Goal: Answer question/provide support

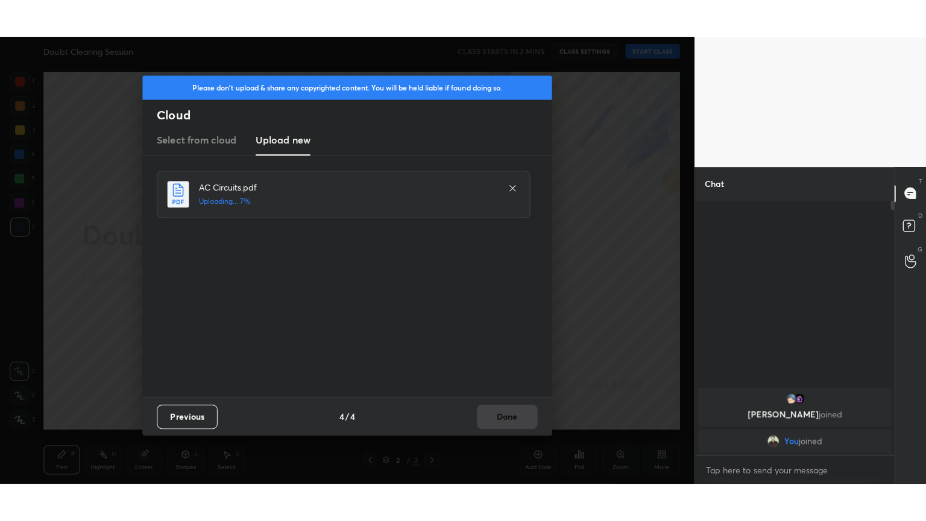
scroll to position [279, 195]
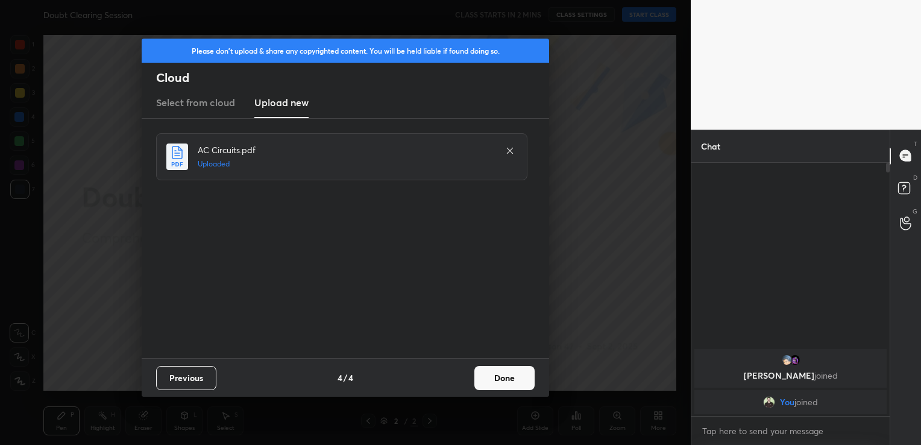
click at [517, 377] on button "Done" at bounding box center [504, 378] width 60 height 24
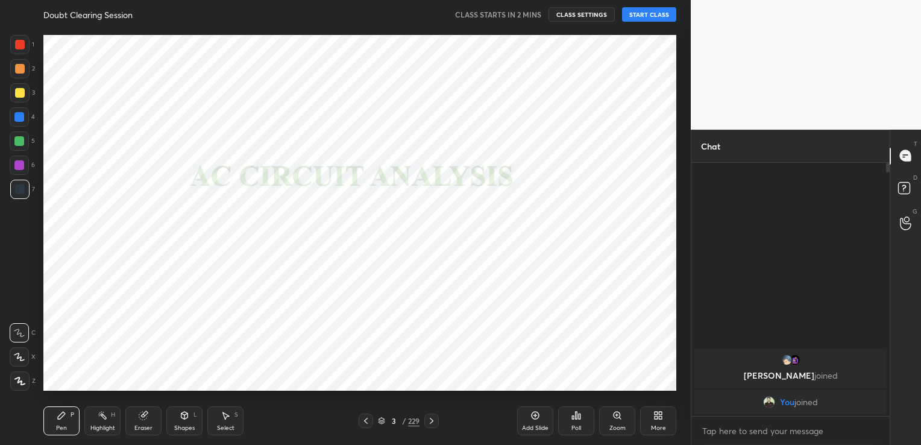
click at [647, 13] on button "START CLASS" at bounding box center [649, 14] width 54 height 14
click at [652, 425] on div "More" at bounding box center [658, 428] width 15 height 6
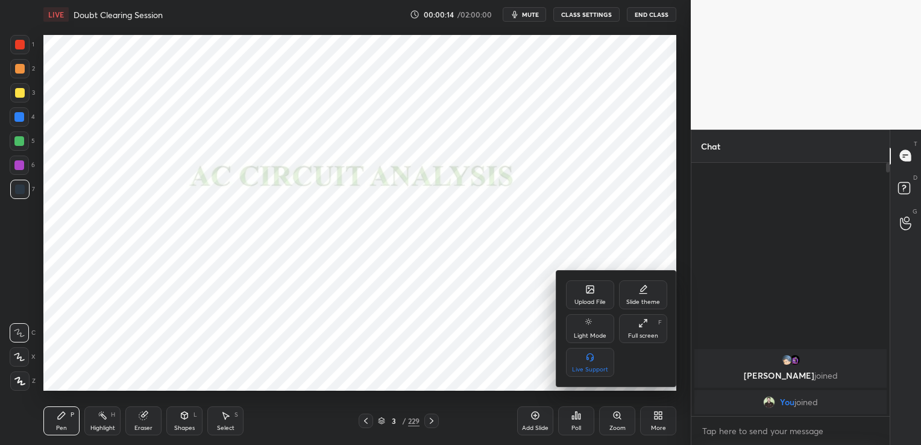
click at [653, 326] on div "Full screen F" at bounding box center [643, 328] width 48 height 29
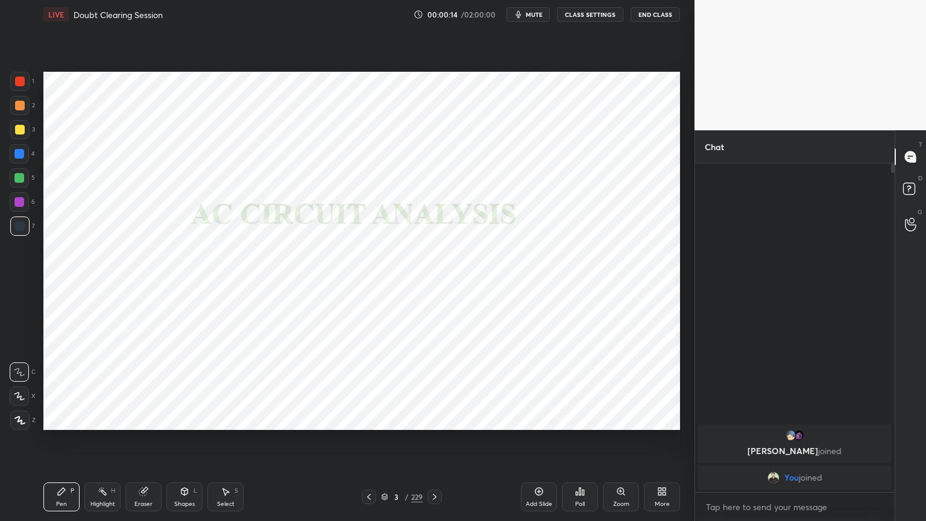
scroll to position [4, 4]
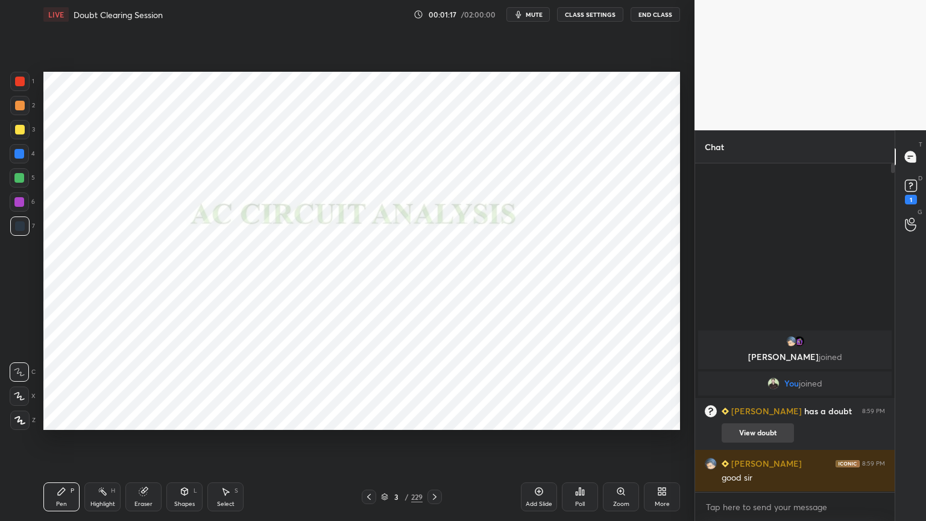
click at [755, 436] on button "View doubt" at bounding box center [758, 432] width 72 height 19
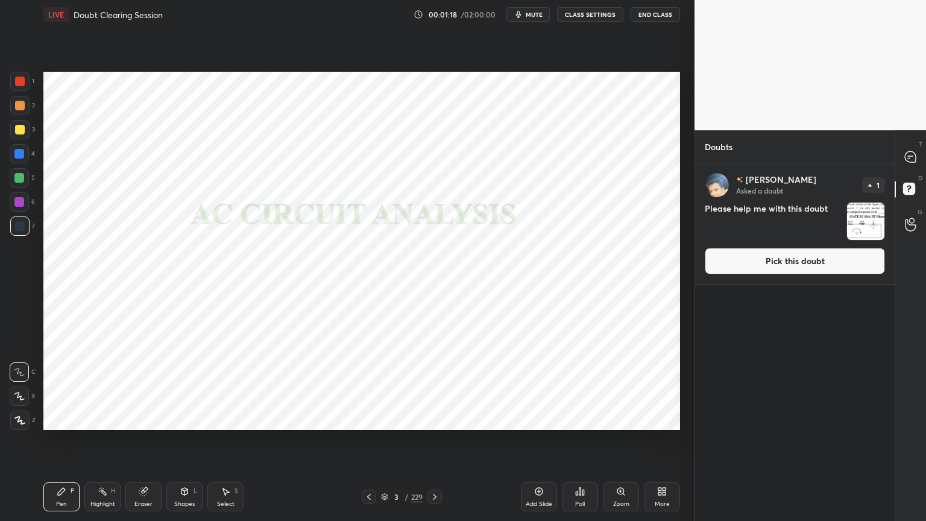
click at [831, 266] on button "Pick this doubt" at bounding box center [795, 261] width 180 height 27
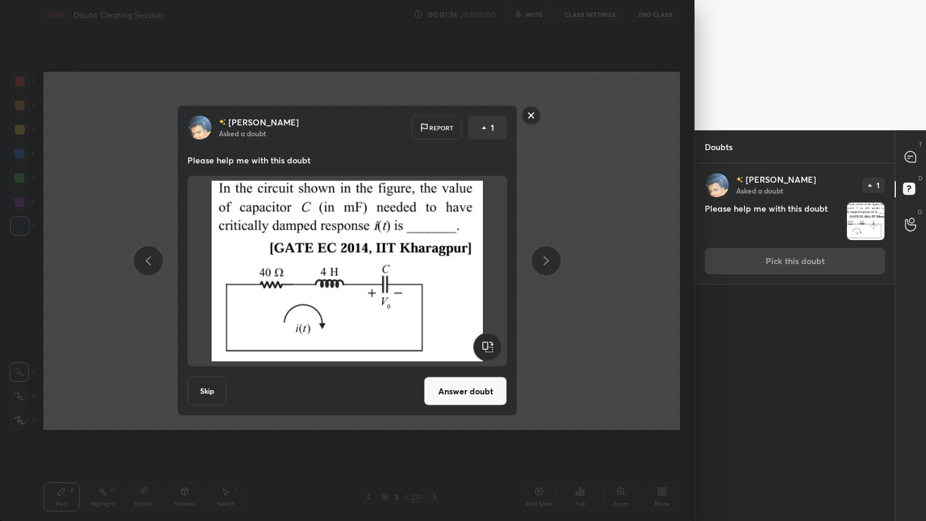
click at [488, 395] on button "Answer doubt" at bounding box center [465, 391] width 83 height 29
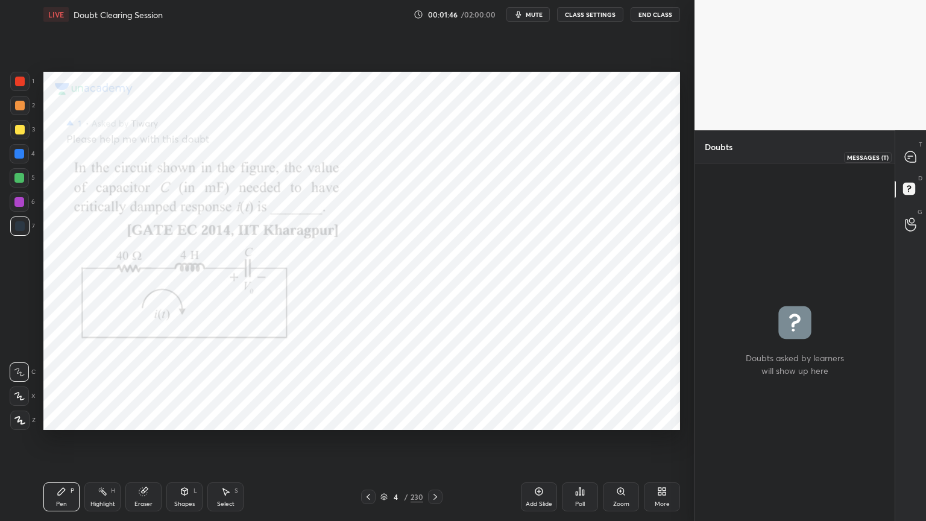
click at [917, 154] on div at bounding box center [911, 157] width 24 height 22
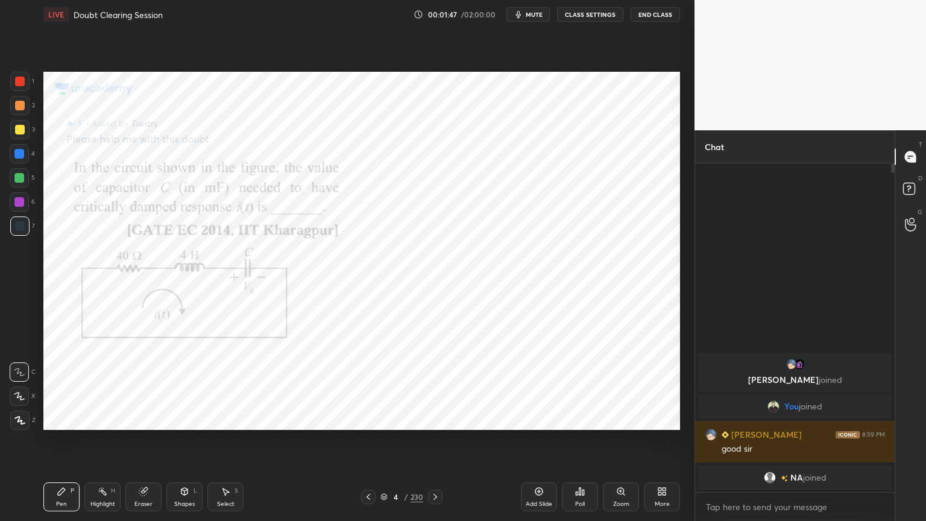
scroll to position [325, 196]
click at [18, 426] on div at bounding box center [19, 420] width 19 height 19
click at [17, 206] on div at bounding box center [19, 202] width 10 height 10
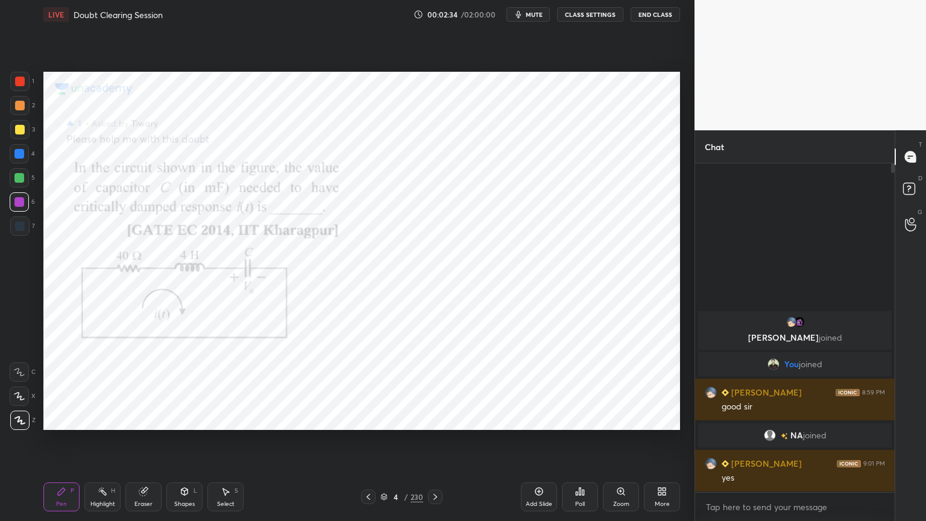
click at [22, 230] on div at bounding box center [20, 226] width 10 height 10
click at [22, 204] on div at bounding box center [19, 202] width 10 height 10
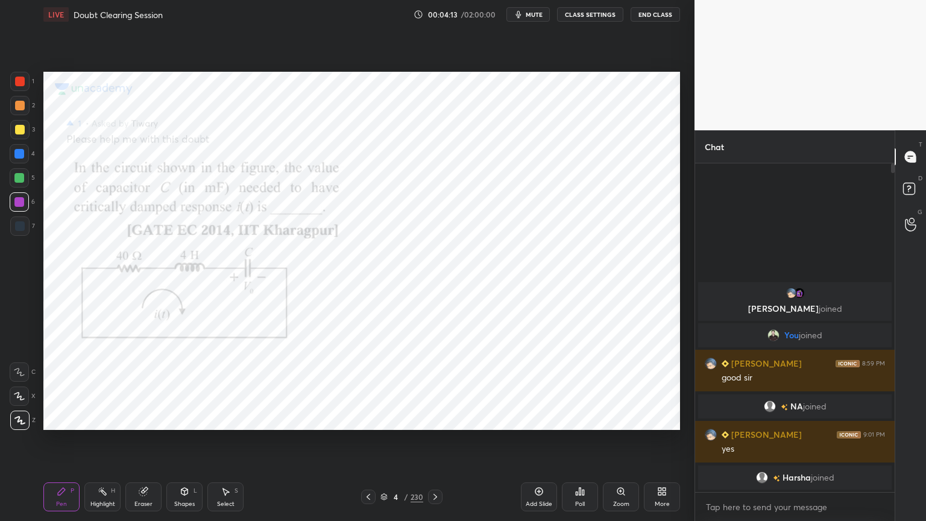
click at [381, 444] on icon at bounding box center [383, 496] width 7 height 7
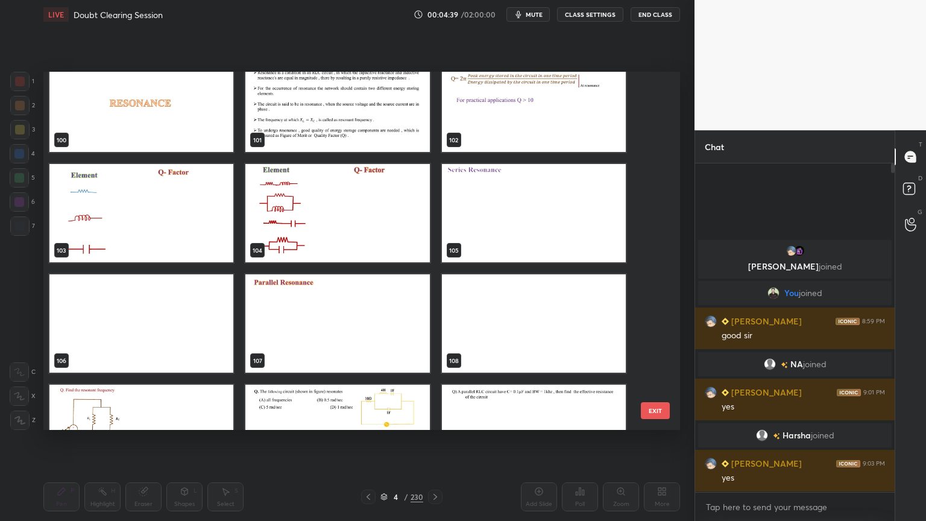
scroll to position [3662, 0]
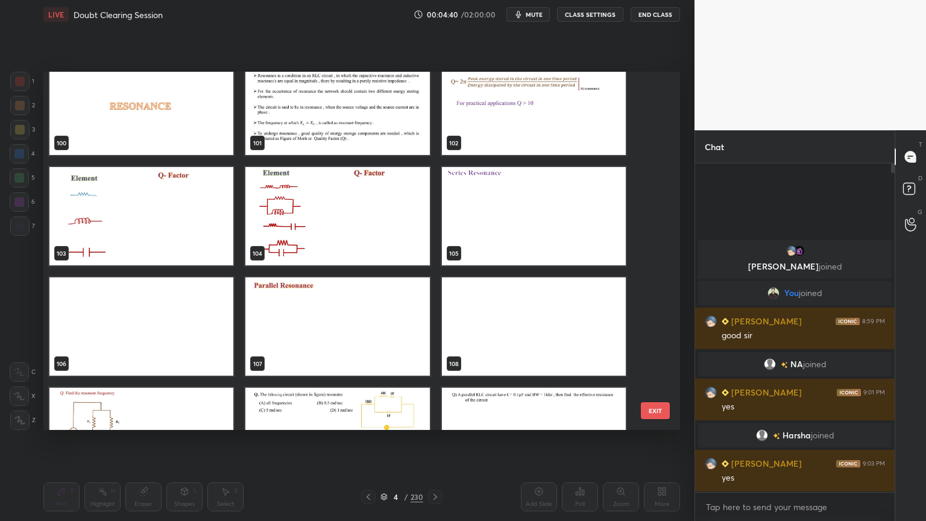
click at [335, 328] on img "grid" at bounding box center [337, 326] width 184 height 98
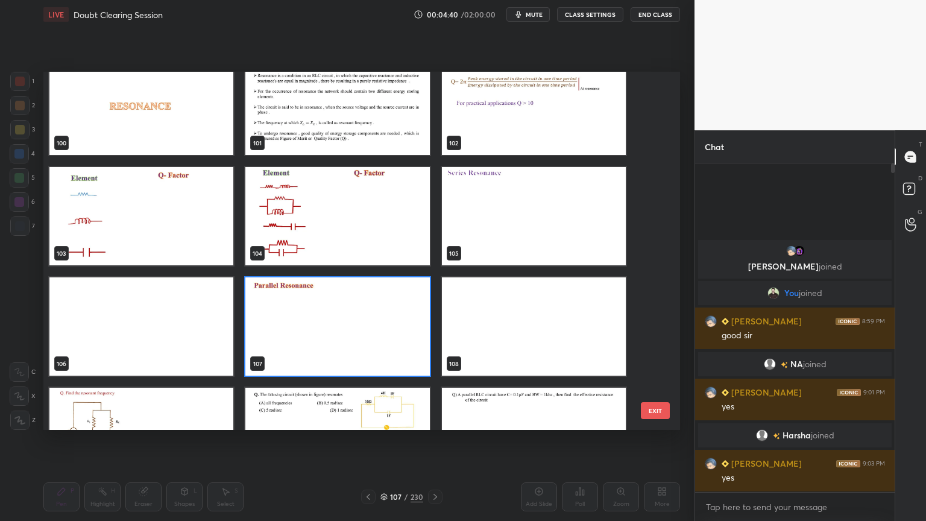
click at [336, 329] on img "grid" at bounding box center [337, 326] width 184 height 98
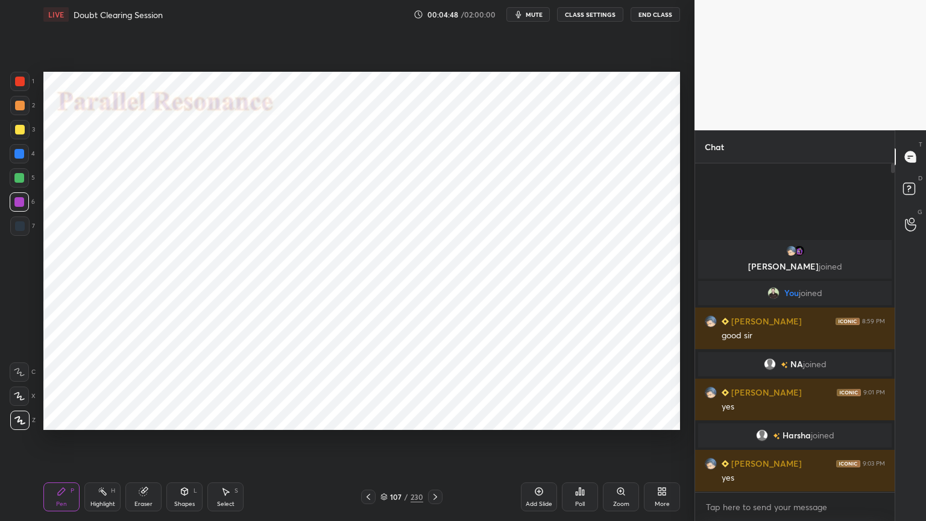
click at [22, 154] on div at bounding box center [19, 154] width 10 height 10
click at [21, 423] on icon at bounding box center [20, 420] width 10 height 7
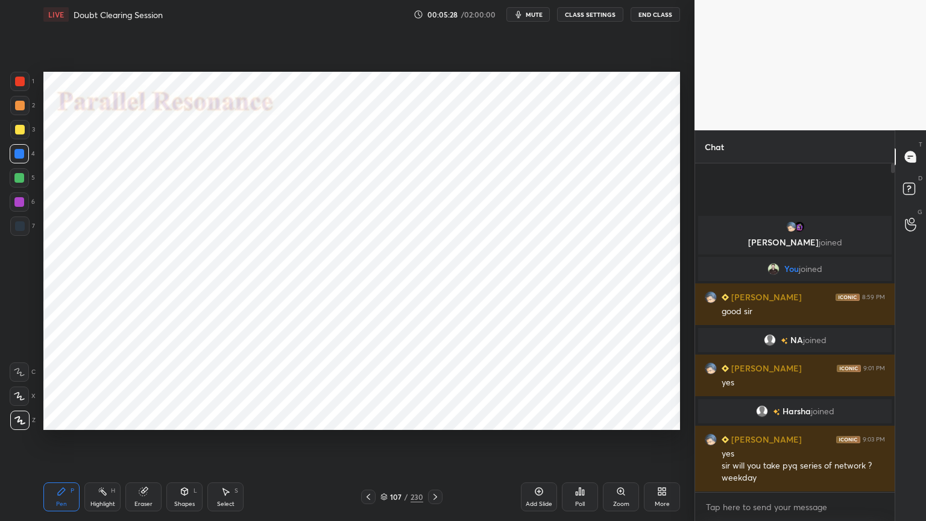
click at [17, 205] on div at bounding box center [19, 202] width 10 height 10
click at [14, 400] on icon at bounding box center [19, 396] width 11 height 8
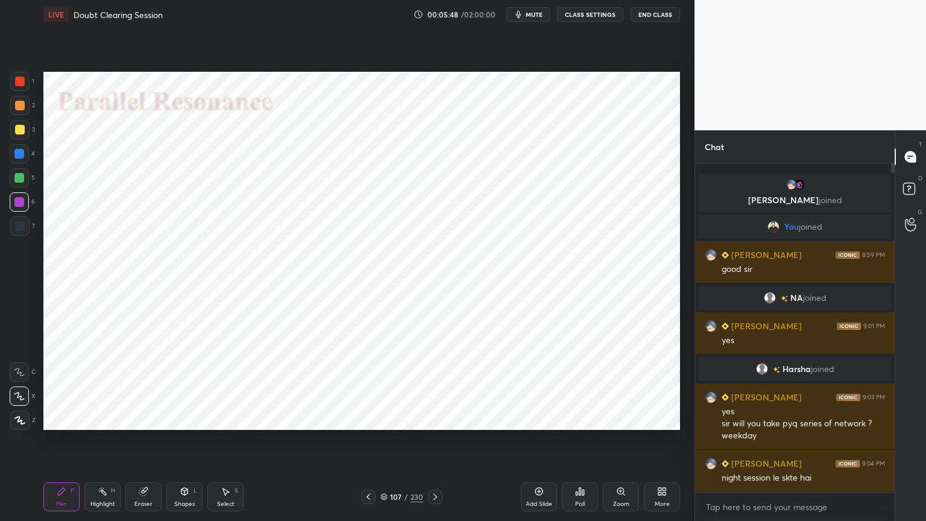
click at [20, 405] on div at bounding box center [19, 395] width 19 height 19
click at [19, 157] on div at bounding box center [19, 154] width 10 height 10
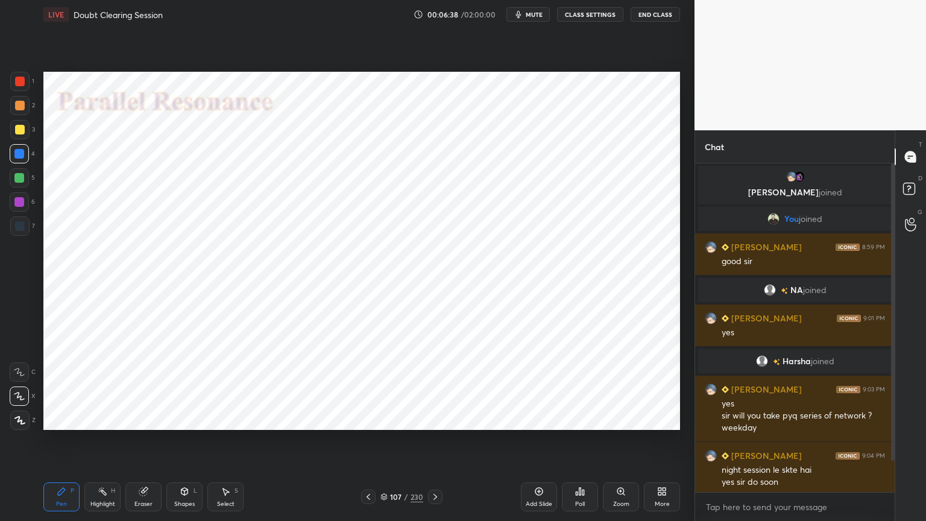
click at [17, 205] on div at bounding box center [19, 202] width 10 height 10
click at [19, 374] on icon at bounding box center [19, 372] width 11 height 8
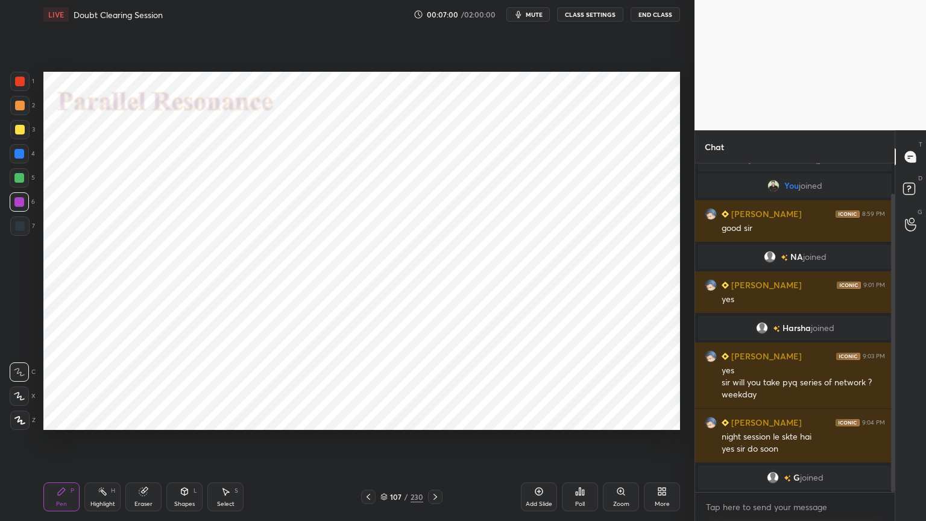
click at [16, 422] on icon at bounding box center [19, 420] width 11 height 8
click at [15, 228] on div at bounding box center [20, 226] width 10 height 10
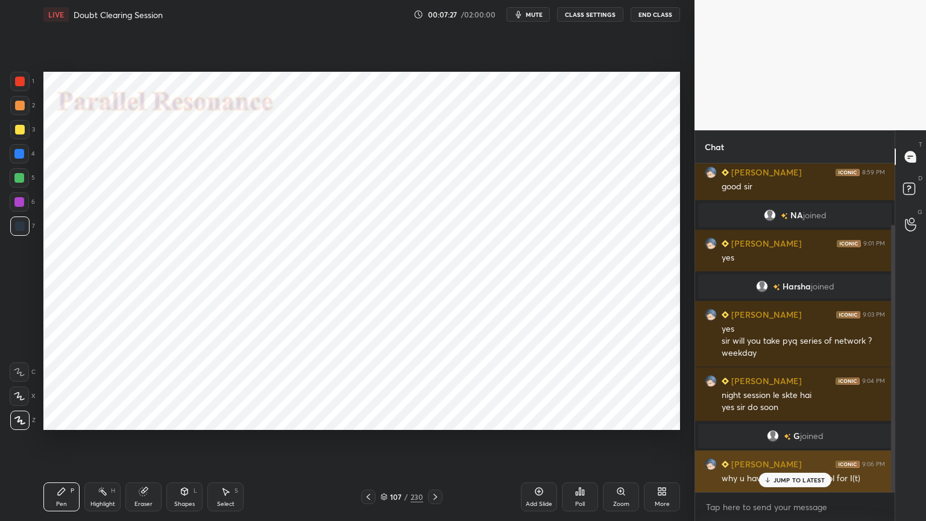
click at [775, 444] on p "JUMP TO LATEST" at bounding box center [799, 479] width 52 height 7
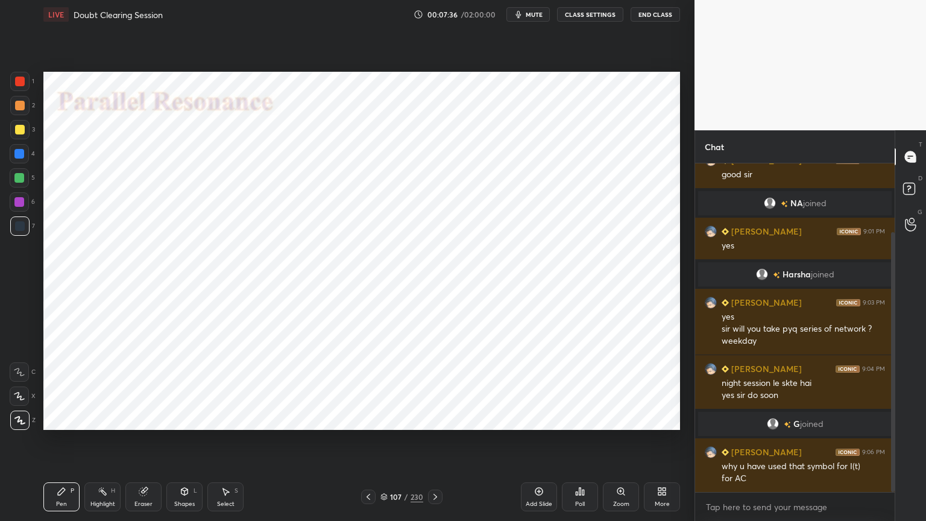
click at [142, 444] on icon at bounding box center [143, 492] width 8 height 8
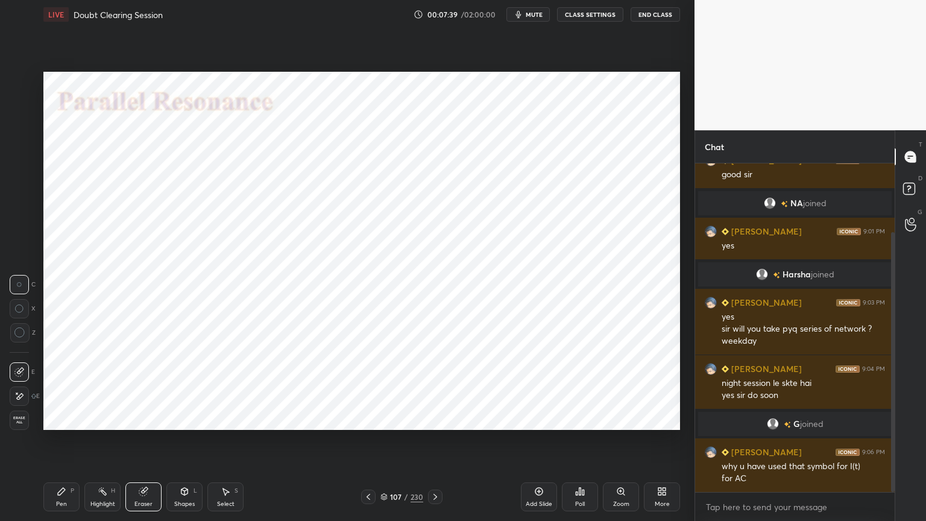
click at [55, 444] on div "Pen P" at bounding box center [61, 496] width 36 height 29
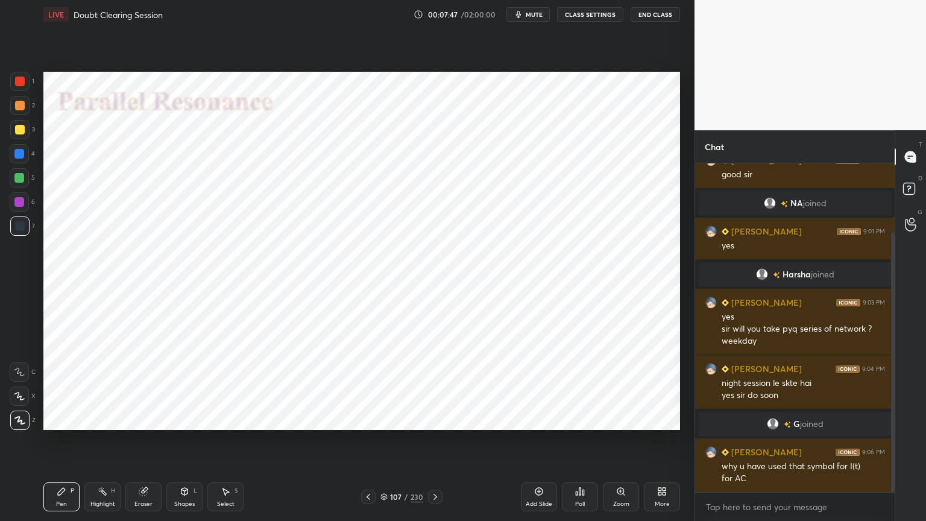
scroll to position [99, 0]
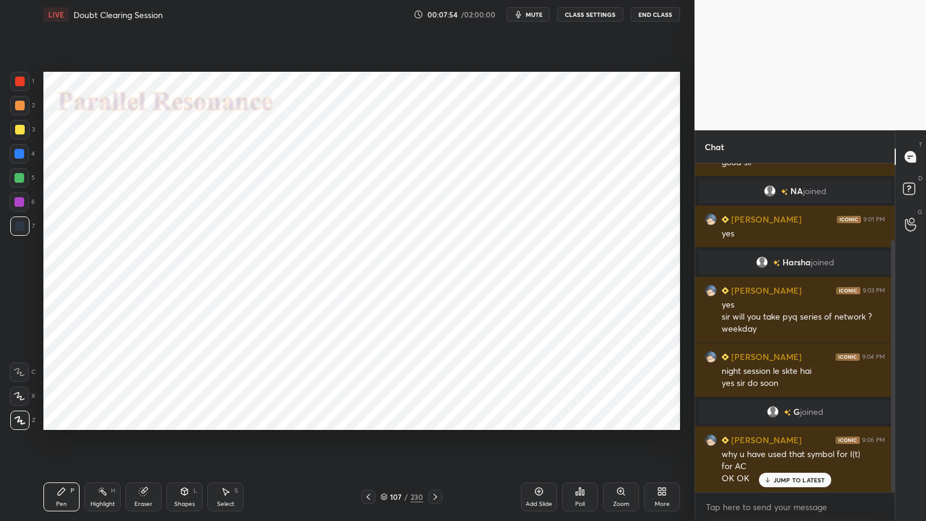
click at [144, 444] on div "Eraser" at bounding box center [143, 504] width 18 height 6
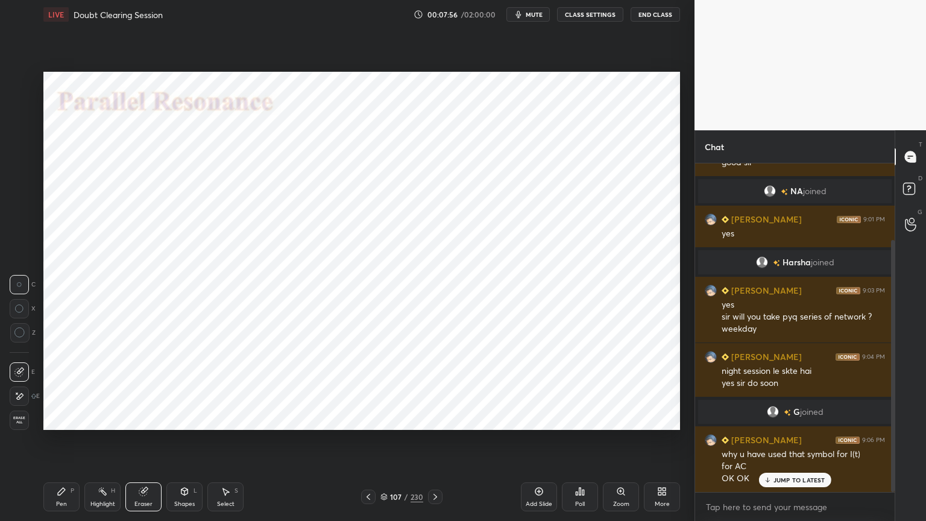
click at [10, 398] on div at bounding box center [19, 395] width 19 height 19
click at [48, 444] on div "Pen P" at bounding box center [61, 496] width 36 height 29
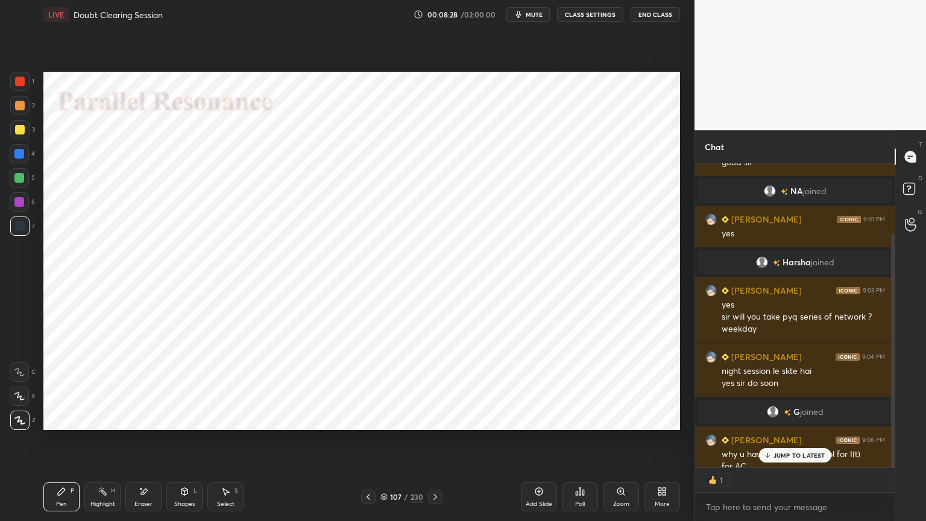
scroll to position [4, 4]
click at [143, 444] on icon at bounding box center [144, 491] width 7 height 6
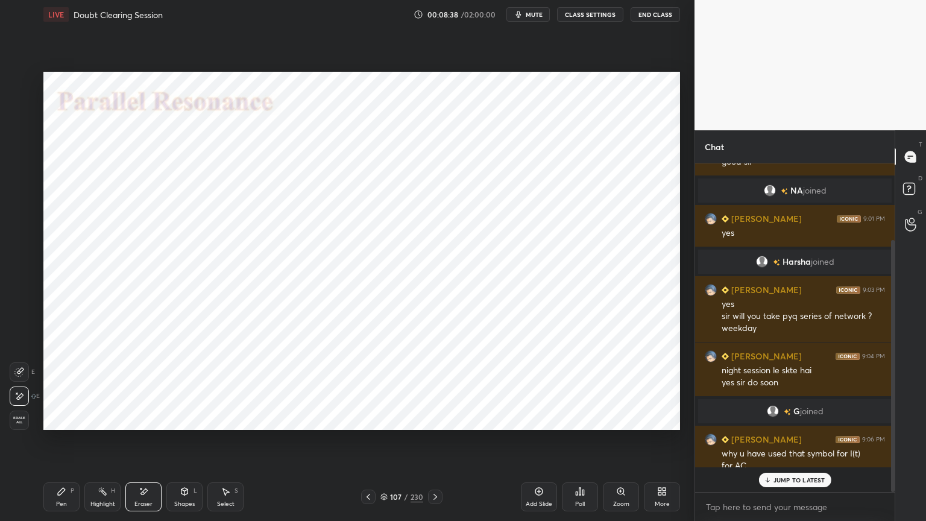
scroll to position [325, 196]
click at [67, 444] on div "Pen P" at bounding box center [61, 496] width 36 height 29
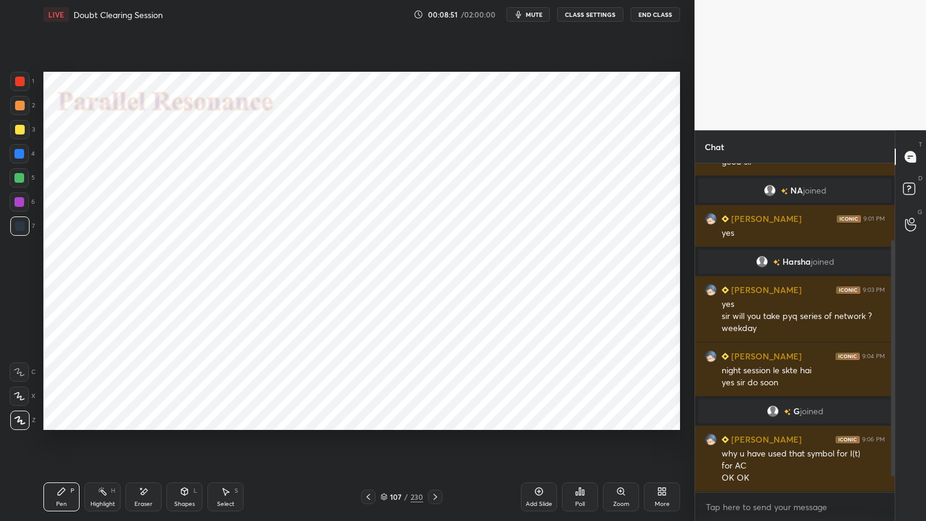
click at [193, 444] on div "Shapes L" at bounding box center [184, 496] width 36 height 29
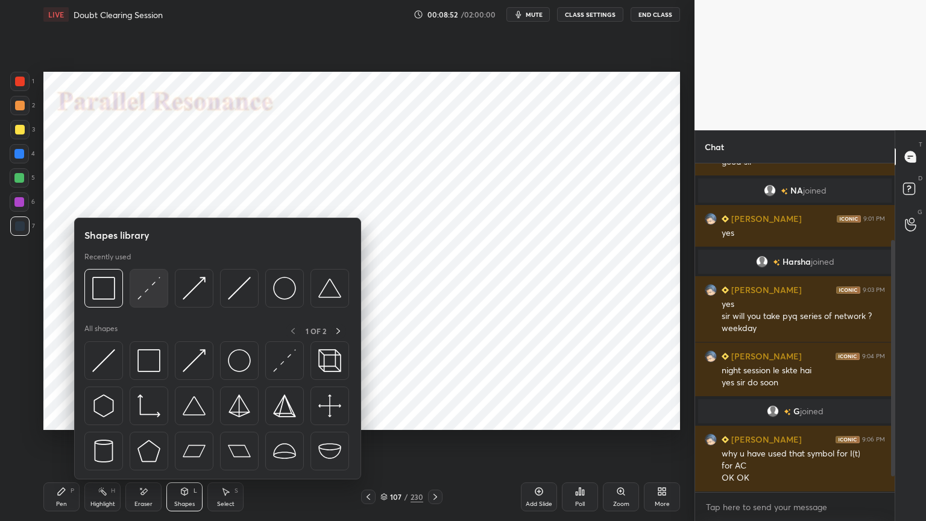
click at [142, 297] on img at bounding box center [148, 288] width 23 height 23
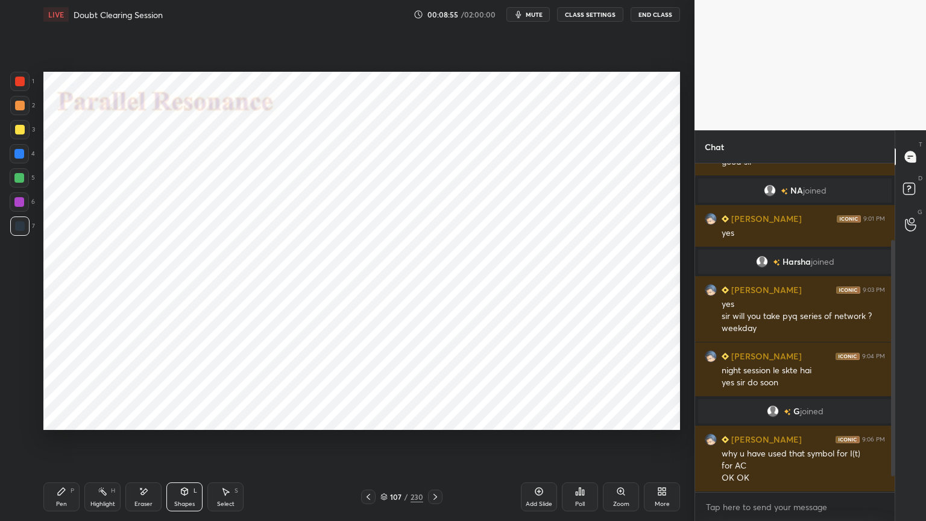
click at [60, 444] on div "Pen" at bounding box center [61, 504] width 11 height 6
click at [19, 200] on div at bounding box center [19, 202] width 10 height 10
click at [23, 393] on icon at bounding box center [19, 396] width 11 height 8
click at [25, 421] on div at bounding box center [19, 420] width 19 height 19
click at [136, 444] on div "Eraser" at bounding box center [143, 496] width 36 height 29
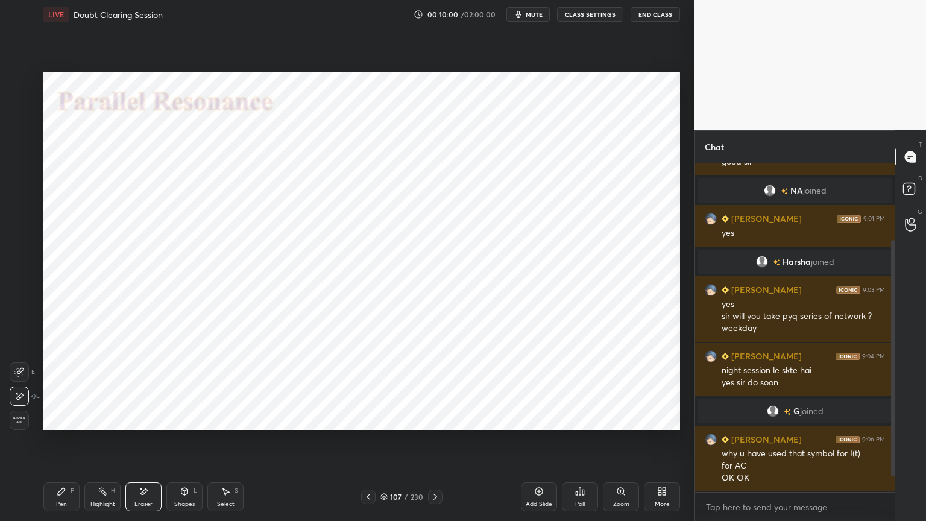
click at [65, 444] on div "Pen" at bounding box center [61, 504] width 11 height 6
click at [187, 444] on div "Shapes L" at bounding box center [184, 496] width 36 height 29
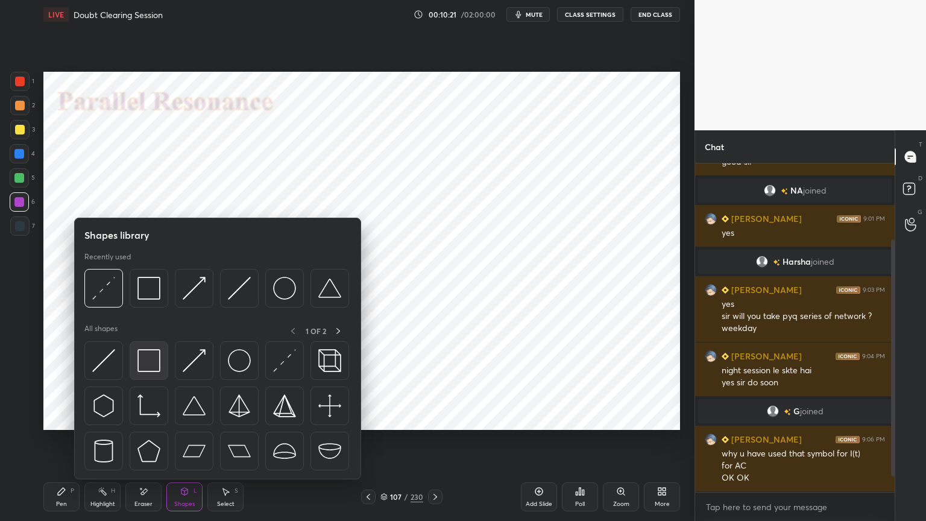
click at [147, 364] on img at bounding box center [148, 360] width 23 height 23
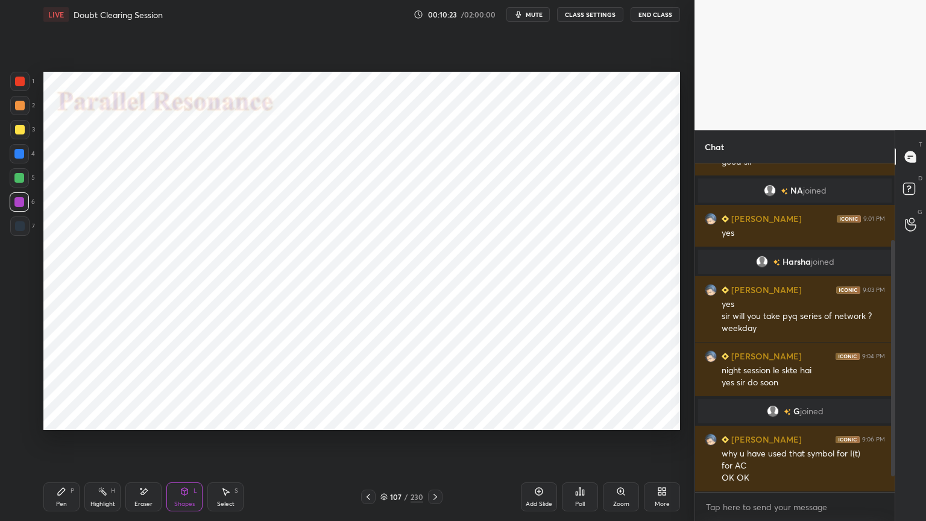
click at [56, 444] on div "Pen P" at bounding box center [61, 496] width 36 height 29
click at [13, 227] on div at bounding box center [19, 225] width 19 height 19
click at [188, 444] on div "Shapes" at bounding box center [184, 504] width 20 height 6
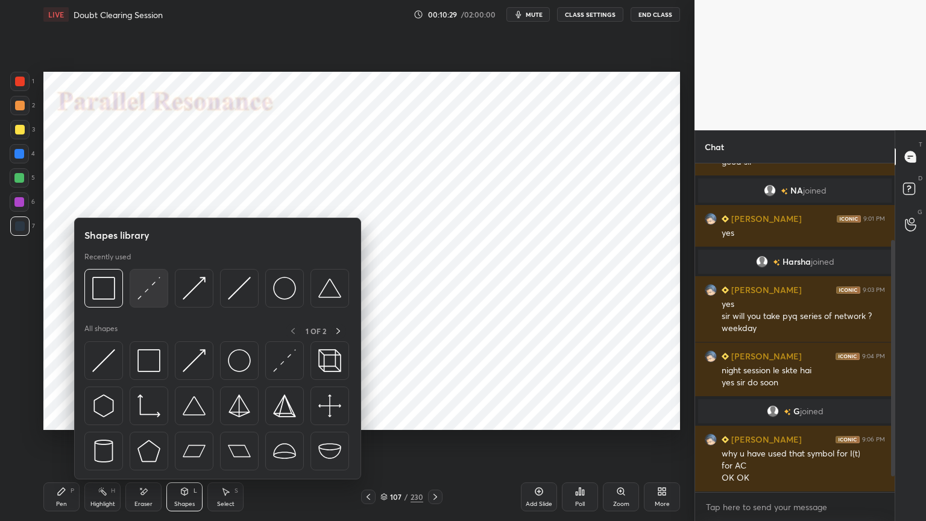
click at [145, 297] on img at bounding box center [148, 288] width 23 height 23
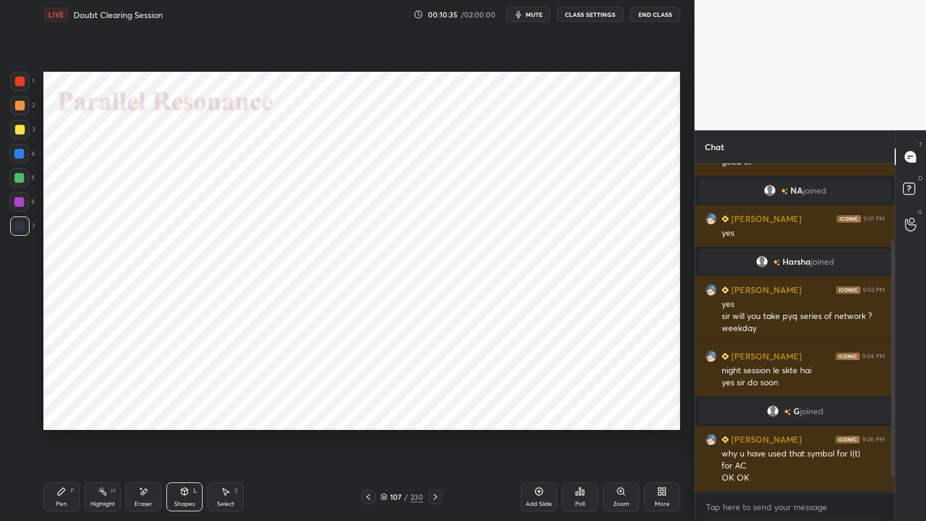
click at [59, 444] on div "Pen P" at bounding box center [61, 496] width 36 height 29
click at [16, 159] on div at bounding box center [19, 153] width 19 height 19
click at [97, 444] on div "Highlight H" at bounding box center [102, 496] width 36 height 29
click at [19, 202] on div at bounding box center [19, 202] width 10 height 10
click at [536, 444] on icon at bounding box center [539, 492] width 10 height 10
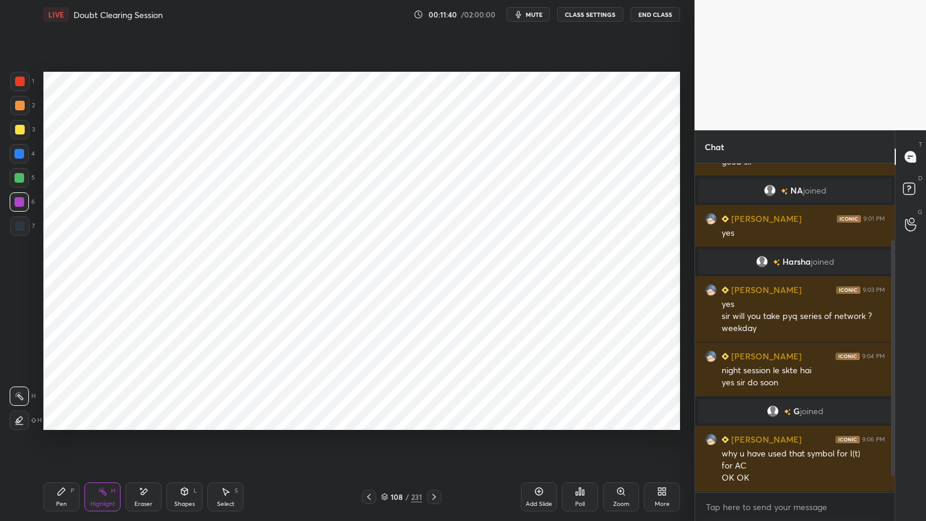
click at [64, 444] on div "Pen" at bounding box center [61, 504] width 11 height 6
click at [17, 157] on div at bounding box center [19, 154] width 10 height 10
click at [26, 429] on div at bounding box center [19, 420] width 19 height 19
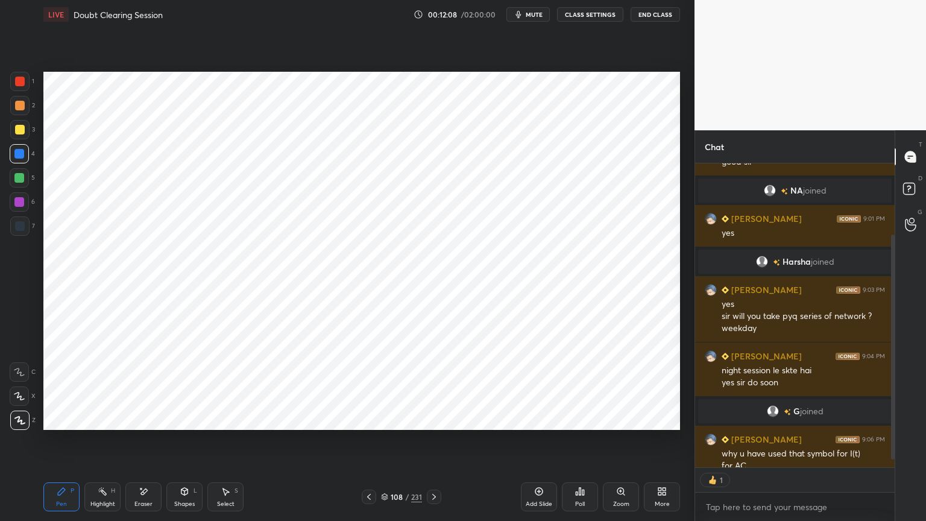
scroll to position [301, 196]
click at [17, 205] on div at bounding box center [19, 202] width 10 height 10
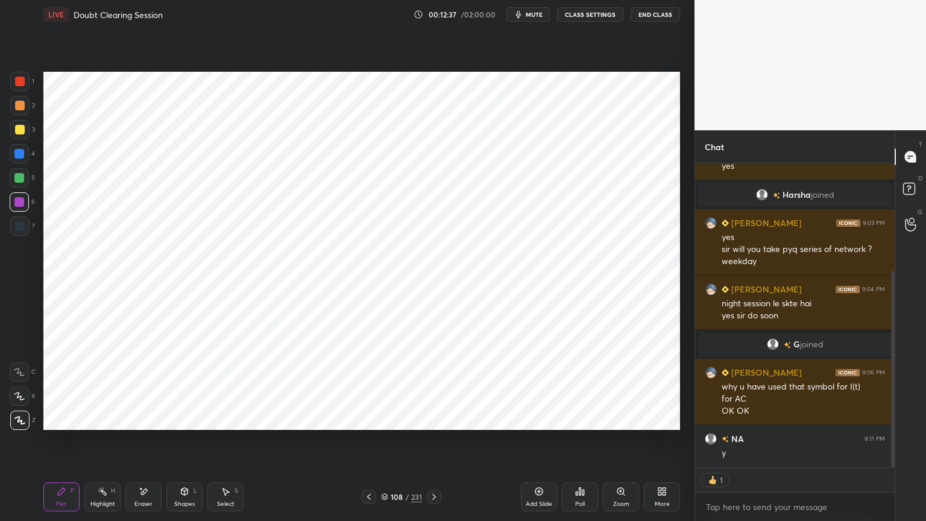
click at [19, 159] on div at bounding box center [19, 153] width 19 height 19
click at [46, 444] on div "Pen P" at bounding box center [61, 496] width 36 height 29
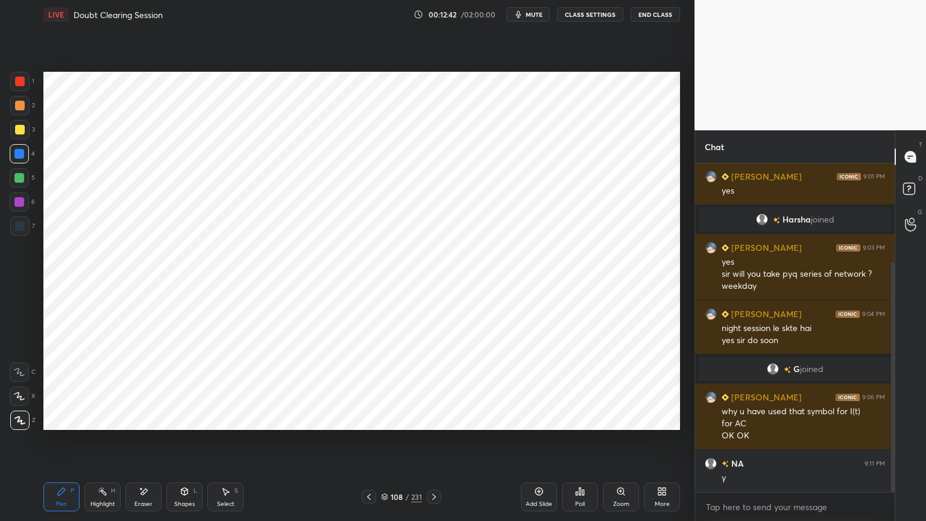
scroll to position [4, 4]
click at [227, 444] on div "Select S" at bounding box center [225, 496] width 36 height 29
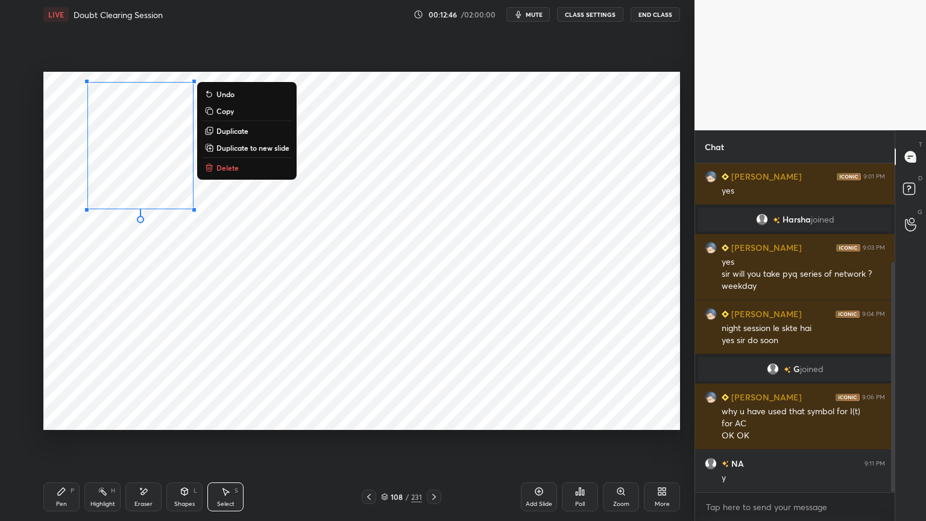
click at [169, 258] on div "0 ° Undo Copy Duplicate Duplicate to new slide Delete" at bounding box center [361, 251] width 637 height 358
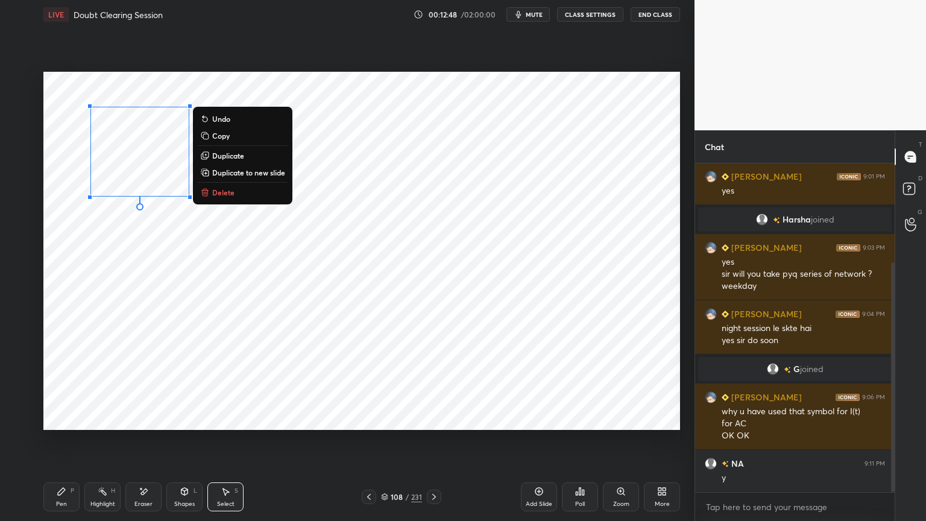
click at [132, 229] on div "0 ° Undo Copy Duplicate Duplicate to new slide Delete" at bounding box center [361, 251] width 637 height 358
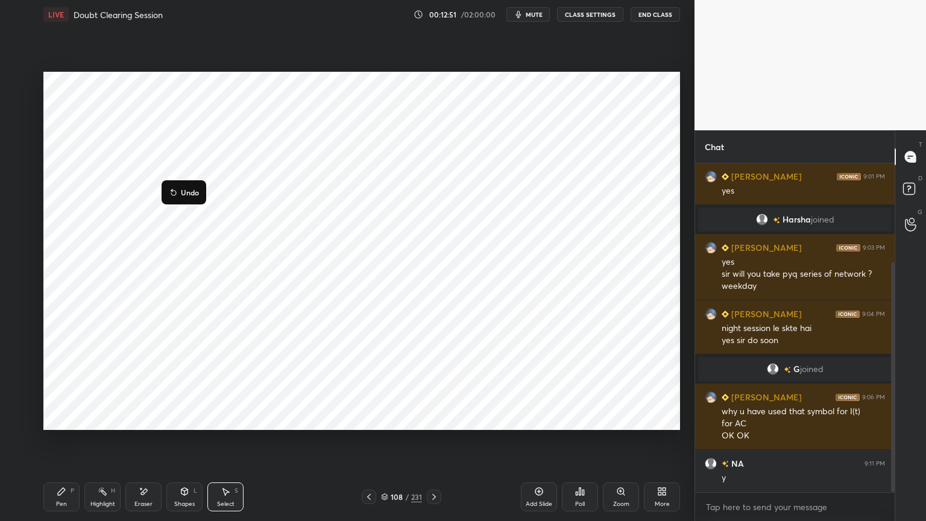
click at [146, 242] on div "0 ° Undo Copy Duplicate Duplicate to new slide Delete" at bounding box center [361, 251] width 637 height 358
click at [145, 444] on div "Eraser" at bounding box center [143, 496] width 36 height 29
click at [59, 444] on icon at bounding box center [62, 492] width 10 height 10
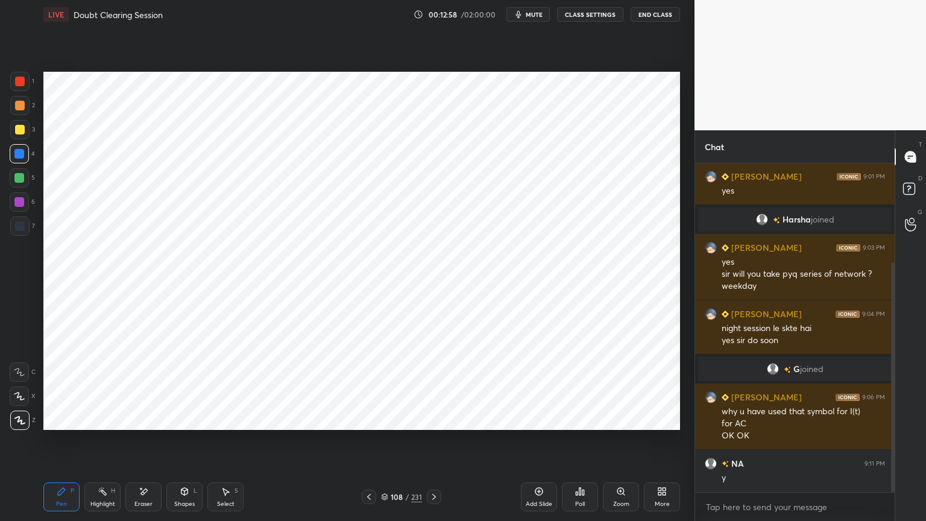
scroll to position [183, 0]
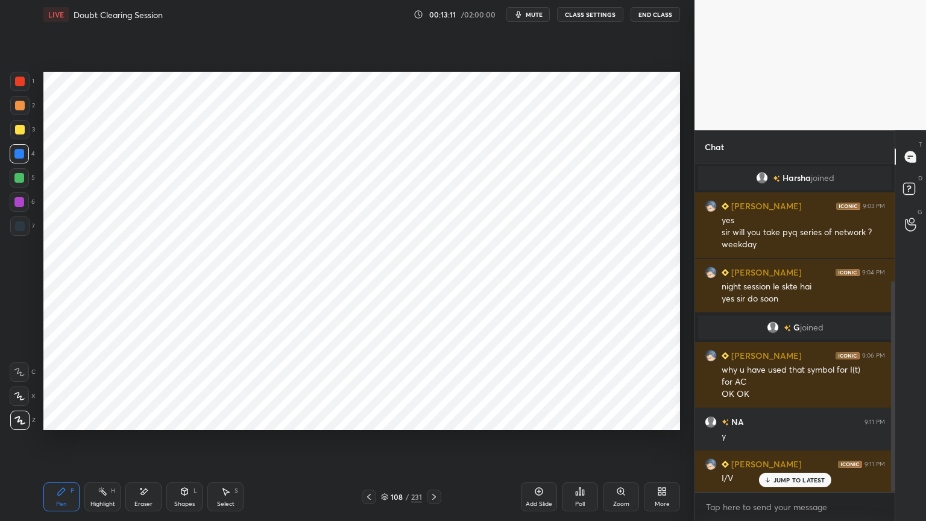
click at [23, 206] on div at bounding box center [19, 202] width 10 height 10
click at [185, 444] on div "Shapes" at bounding box center [184, 504] width 20 height 6
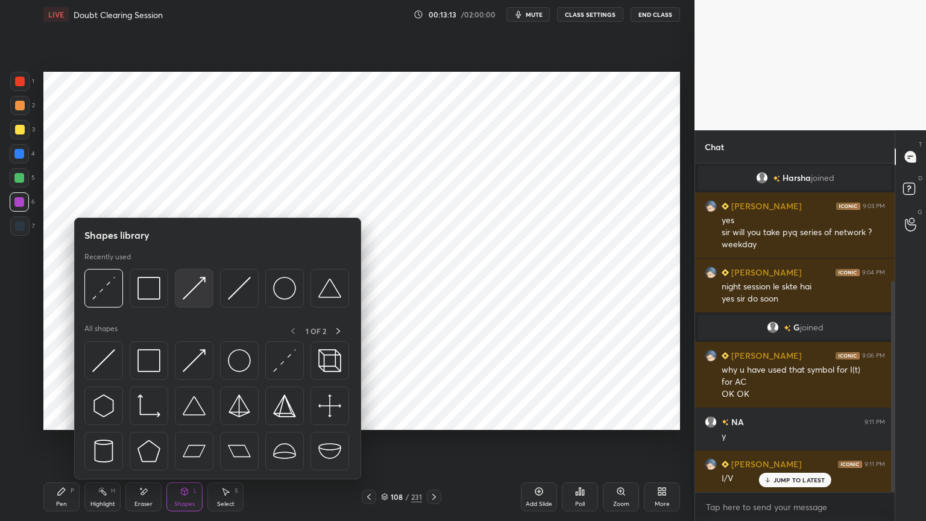
click at [196, 289] on img at bounding box center [194, 288] width 23 height 23
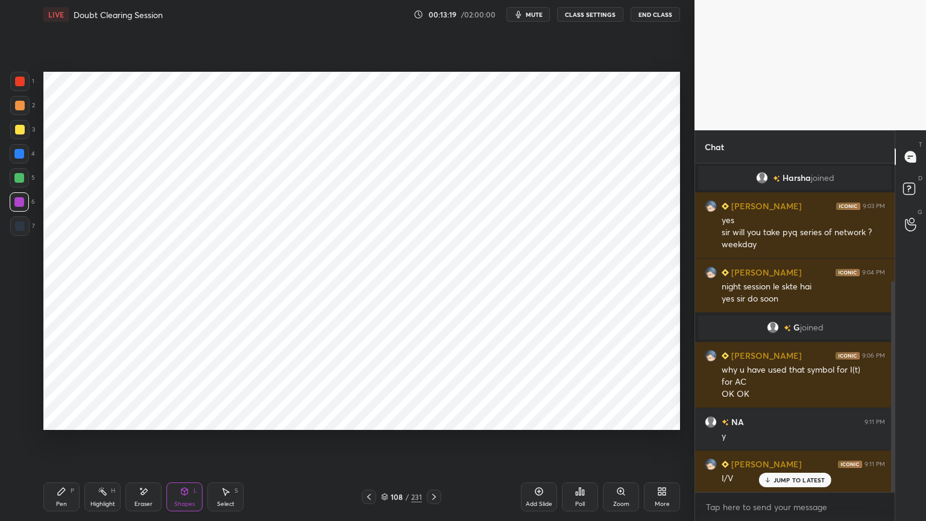
click at [58, 444] on div "Pen P" at bounding box center [61, 496] width 36 height 29
click at [24, 229] on div at bounding box center [20, 226] width 10 height 10
click at [180, 444] on div "Shapes" at bounding box center [184, 504] width 20 height 6
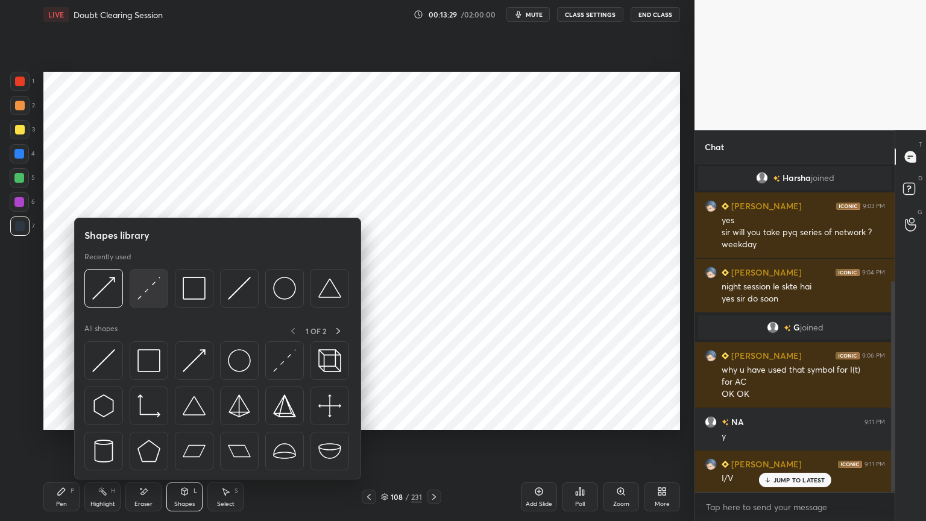
click at [151, 296] on img at bounding box center [148, 288] width 23 height 23
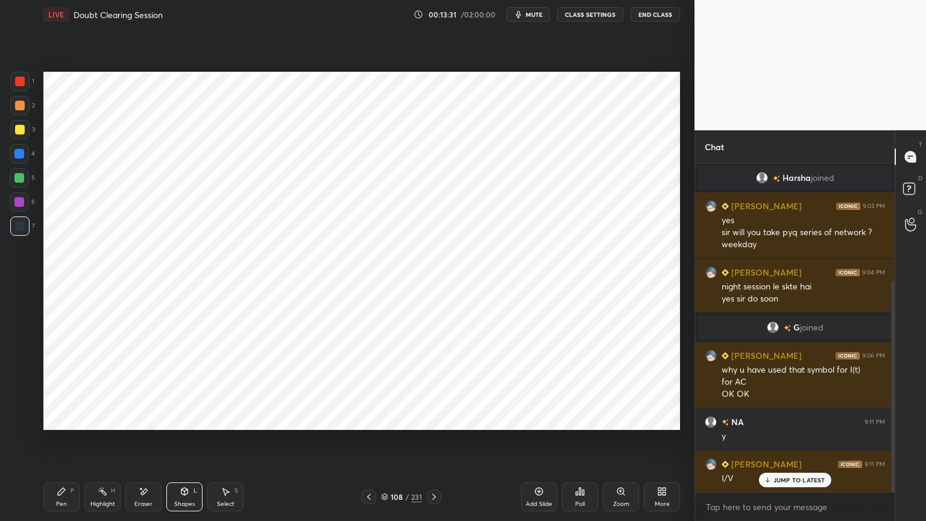
click at [19, 156] on div at bounding box center [19, 154] width 10 height 10
click at [58, 444] on div "Pen P" at bounding box center [61, 496] width 36 height 29
click at [22, 225] on div at bounding box center [20, 226] width 10 height 10
click at [19, 107] on div at bounding box center [20, 106] width 10 height 10
click at [107, 444] on div "Highlight H" at bounding box center [102, 496] width 36 height 29
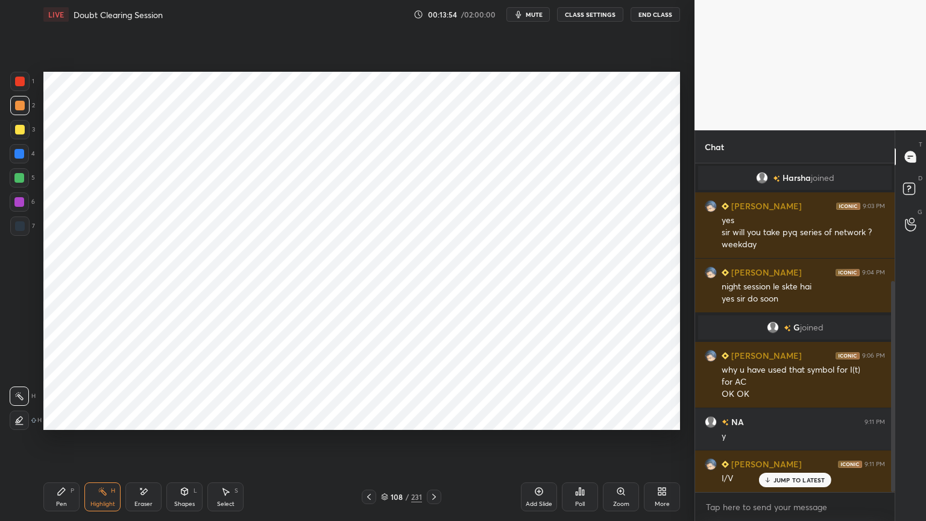
click at [180, 444] on div "Shapes L" at bounding box center [184, 496] width 36 height 29
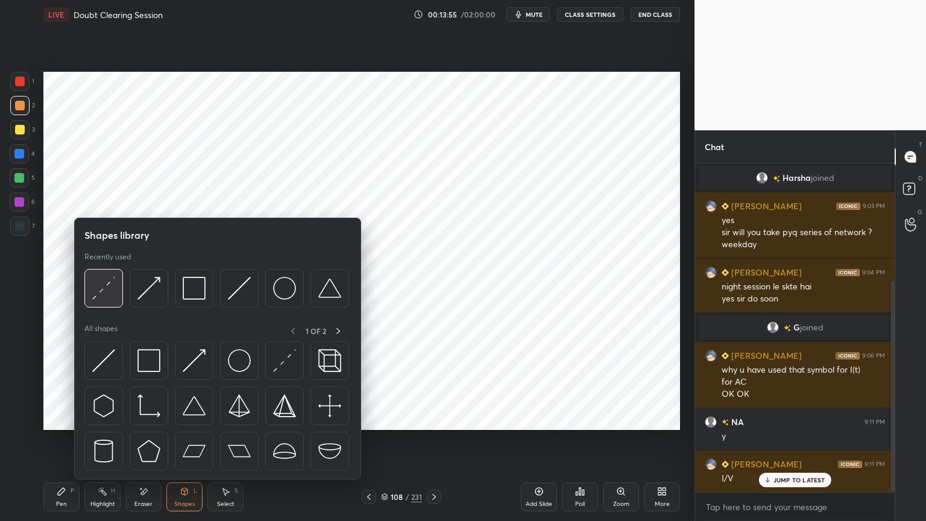
click at [107, 294] on img at bounding box center [103, 288] width 23 height 23
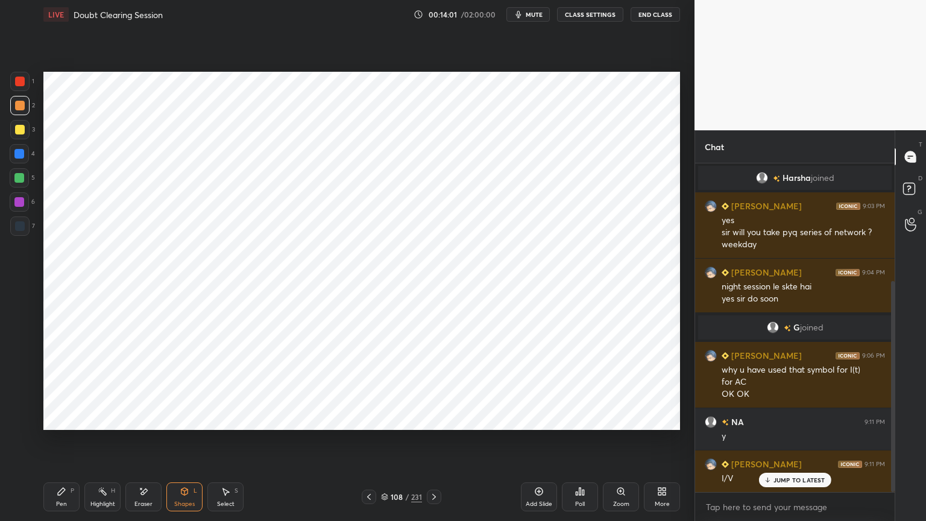
click at [51, 444] on div "Pen P" at bounding box center [61, 496] width 36 height 29
click at [22, 181] on div at bounding box center [19, 178] width 10 height 10
click at [20, 426] on div at bounding box center [19, 420] width 19 height 19
click at [22, 422] on icon at bounding box center [19, 420] width 11 height 8
click at [184, 444] on div "Shapes L" at bounding box center [184, 496] width 36 height 29
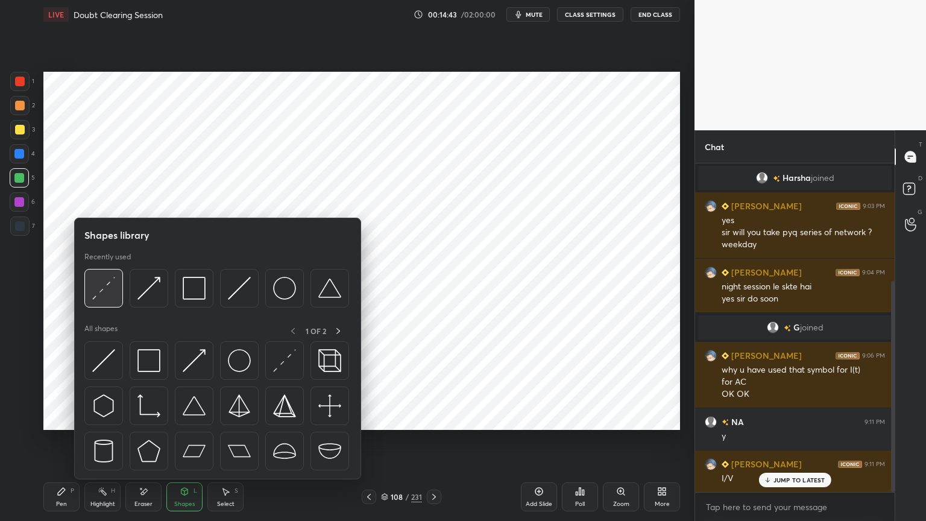
click at [106, 297] on img at bounding box center [103, 288] width 23 height 23
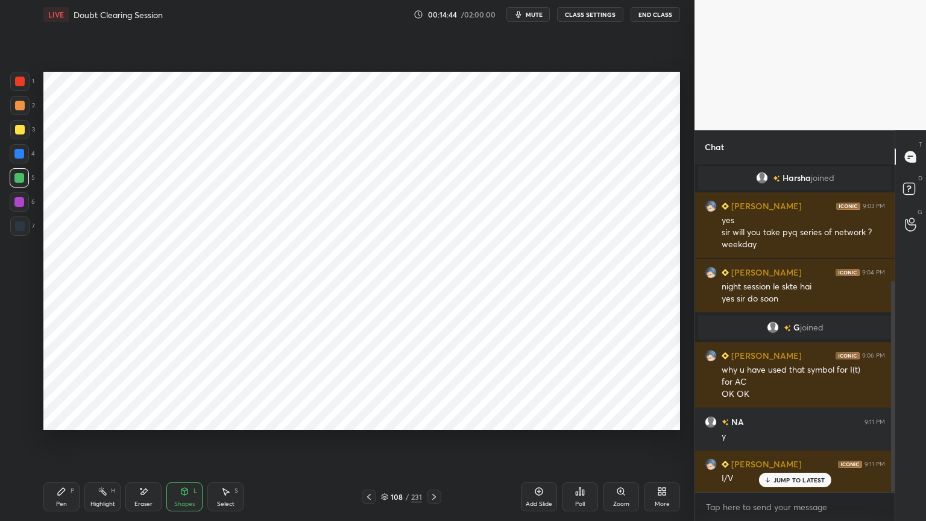
click at [19, 84] on div at bounding box center [20, 82] width 10 height 10
click at [58, 444] on icon at bounding box center [61, 491] width 7 height 7
click at [22, 205] on div at bounding box center [19, 202] width 10 height 10
click at [184, 444] on div "Shapes" at bounding box center [184, 504] width 20 height 6
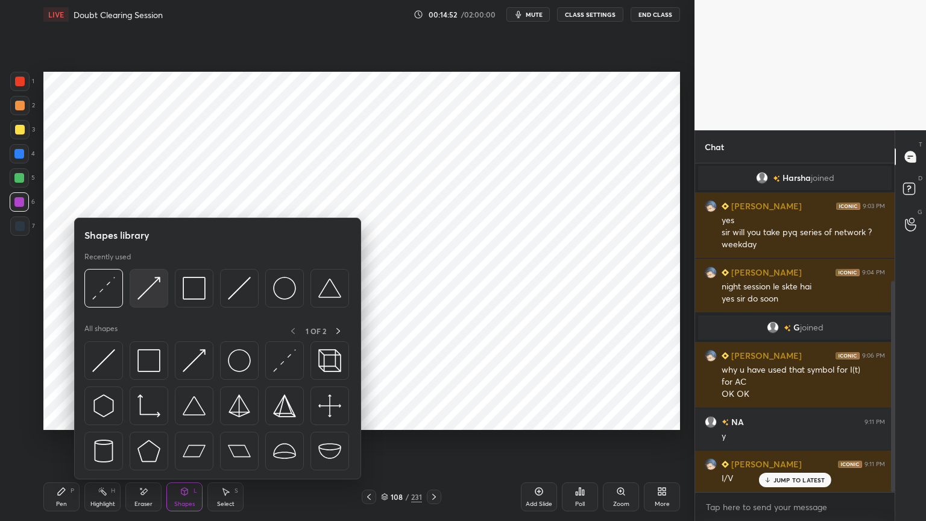
click at [139, 292] on img at bounding box center [148, 288] width 23 height 23
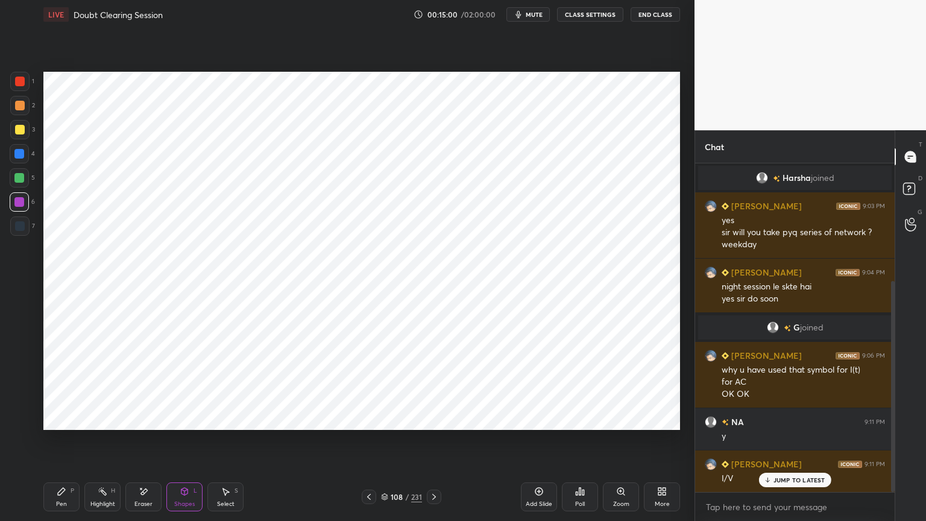
click at [71, 444] on div "P" at bounding box center [73, 491] width 4 height 6
click at [66, 444] on div "Pen P" at bounding box center [61, 496] width 36 height 29
click at [24, 109] on div at bounding box center [20, 106] width 10 height 10
click at [180, 444] on div "Shapes" at bounding box center [184, 504] width 20 height 6
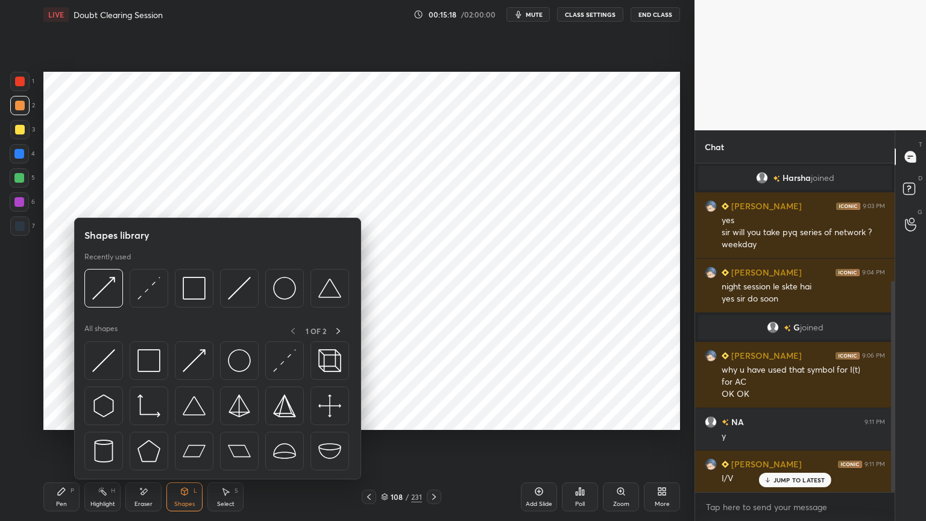
click at [68, 444] on div "Pen P" at bounding box center [61, 496] width 36 height 29
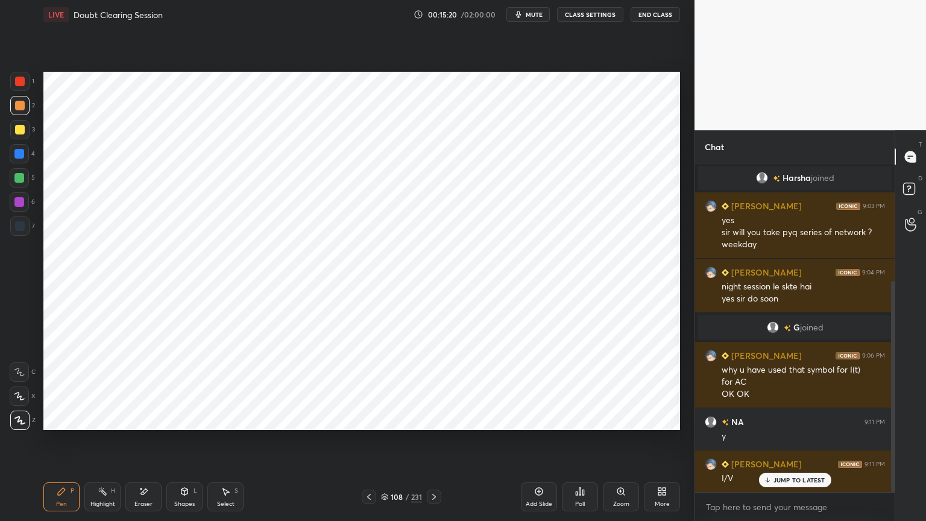
click at [104, 444] on div "Highlight H" at bounding box center [102, 496] width 36 height 29
click at [57, 444] on div "Pen" at bounding box center [61, 504] width 11 height 6
click at [20, 206] on div at bounding box center [19, 202] width 10 height 10
click at [17, 230] on div at bounding box center [20, 226] width 10 height 10
click at [175, 444] on div "Shapes L" at bounding box center [184, 496] width 36 height 29
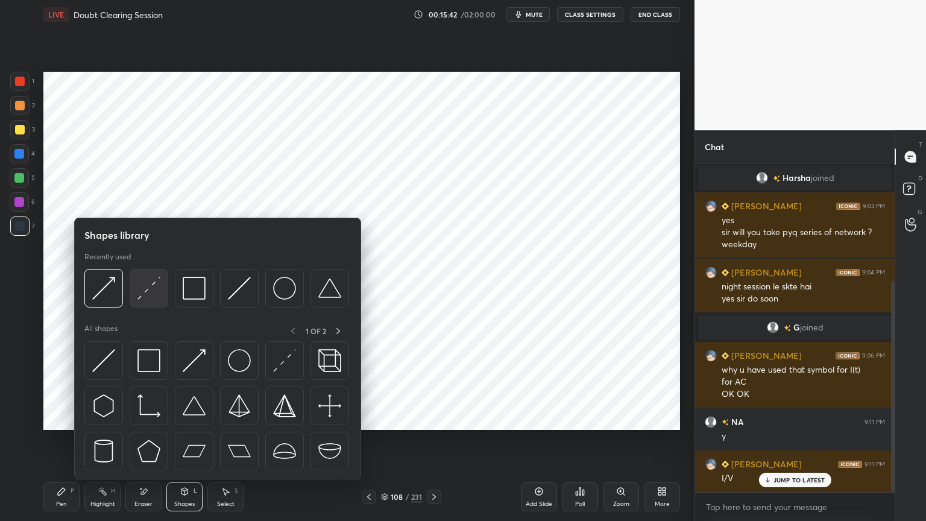
click at [143, 294] on img at bounding box center [148, 288] width 23 height 23
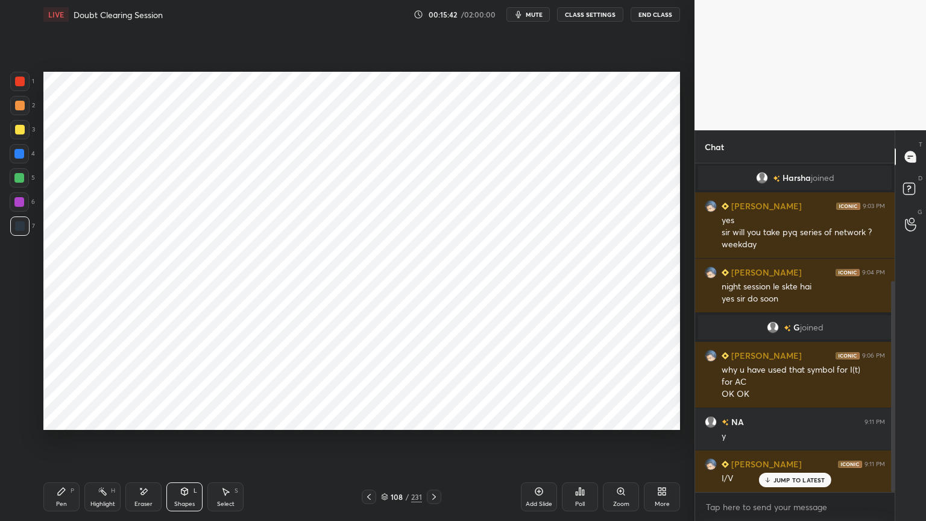
click at [14, 160] on div at bounding box center [19, 153] width 19 height 19
click at [69, 444] on div "Pen P" at bounding box center [61, 496] width 36 height 29
click at [188, 444] on div "Shapes" at bounding box center [184, 504] width 20 height 6
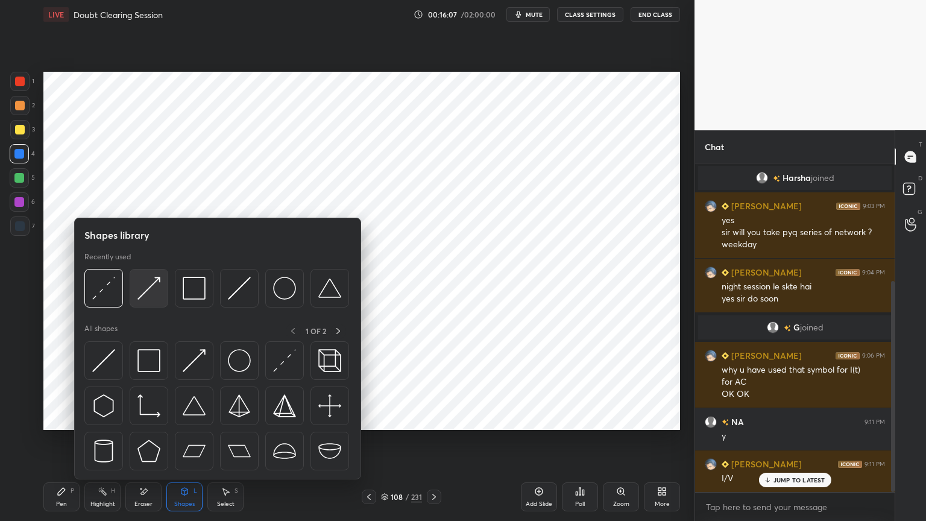
click at [150, 295] on img at bounding box center [148, 288] width 23 height 23
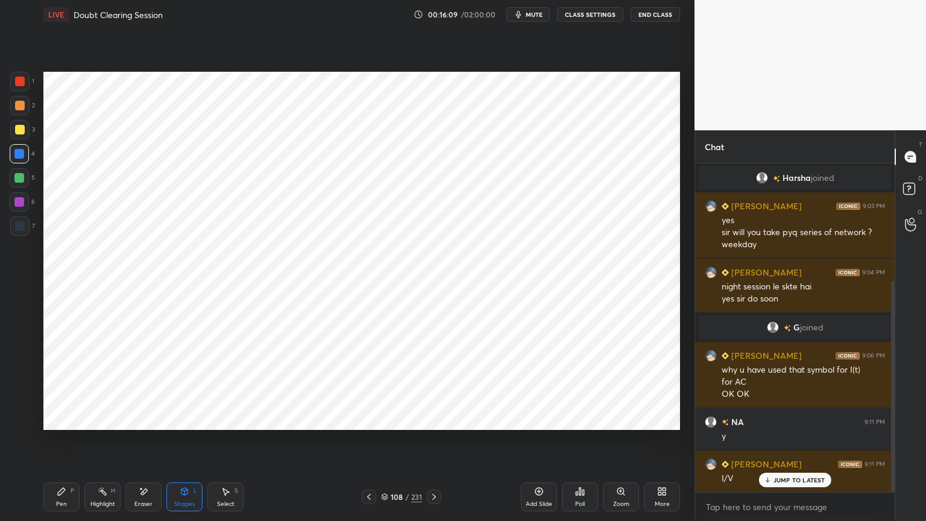
click at [24, 206] on div at bounding box center [19, 202] width 10 height 10
click at [68, 444] on div "Pen P" at bounding box center [61, 496] width 36 height 29
click at [151, 444] on div "Eraser" at bounding box center [143, 504] width 18 height 6
click at [66, 444] on div "Pen P" at bounding box center [61, 496] width 36 height 29
click at [17, 222] on div at bounding box center [20, 226] width 10 height 10
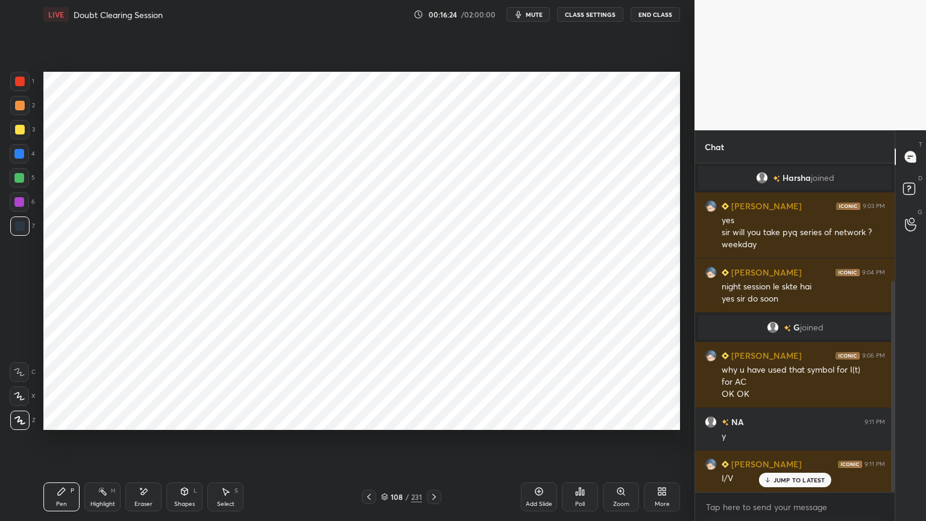
click at [31, 422] on div "Z" at bounding box center [22, 420] width 25 height 19
click at [182, 444] on div "Shapes" at bounding box center [184, 504] width 20 height 6
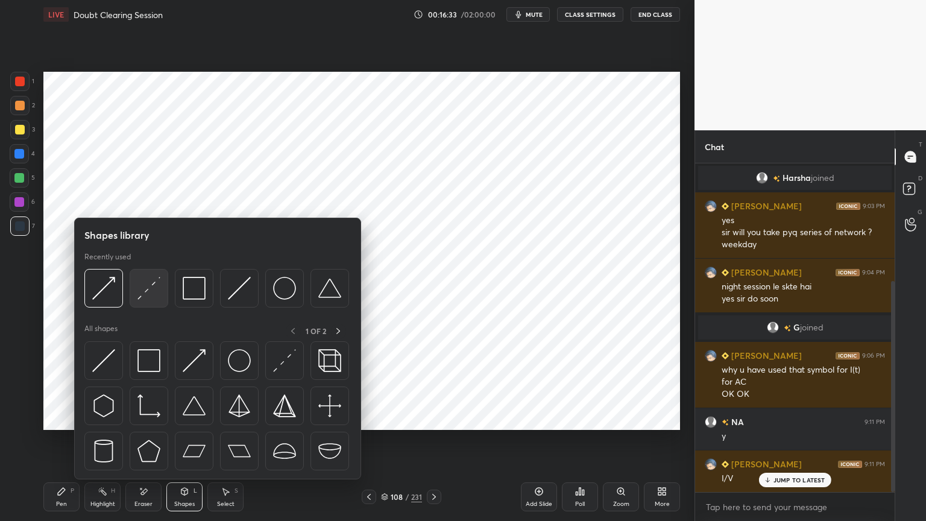
click at [140, 292] on img at bounding box center [148, 288] width 23 height 23
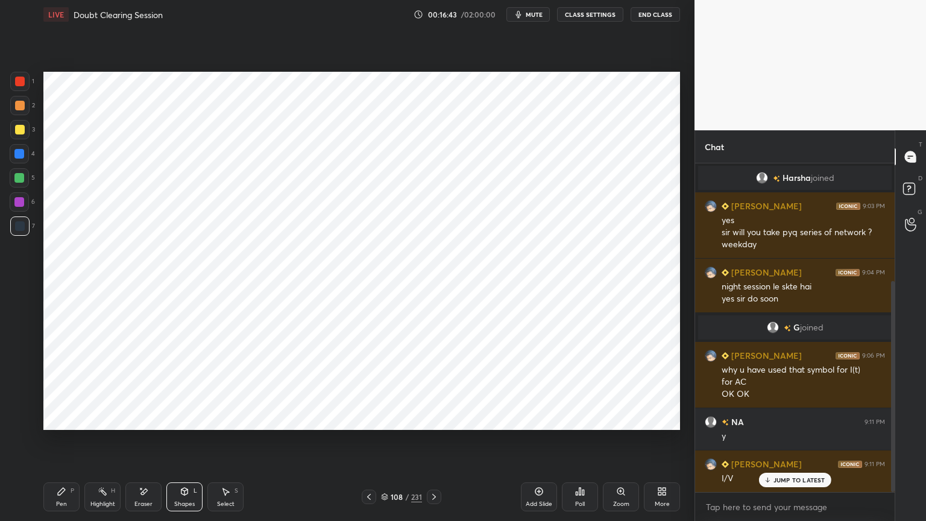
click at [55, 444] on div "Pen P" at bounding box center [61, 496] width 36 height 29
click at [22, 205] on div at bounding box center [19, 202] width 10 height 10
click at [19, 163] on div "4" at bounding box center [22, 156] width 25 height 24
click at [178, 444] on div "Shapes L" at bounding box center [184, 496] width 36 height 29
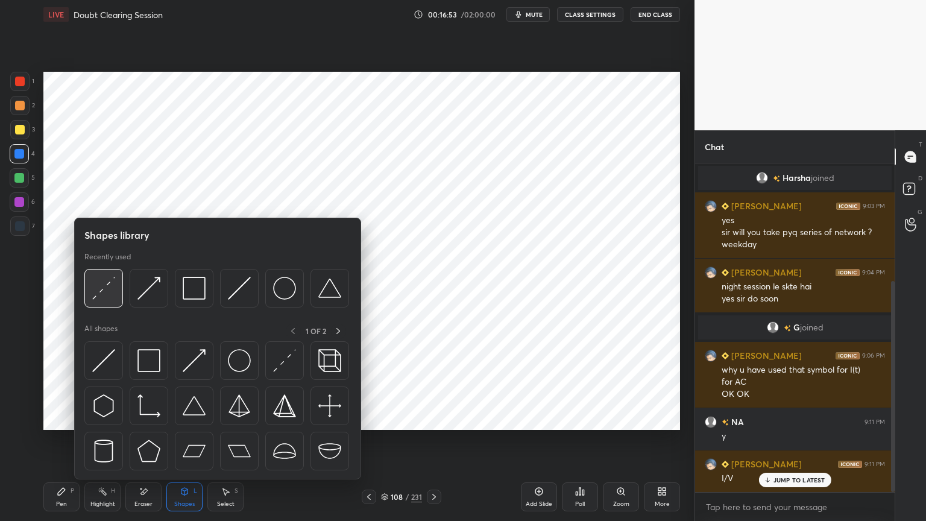
click at [106, 295] on img at bounding box center [103, 288] width 23 height 23
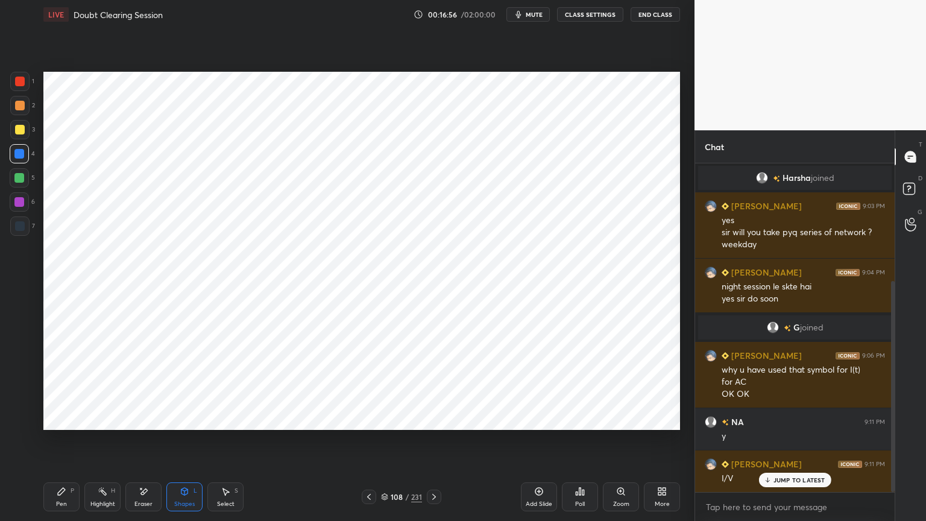
click at [65, 444] on div "Pen" at bounding box center [61, 504] width 11 height 6
click at [184, 444] on div "Shapes L" at bounding box center [184, 496] width 36 height 29
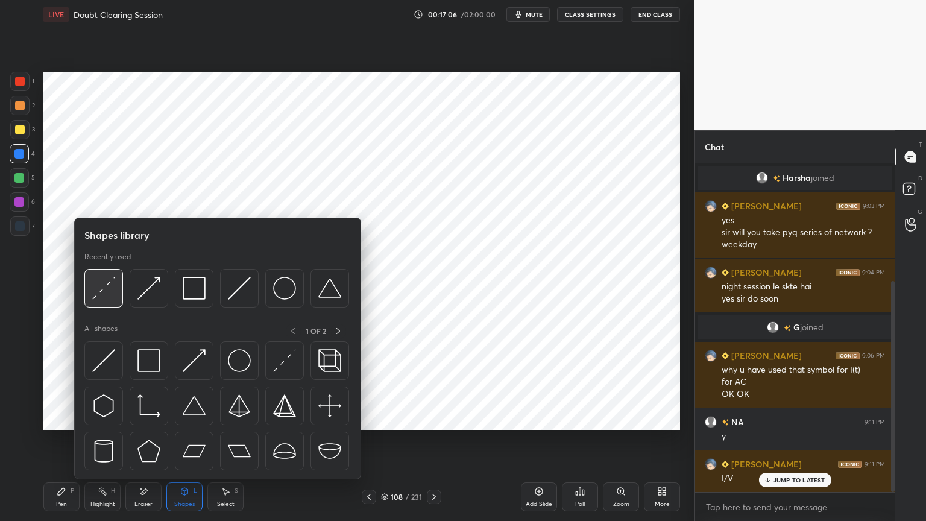
click at [106, 298] on img at bounding box center [103, 288] width 23 height 23
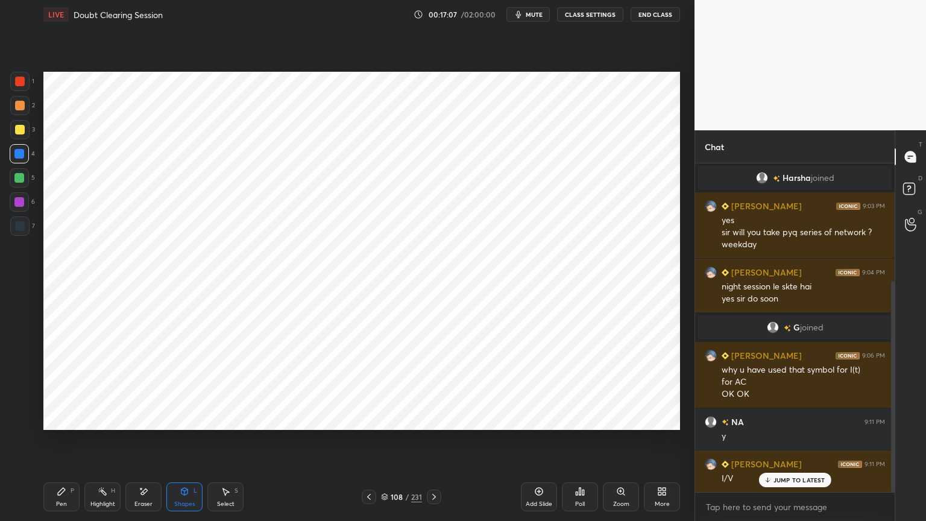
click at [19, 182] on div at bounding box center [19, 178] width 10 height 10
click at [69, 444] on div "Pen P" at bounding box center [61, 496] width 36 height 29
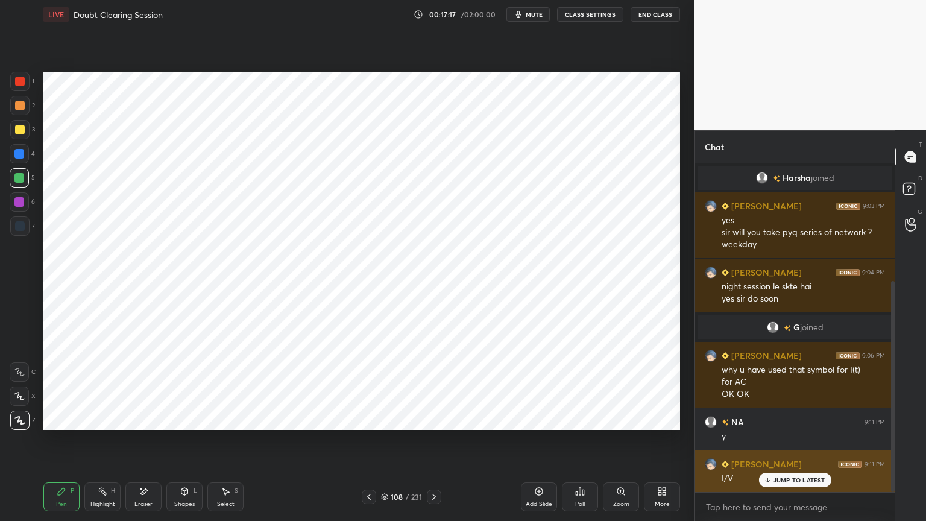
click at [786, 444] on p "JUMP TO LATEST" at bounding box center [799, 479] width 52 height 7
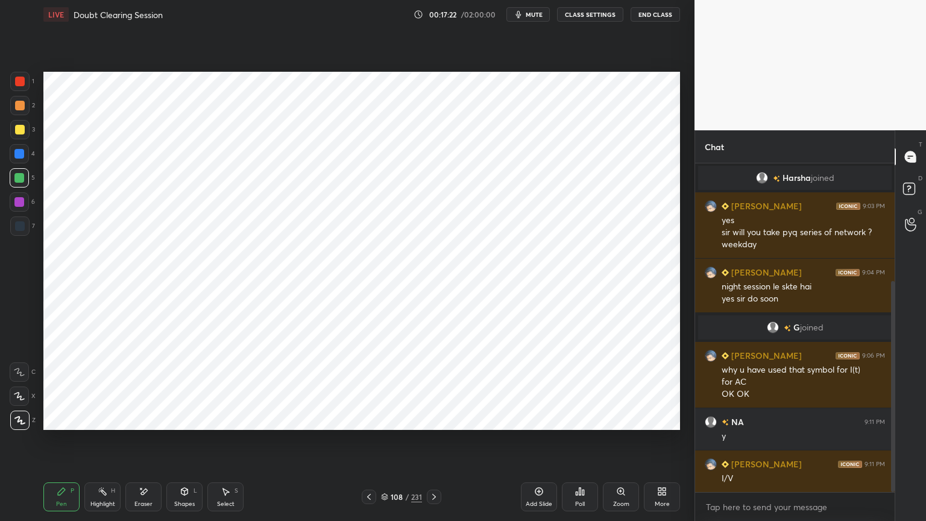
click at [184, 444] on icon at bounding box center [184, 493] width 0 height 4
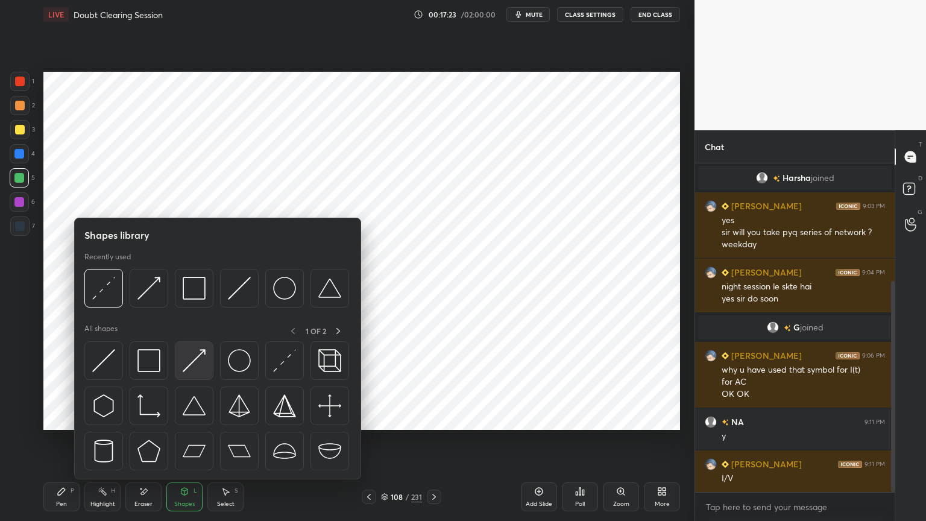
click at [192, 370] on img at bounding box center [194, 360] width 23 height 23
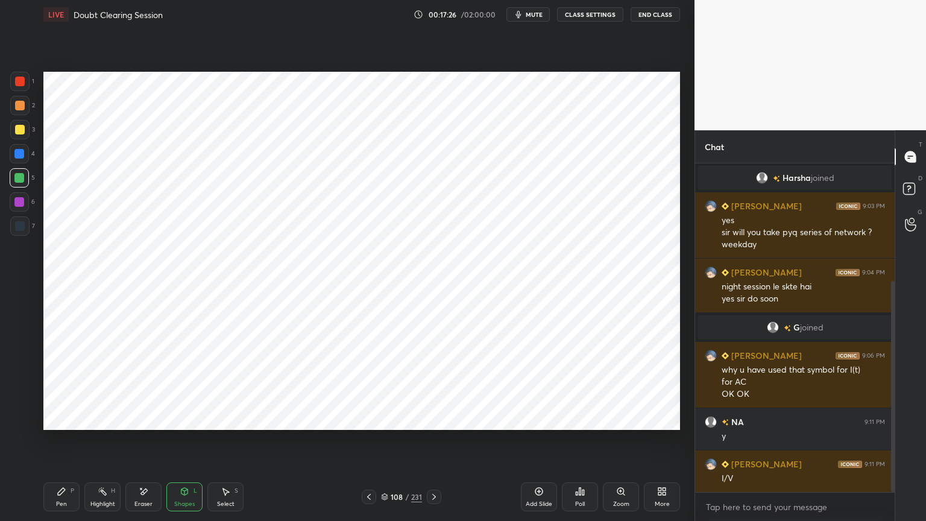
click at [16, 227] on div at bounding box center [20, 226] width 10 height 10
click at [21, 85] on div at bounding box center [20, 82] width 10 height 10
click at [60, 444] on div "Pen" at bounding box center [61, 504] width 11 height 6
click at [176, 444] on div "Shapes L" at bounding box center [184, 496] width 36 height 29
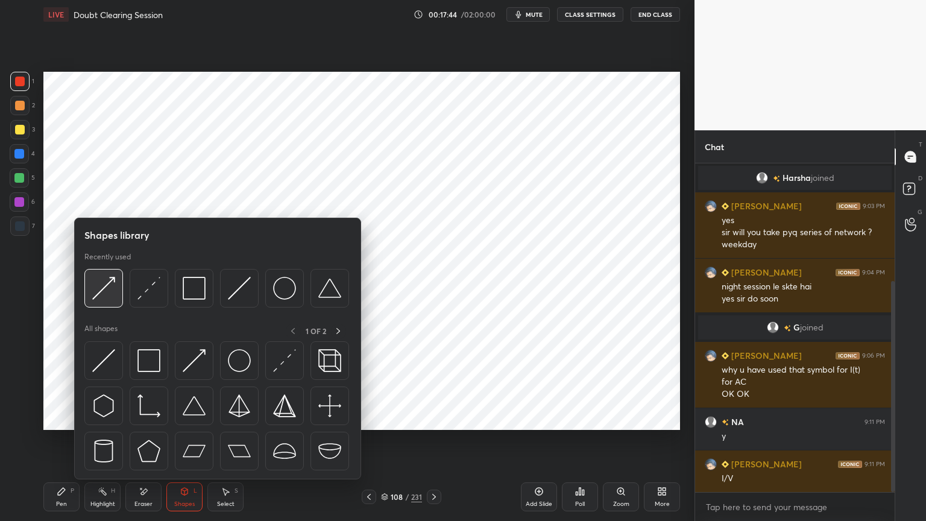
click at [104, 291] on img at bounding box center [103, 288] width 23 height 23
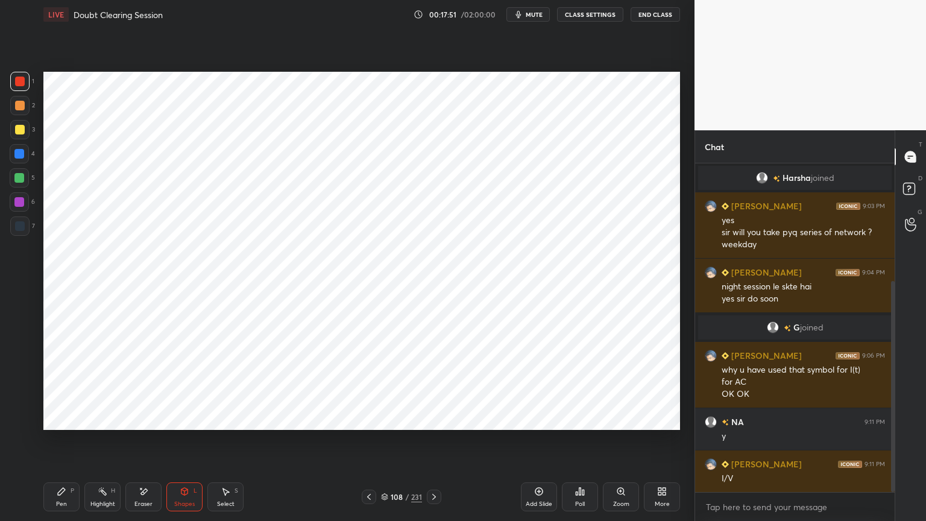
click at [61, 444] on div "Pen P" at bounding box center [61, 496] width 36 height 29
click at [182, 444] on div "Shapes" at bounding box center [184, 504] width 20 height 6
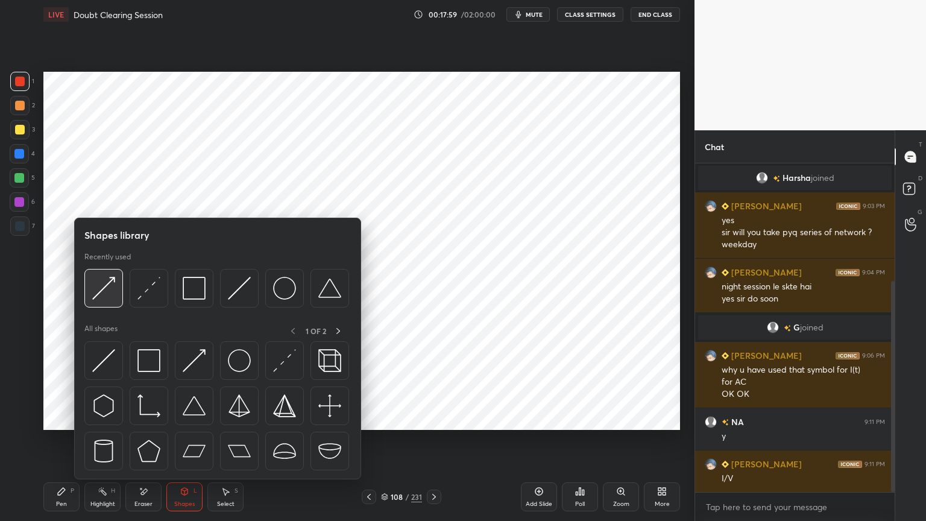
click at [100, 293] on img at bounding box center [103, 288] width 23 height 23
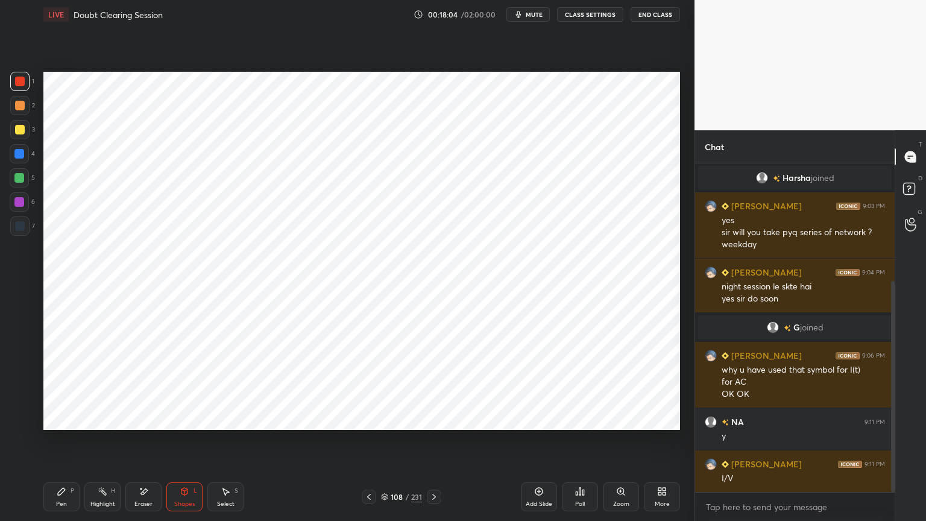
click at [65, 444] on div "Pen P" at bounding box center [61, 496] width 36 height 29
click at [17, 205] on div at bounding box center [19, 202] width 10 height 10
click at [21, 228] on div at bounding box center [20, 226] width 10 height 10
click at [103, 444] on div "Highlight H" at bounding box center [102, 496] width 36 height 29
click at [65, 444] on div "Pen P" at bounding box center [61, 496] width 36 height 29
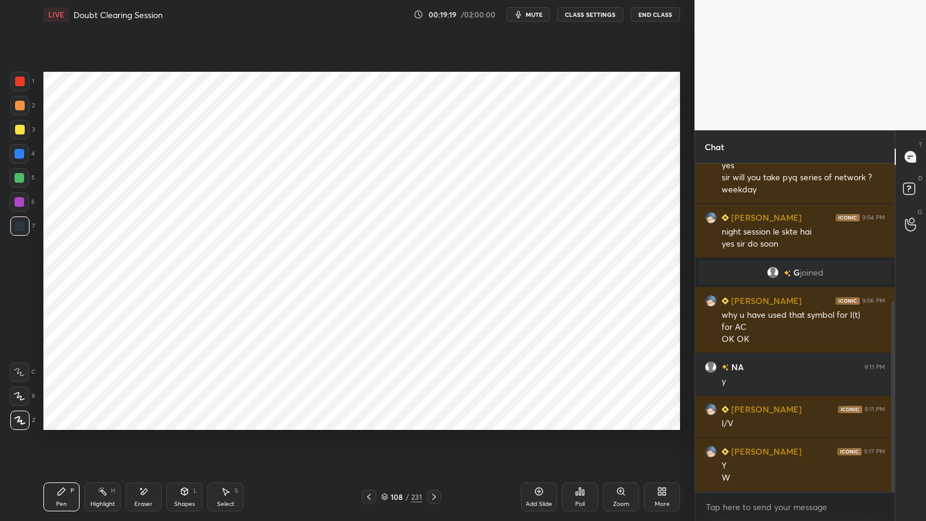
scroll to position [280, 0]
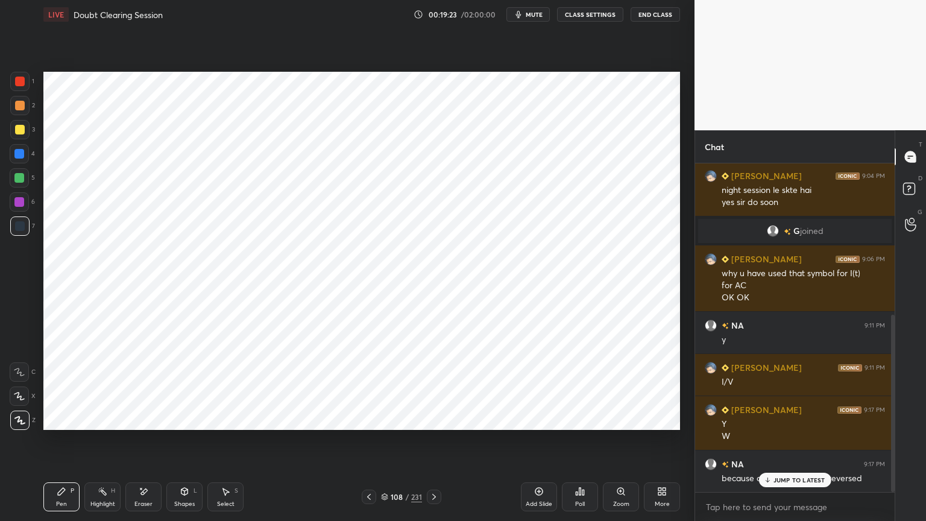
click at [798, 444] on p "JUMP TO LATEST" at bounding box center [799, 479] width 52 height 7
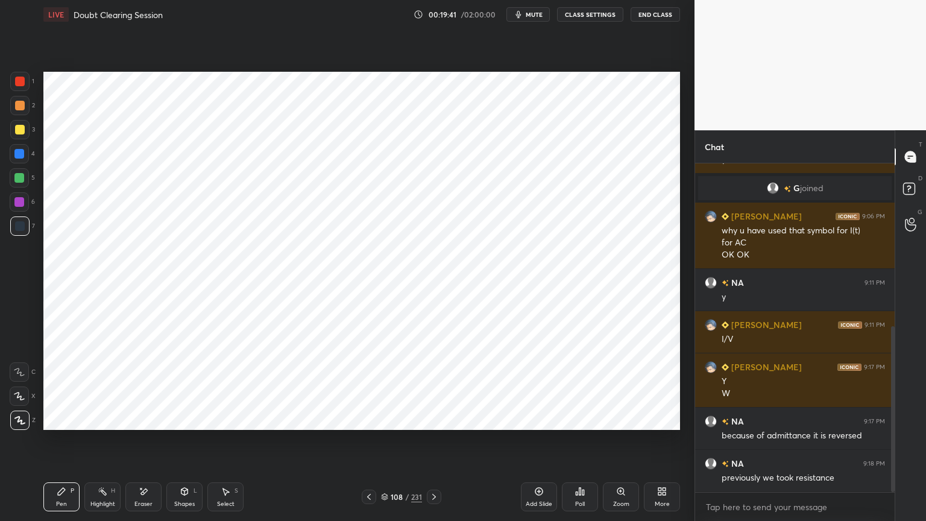
scroll to position [364, 0]
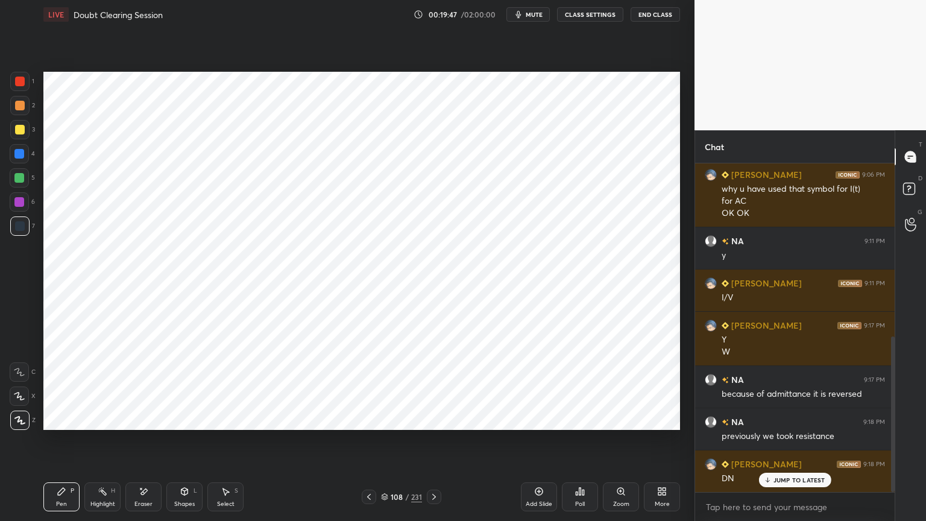
click at [534, 444] on div "Add Slide" at bounding box center [539, 496] width 36 height 29
click at [23, 200] on div at bounding box center [19, 202] width 10 height 10
click at [20, 401] on div at bounding box center [19, 395] width 19 height 19
click at [16, 154] on div at bounding box center [19, 154] width 10 height 10
click at [150, 444] on div "Eraser" at bounding box center [143, 496] width 36 height 29
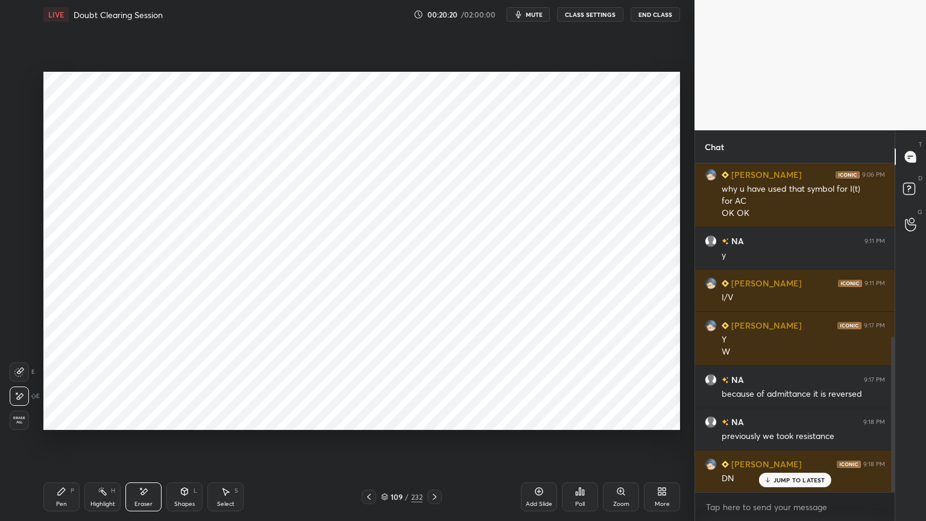
click at [59, 444] on div "Pen" at bounding box center [61, 504] width 11 height 6
click at [25, 427] on div at bounding box center [19, 420] width 19 height 19
click at [19, 203] on div at bounding box center [19, 202] width 10 height 10
click at [151, 444] on div "Eraser" at bounding box center [143, 496] width 36 height 29
click at [58, 444] on div "Pen" at bounding box center [61, 504] width 11 height 6
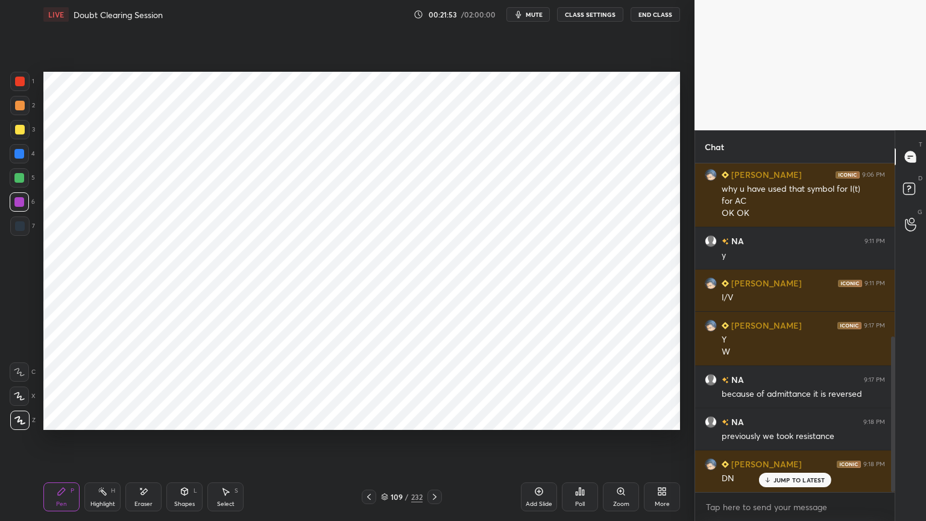
click at [181, 444] on icon at bounding box center [185, 492] width 10 height 10
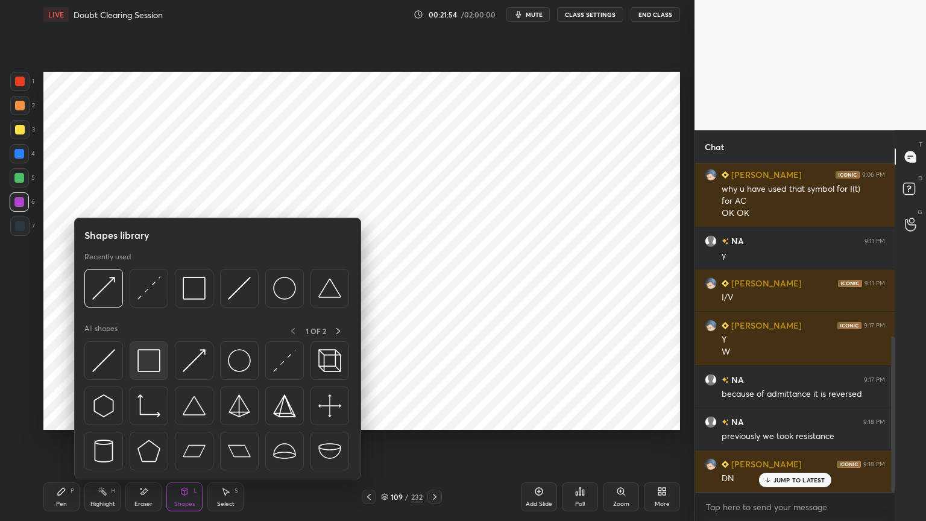
click at [151, 360] on img at bounding box center [148, 360] width 23 height 23
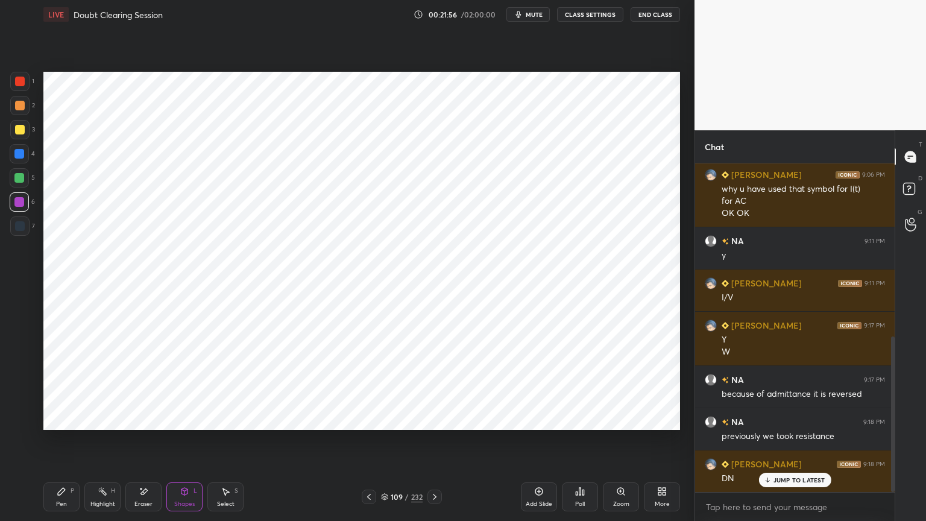
click at [60, 444] on div "Pen P" at bounding box center [61, 496] width 36 height 29
click at [22, 156] on div at bounding box center [19, 154] width 10 height 10
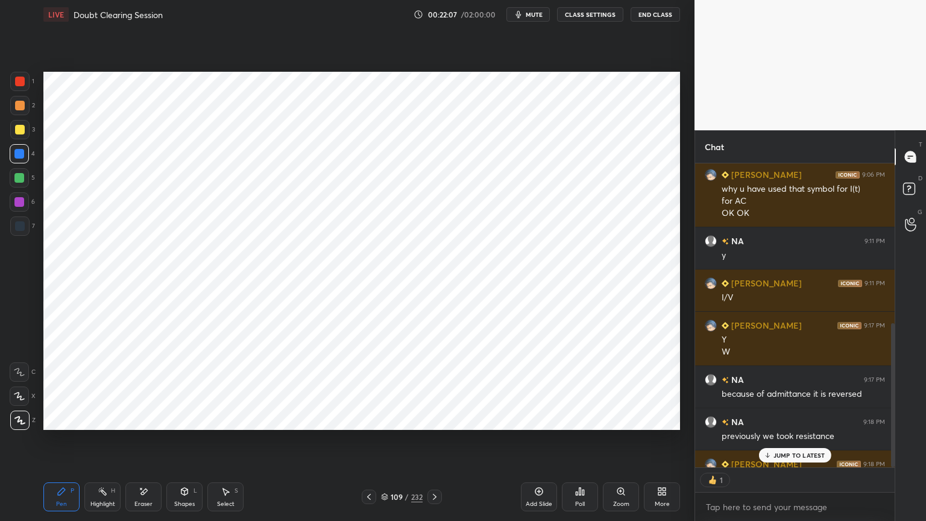
scroll to position [301, 196]
click at [20, 205] on div at bounding box center [19, 202] width 10 height 10
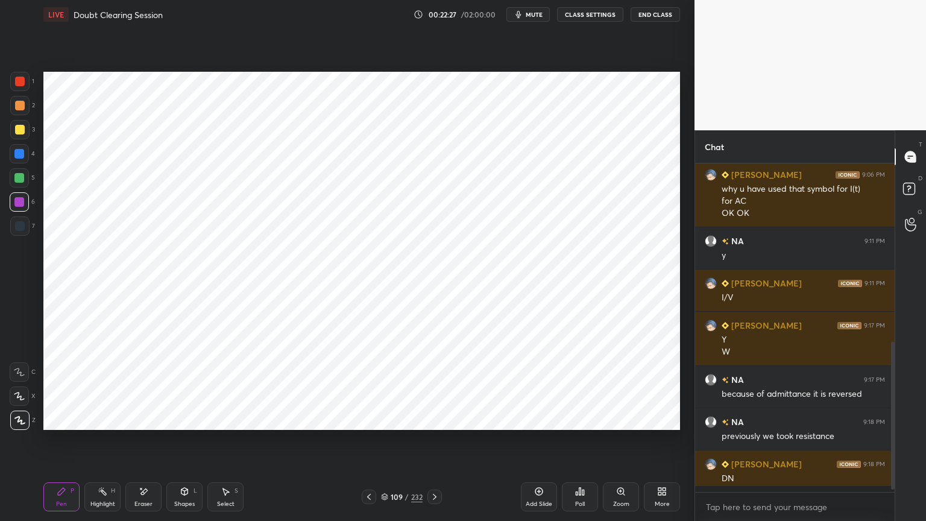
scroll to position [365, 0]
click at [228, 444] on div "Select S" at bounding box center [225, 496] width 36 height 29
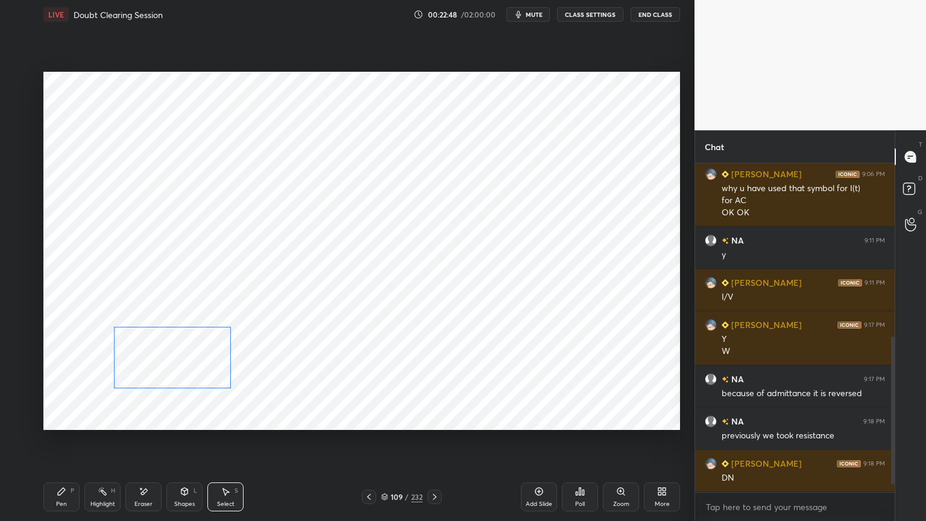
click at [191, 379] on div "0 ° Undo Copy Duplicate Duplicate to new slide Delete" at bounding box center [361, 251] width 637 height 358
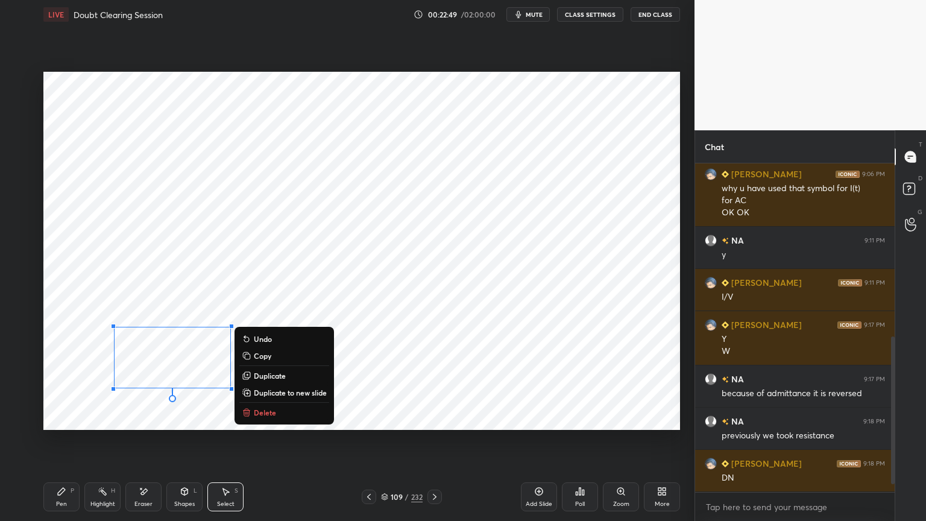
click at [151, 420] on div "0 ° Undo Copy Duplicate Duplicate to new slide Delete" at bounding box center [361, 251] width 637 height 358
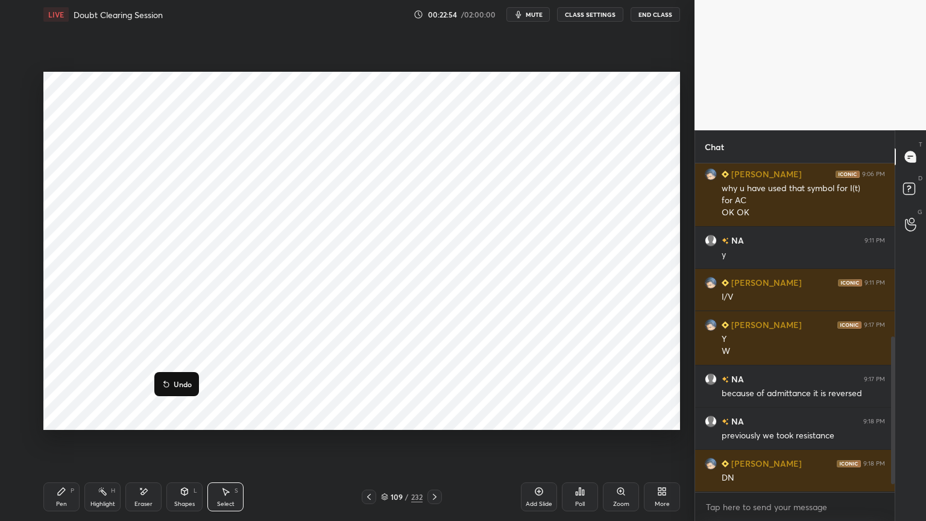
click at [135, 405] on div "0 ° Undo Copy Duplicate Duplicate to new slide Delete" at bounding box center [361, 251] width 637 height 358
click at [67, 444] on div "Pen P" at bounding box center [61, 496] width 36 height 29
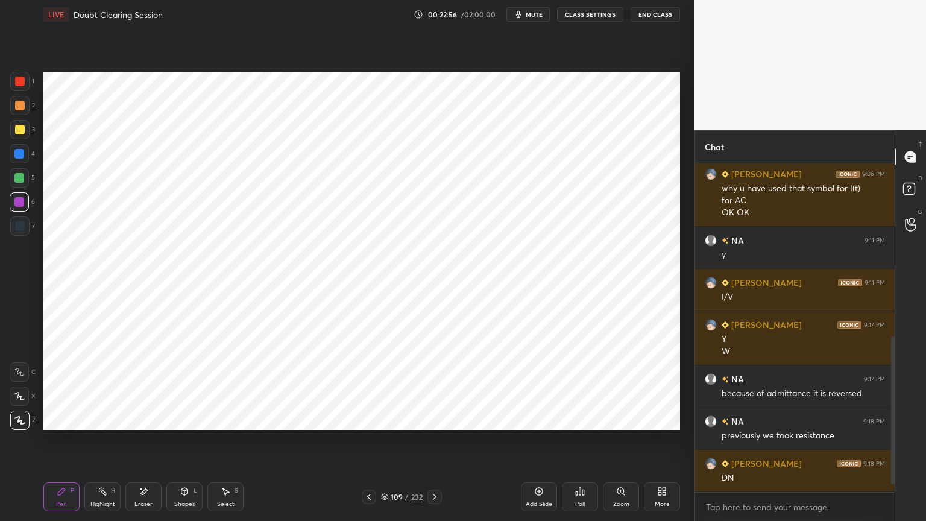
click at [11, 222] on div at bounding box center [19, 225] width 19 height 19
click at [189, 444] on icon at bounding box center [185, 492] width 10 height 10
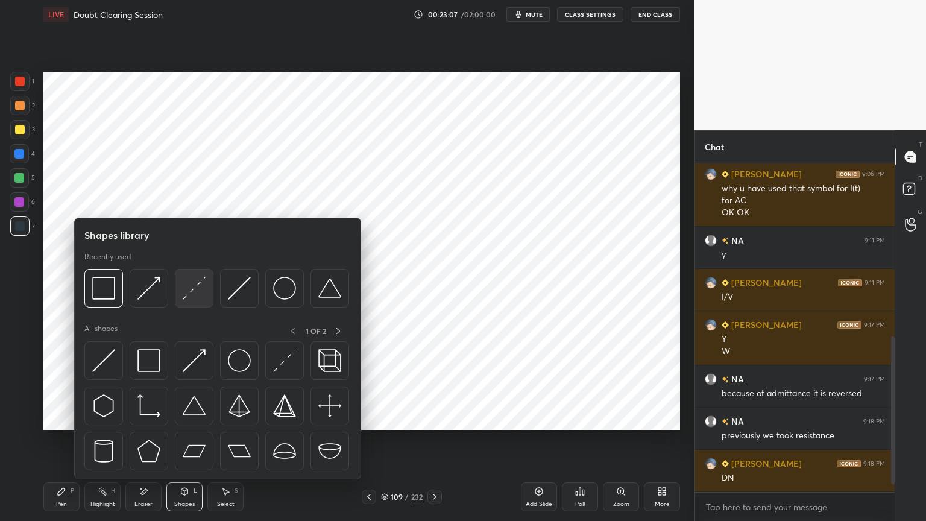
click at [191, 295] on img at bounding box center [194, 288] width 23 height 23
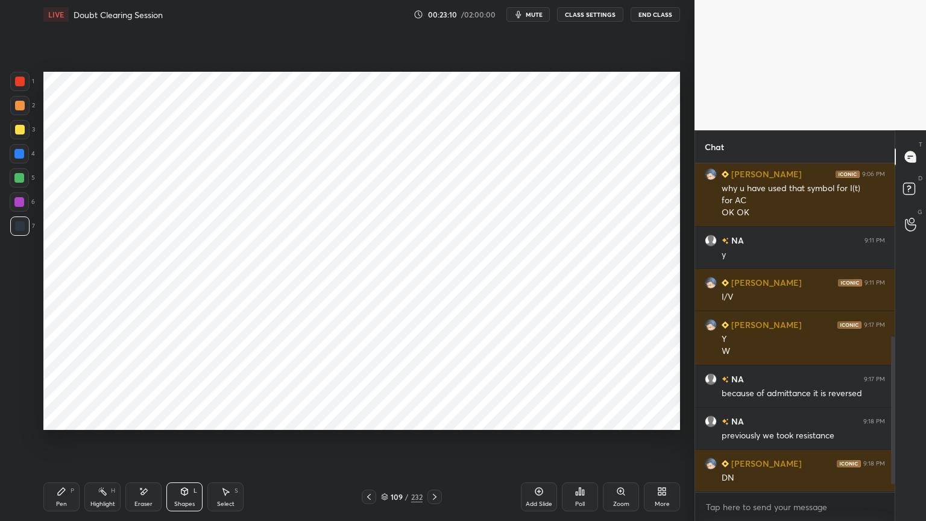
click at [66, 444] on div "Pen P" at bounding box center [61, 496] width 36 height 29
click at [19, 154] on div at bounding box center [19, 154] width 10 height 10
click at [19, 398] on icon at bounding box center [19, 396] width 11 height 8
click at [16, 203] on div at bounding box center [19, 202] width 10 height 10
click at [22, 417] on icon at bounding box center [19, 420] width 11 height 8
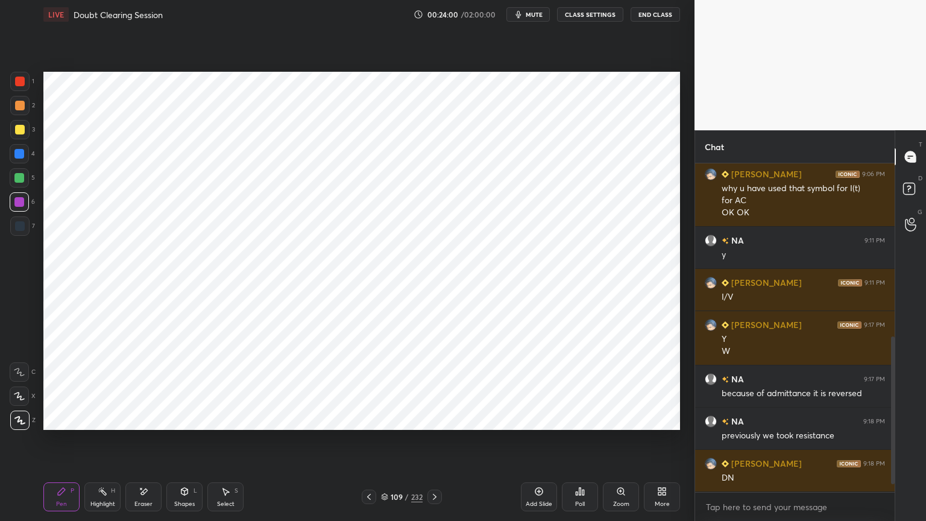
click at [367, 444] on icon at bounding box center [369, 497] width 10 height 10
click at [370, 444] on icon at bounding box center [369, 497] width 10 height 10
click at [104, 444] on icon at bounding box center [103, 492] width 10 height 10
click at [137, 444] on div "Eraser" at bounding box center [143, 504] width 18 height 6
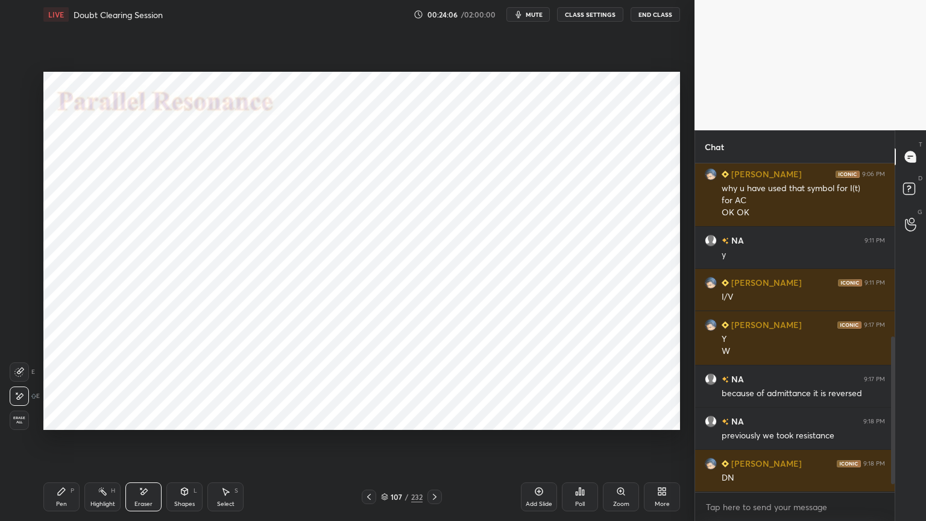
click at [65, 444] on div "Pen P" at bounding box center [61, 496] width 36 height 29
click at [438, 444] on icon at bounding box center [435, 497] width 10 height 10
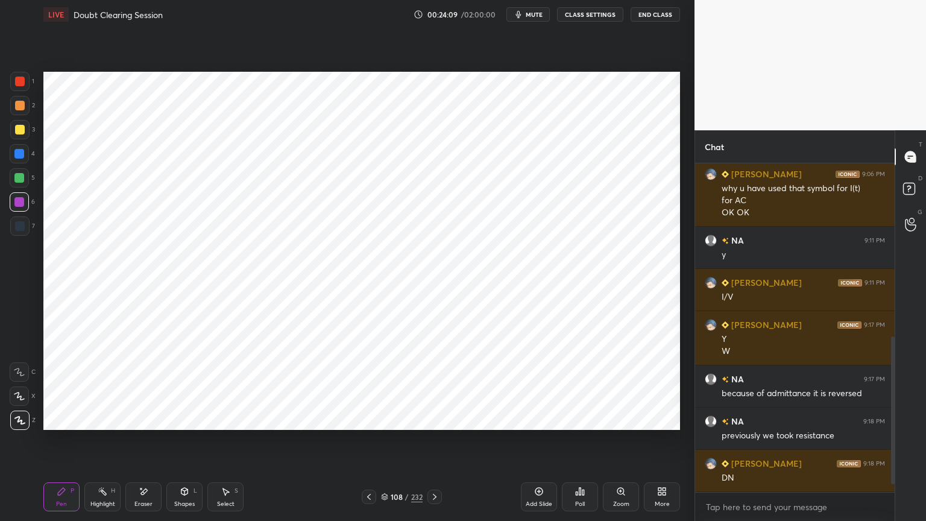
click at [439, 444] on icon at bounding box center [435, 497] width 10 height 10
click at [68, 444] on div "Pen P" at bounding box center [61, 496] width 36 height 29
click at [94, 444] on div "Highlight H" at bounding box center [102, 496] width 36 height 29
click at [142, 444] on icon at bounding box center [140, 488] width 1 height 1
click at [63, 444] on icon at bounding box center [62, 492] width 10 height 10
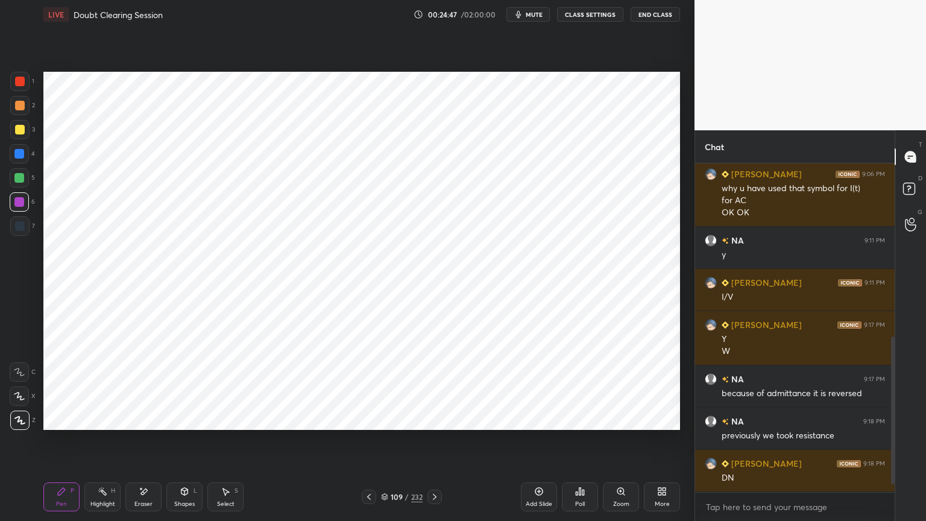
click at [16, 204] on div at bounding box center [19, 202] width 10 height 10
click at [150, 444] on div "Eraser" at bounding box center [143, 504] width 18 height 6
click at [60, 444] on div "Pen P" at bounding box center [61, 496] width 36 height 29
click at [139, 444] on icon at bounding box center [144, 492] width 10 height 10
click at [63, 444] on div "Pen" at bounding box center [61, 504] width 11 height 6
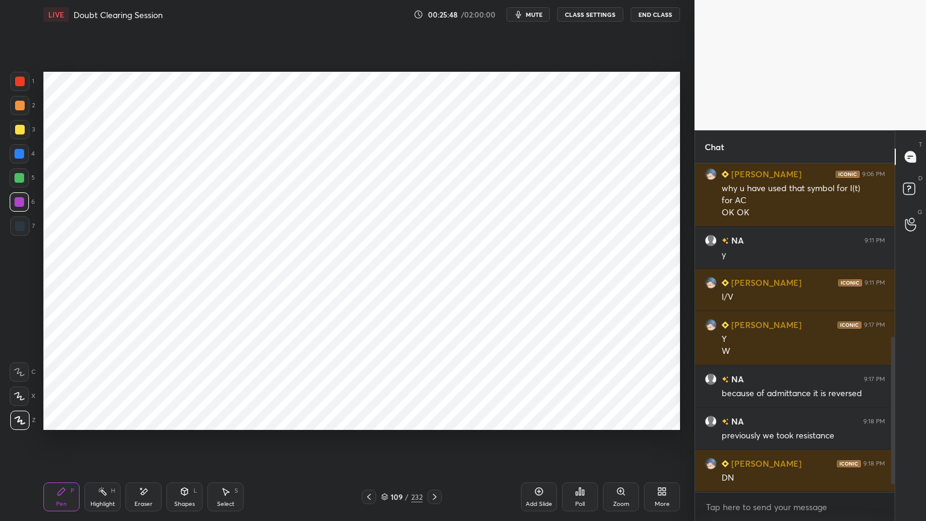
click at [225, 444] on div "Select" at bounding box center [225, 504] width 17 height 6
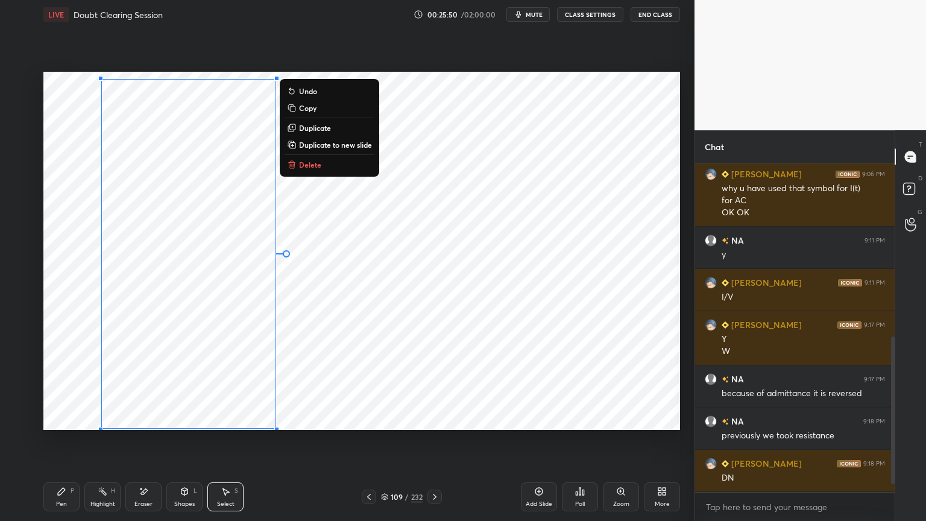
click at [209, 391] on div "0 ° Undo Copy Duplicate Duplicate to new slide Delete" at bounding box center [361, 251] width 637 height 358
click at [365, 373] on div "0 ° Undo Copy Duplicate Duplicate to new slide Delete" at bounding box center [361, 251] width 637 height 358
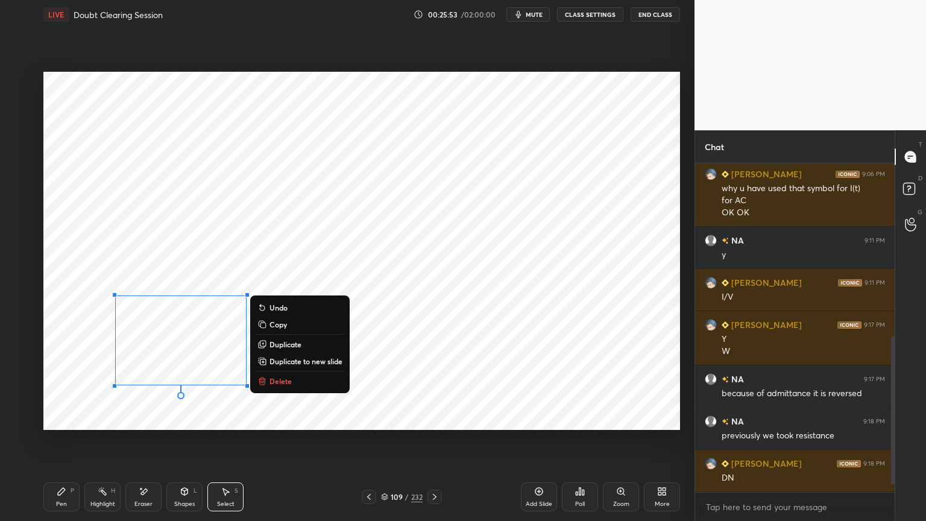
click at [142, 410] on div "0 ° Undo Copy Duplicate Duplicate to new slide Delete" at bounding box center [361, 251] width 637 height 358
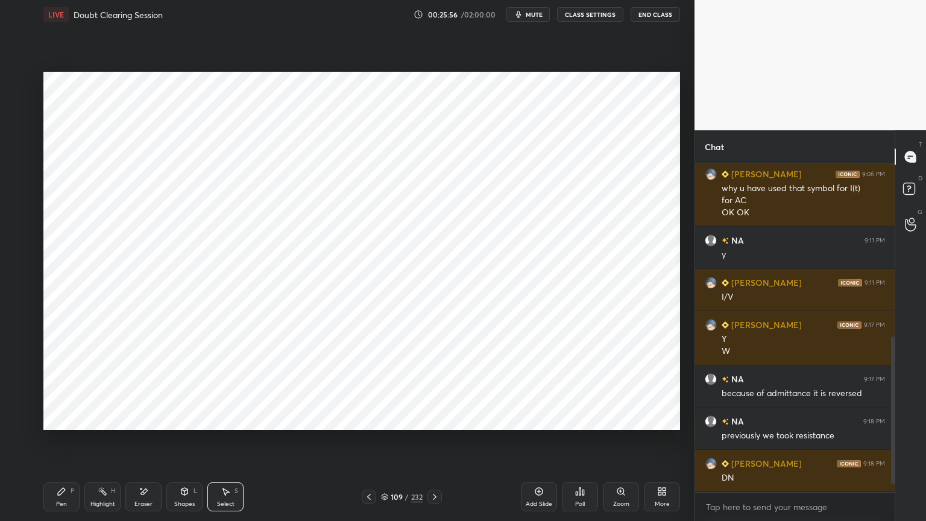
click at [68, 444] on div "Pen P" at bounding box center [61, 496] width 36 height 29
click at [25, 159] on div at bounding box center [19, 153] width 19 height 19
click at [20, 398] on icon at bounding box center [19, 395] width 10 height 7
click at [187, 444] on div "Shapes L" at bounding box center [184, 496] width 36 height 29
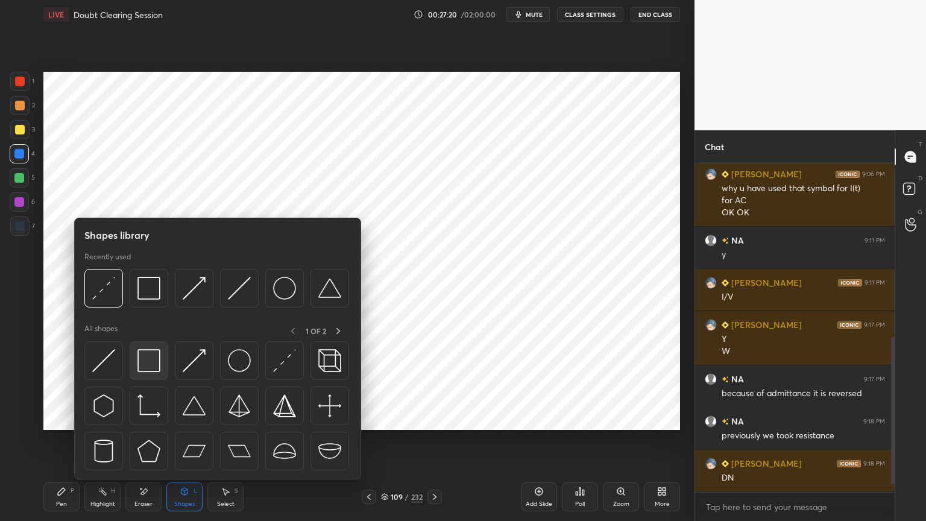
click at [156, 364] on img at bounding box center [148, 360] width 23 height 23
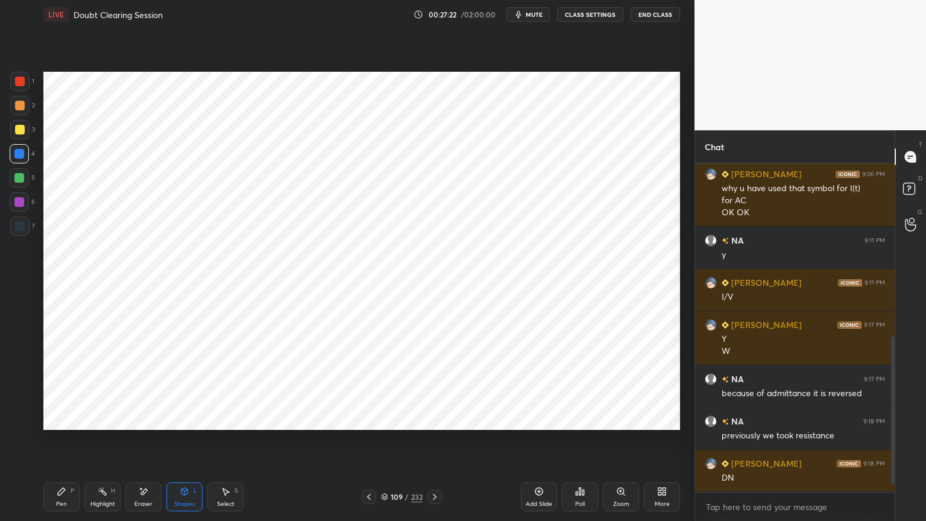
click at [58, 444] on div "Pen" at bounding box center [61, 504] width 11 height 6
click at [15, 225] on div at bounding box center [20, 226] width 10 height 10
click at [22, 424] on div at bounding box center [19, 420] width 19 height 19
click at [17, 204] on div at bounding box center [19, 202] width 10 height 10
click at [17, 157] on div at bounding box center [19, 154] width 10 height 10
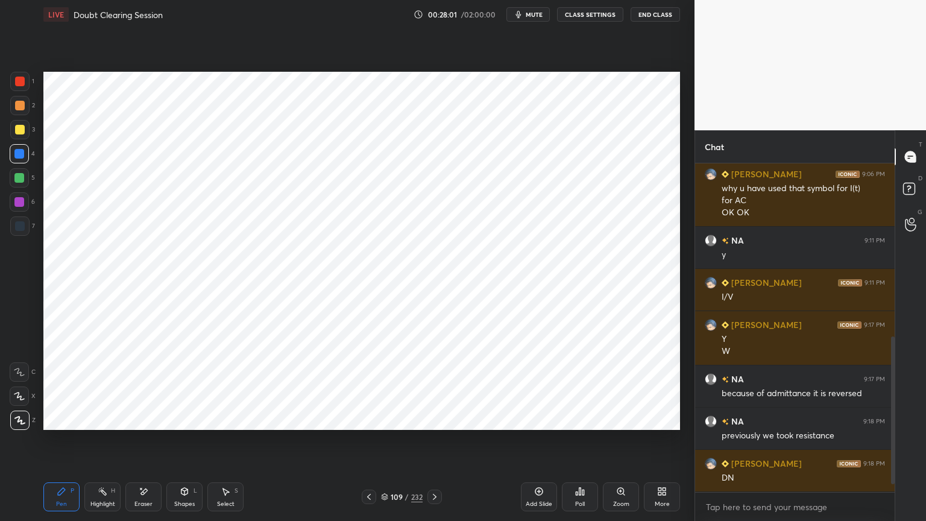
click at [24, 399] on icon at bounding box center [19, 396] width 11 height 8
click at [16, 203] on div at bounding box center [19, 202] width 10 height 10
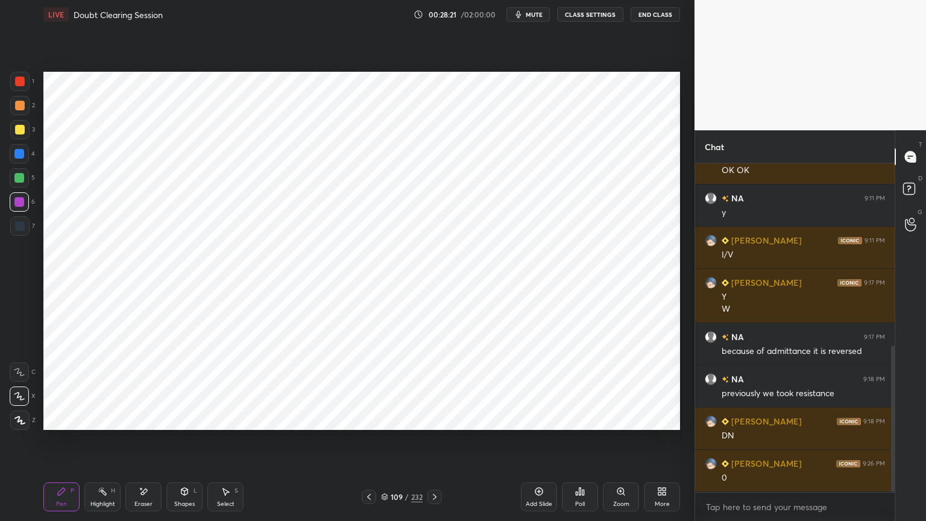
click at [18, 159] on div at bounding box center [19, 153] width 19 height 19
click at [16, 397] on icon at bounding box center [19, 396] width 11 height 8
click at [11, 203] on div at bounding box center [19, 201] width 19 height 19
click at [142, 444] on icon at bounding box center [144, 491] width 7 height 6
click at [172, 444] on div "Shapes L" at bounding box center [184, 496] width 36 height 29
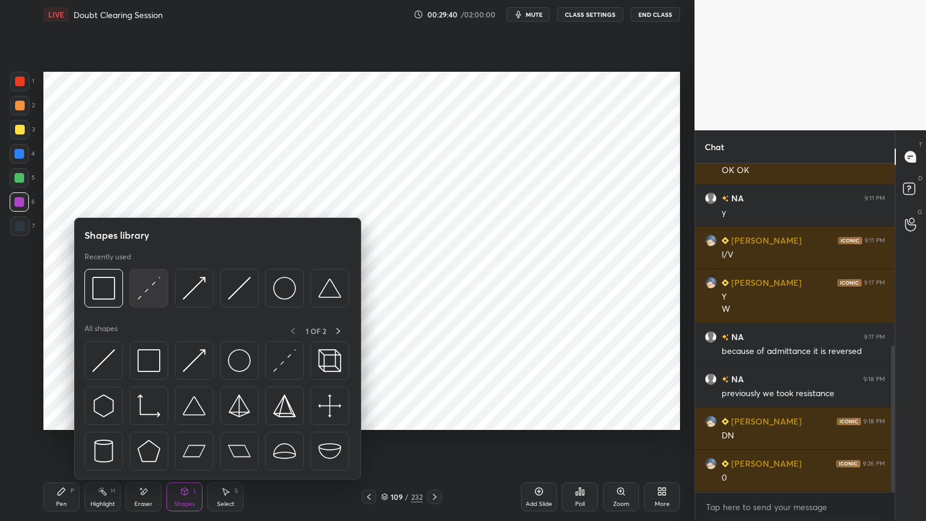
click at [148, 294] on img at bounding box center [148, 288] width 23 height 23
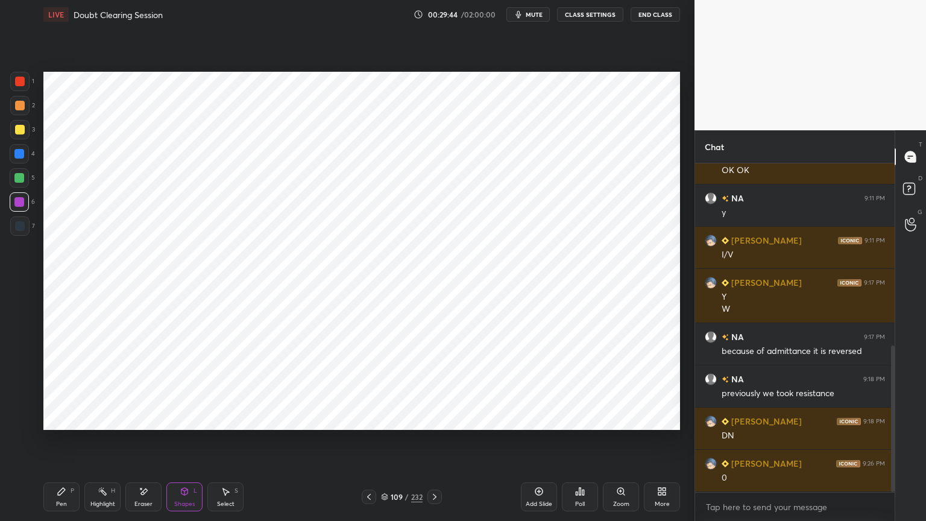
click at [62, 444] on div "Pen P" at bounding box center [61, 496] width 36 height 29
click at [21, 157] on div at bounding box center [19, 154] width 10 height 10
click at [19, 401] on div at bounding box center [19, 395] width 19 height 19
click at [221, 444] on div "Select S" at bounding box center [225, 496] width 36 height 29
click at [55, 418] on div "0 ° Undo Copy Duplicate Duplicate to new slide Delete" at bounding box center [361, 251] width 637 height 358
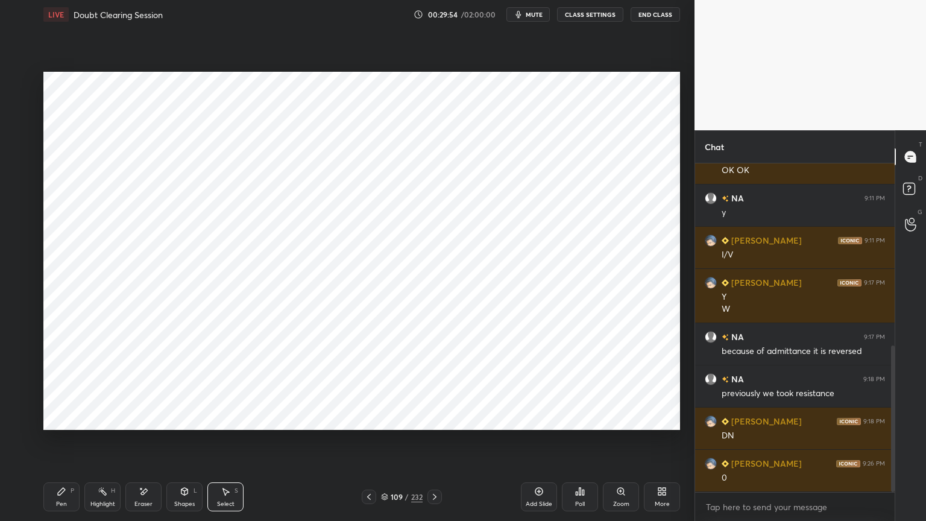
click at [52, 444] on div "Pen P" at bounding box center [61, 496] width 36 height 29
click at [20, 204] on div at bounding box center [19, 202] width 10 height 10
click at [11, 421] on div at bounding box center [19, 420] width 19 height 19
click at [27, 157] on div at bounding box center [19, 153] width 19 height 19
click at [107, 444] on div "Highlight" at bounding box center [102, 504] width 25 height 6
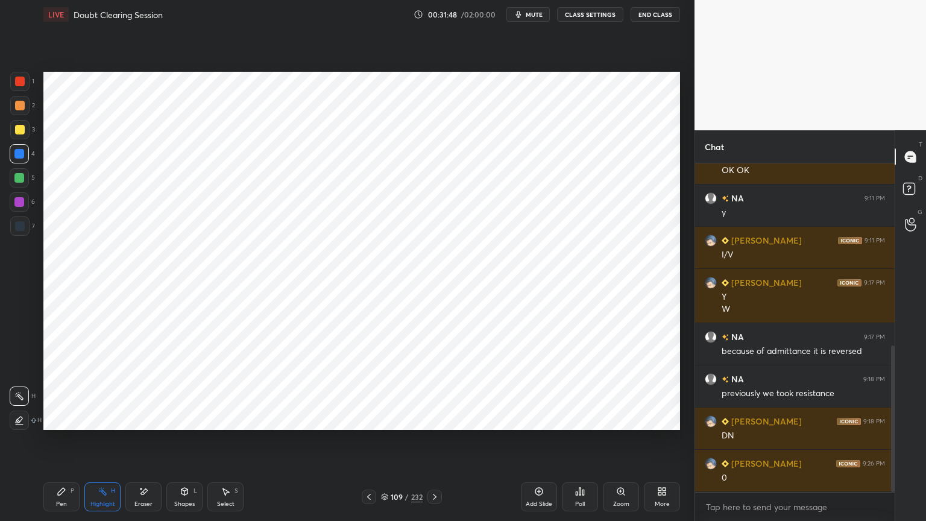
click at [539, 444] on icon at bounding box center [539, 492] width 10 height 10
click at [68, 444] on div "Pen P" at bounding box center [61, 496] width 36 height 29
click at [17, 207] on div at bounding box center [19, 201] width 19 height 19
click at [365, 444] on icon at bounding box center [369, 497] width 10 height 10
click at [437, 444] on icon at bounding box center [435, 497] width 10 height 10
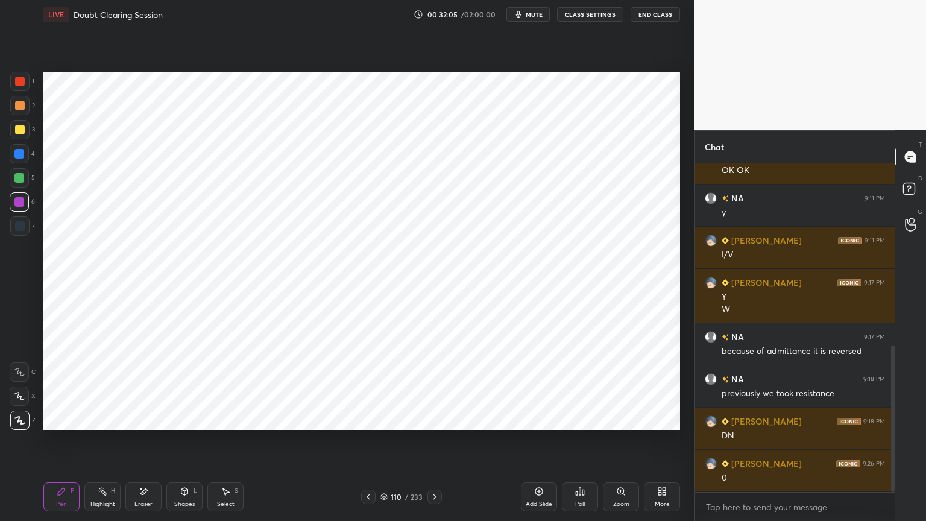
click at [141, 444] on icon at bounding box center [144, 492] width 10 height 10
click at [51, 444] on div "Pen P" at bounding box center [61, 496] width 36 height 29
click at [17, 403] on div at bounding box center [19, 395] width 19 height 19
click at [20, 421] on icon at bounding box center [19, 420] width 11 height 8
click at [18, 154] on div at bounding box center [19, 154] width 10 height 10
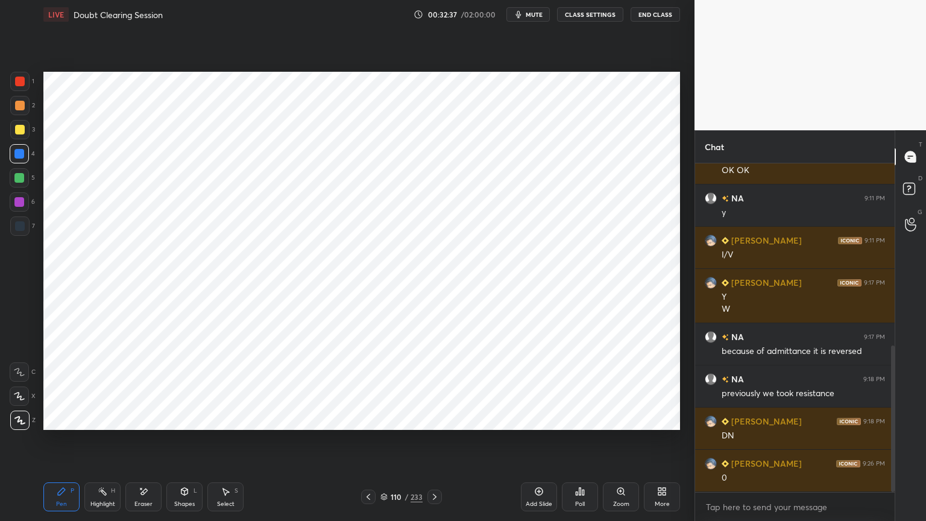
click at [19, 399] on icon at bounding box center [19, 396] width 11 height 8
click at [367, 444] on icon at bounding box center [369, 497] width 10 height 10
click at [432, 444] on icon at bounding box center [435, 497] width 10 height 10
click at [23, 227] on div at bounding box center [20, 226] width 10 height 10
click at [20, 424] on div at bounding box center [19, 420] width 19 height 19
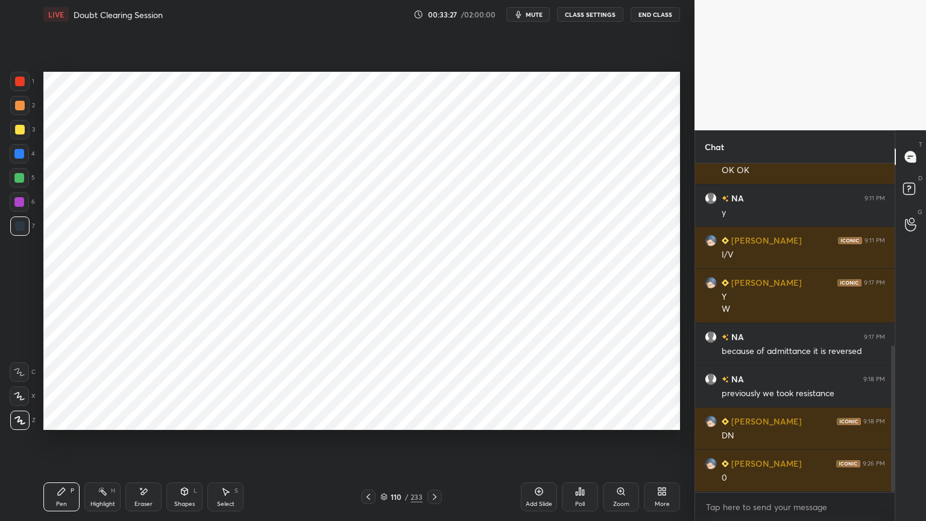
click at [148, 444] on icon at bounding box center [144, 492] width 10 height 10
click at [58, 444] on div "Pen P" at bounding box center [61, 496] width 36 height 29
click at [183, 444] on icon at bounding box center [185, 492] width 10 height 10
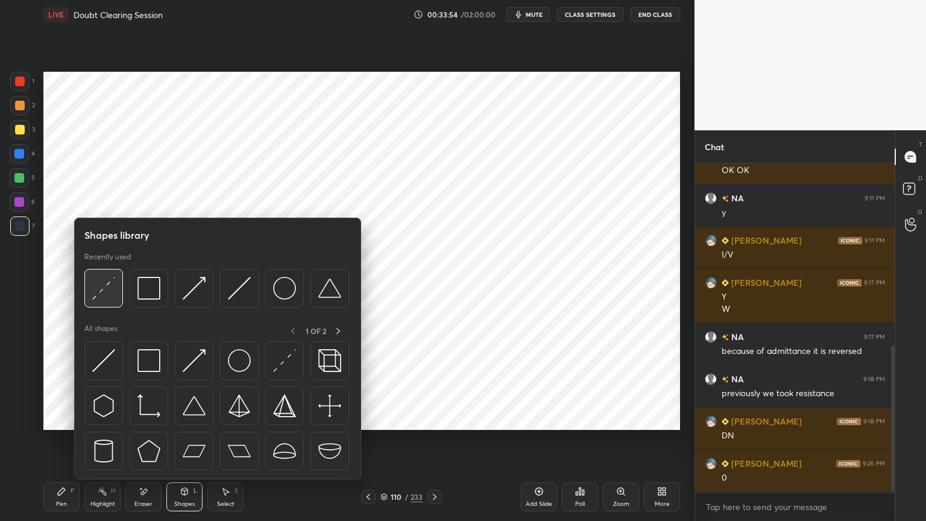
click at [92, 289] on img at bounding box center [103, 288] width 23 height 23
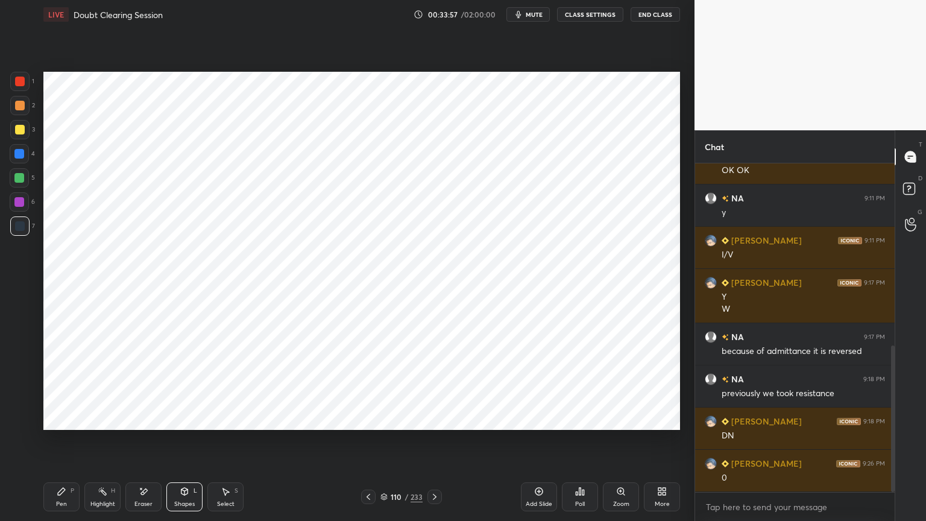
click at [63, 444] on icon at bounding box center [62, 492] width 10 height 10
click at [19, 203] on div at bounding box center [19, 202] width 10 height 10
click at [14, 156] on div at bounding box center [19, 154] width 10 height 10
click at [148, 444] on icon at bounding box center [144, 492] width 10 height 10
click at [56, 444] on div "Pen P" at bounding box center [61, 496] width 36 height 29
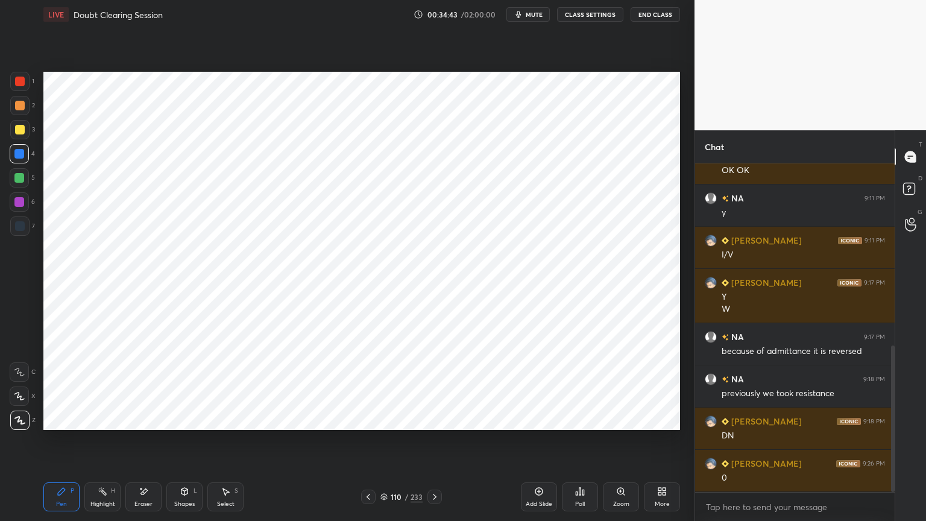
click at [370, 444] on icon at bounding box center [369, 497] width 10 height 10
click at [439, 444] on icon at bounding box center [435, 497] width 10 height 10
click at [22, 207] on div at bounding box center [19, 201] width 19 height 19
click at [148, 444] on icon at bounding box center [144, 492] width 10 height 10
click at [57, 444] on icon at bounding box center [62, 492] width 10 height 10
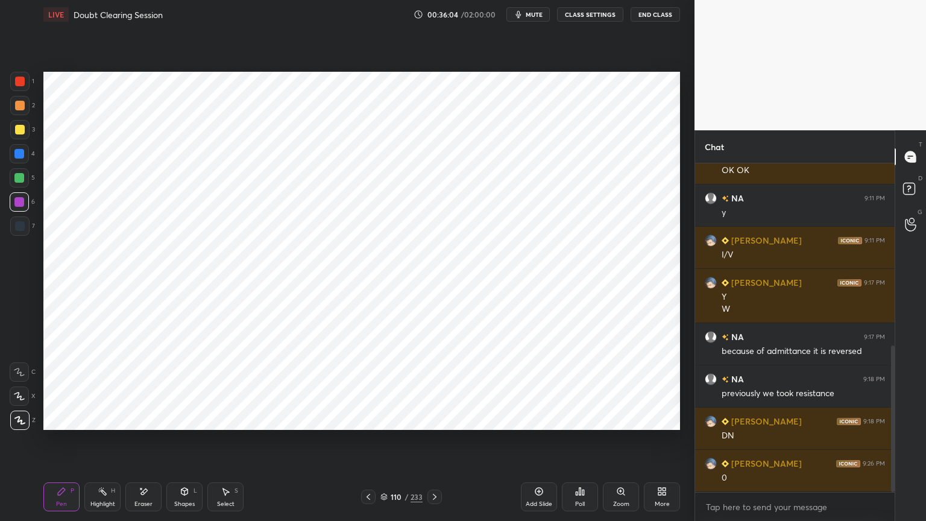
click at [24, 231] on div at bounding box center [19, 225] width 19 height 19
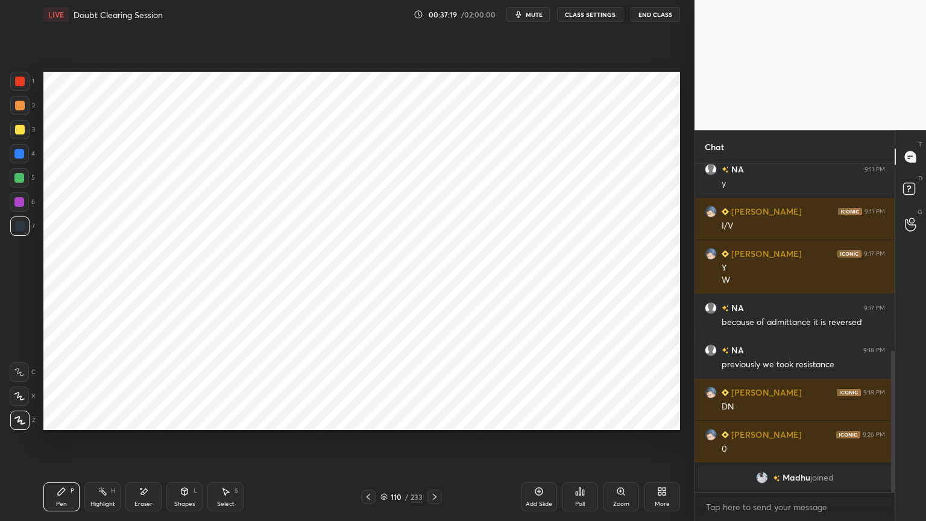
click at [17, 157] on div at bounding box center [19, 154] width 10 height 10
click at [19, 180] on div at bounding box center [19, 178] width 10 height 10
click at [18, 158] on div at bounding box center [19, 154] width 10 height 10
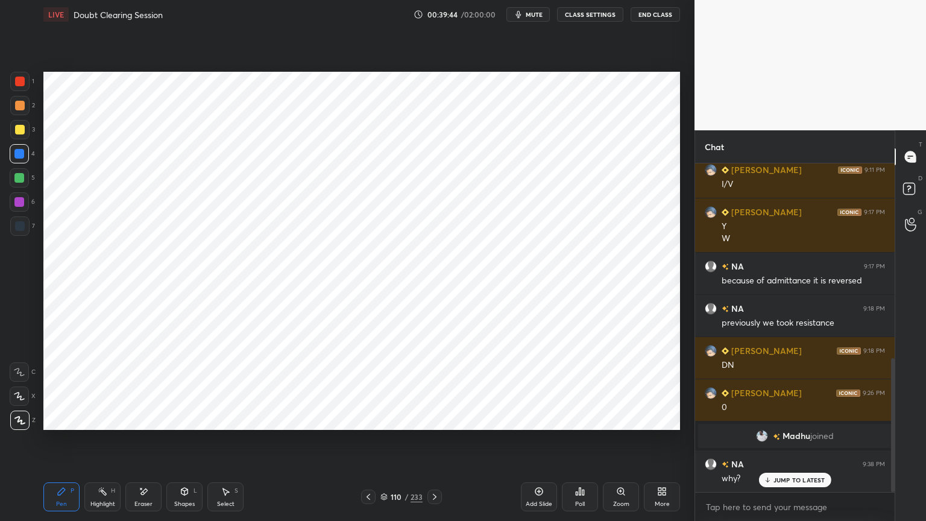
click at [105, 444] on div "Highlight H" at bounding box center [102, 496] width 36 height 29
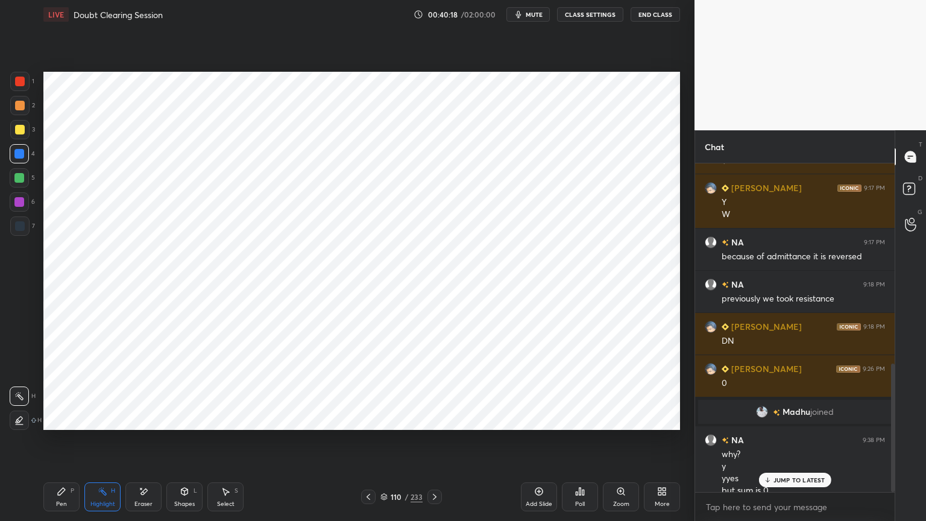
scroll to position [514, 0]
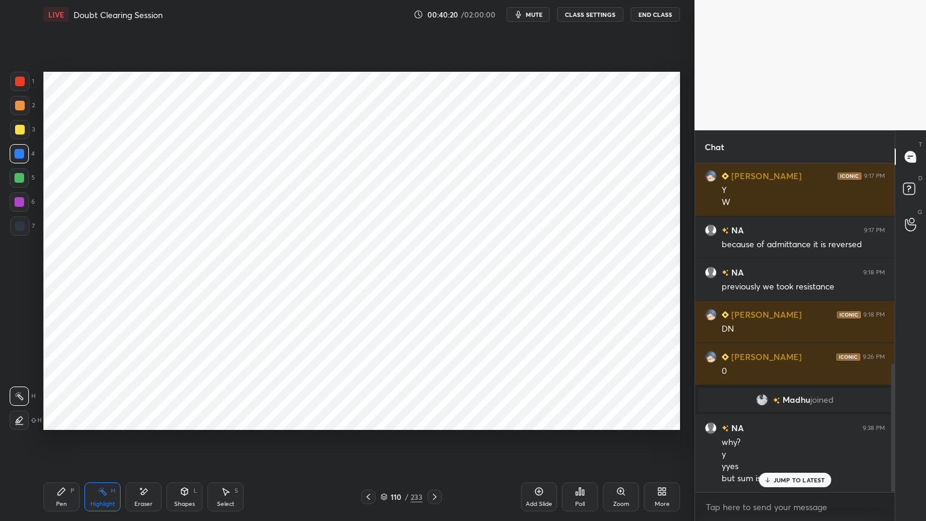
click at [781, 444] on p "JUMP TO LATEST" at bounding box center [799, 479] width 52 height 7
click at [365, 444] on icon at bounding box center [369, 497] width 10 height 10
click at [368, 444] on icon at bounding box center [369, 497] width 10 height 10
click at [369, 444] on icon at bounding box center [369, 497] width 10 height 10
click at [147, 444] on div "Eraser" at bounding box center [143, 496] width 36 height 29
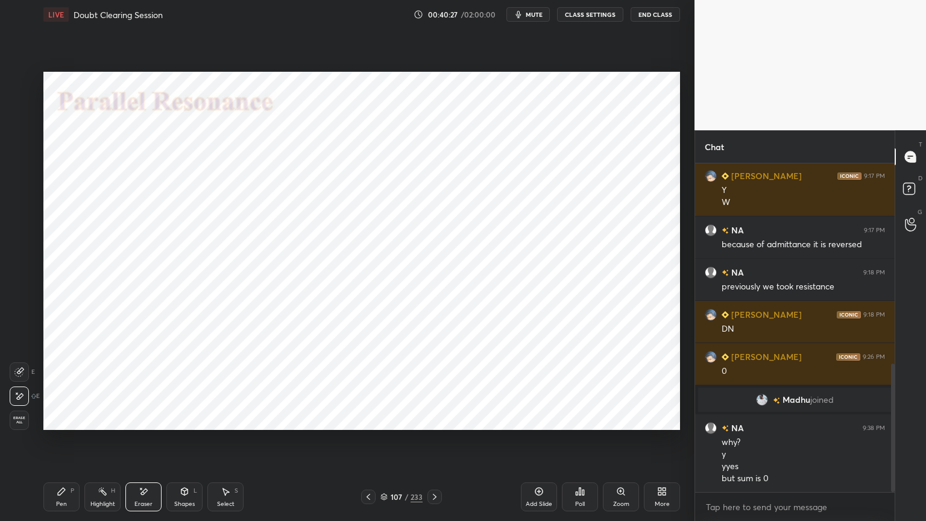
click at [99, 444] on div "Highlight" at bounding box center [102, 504] width 25 height 6
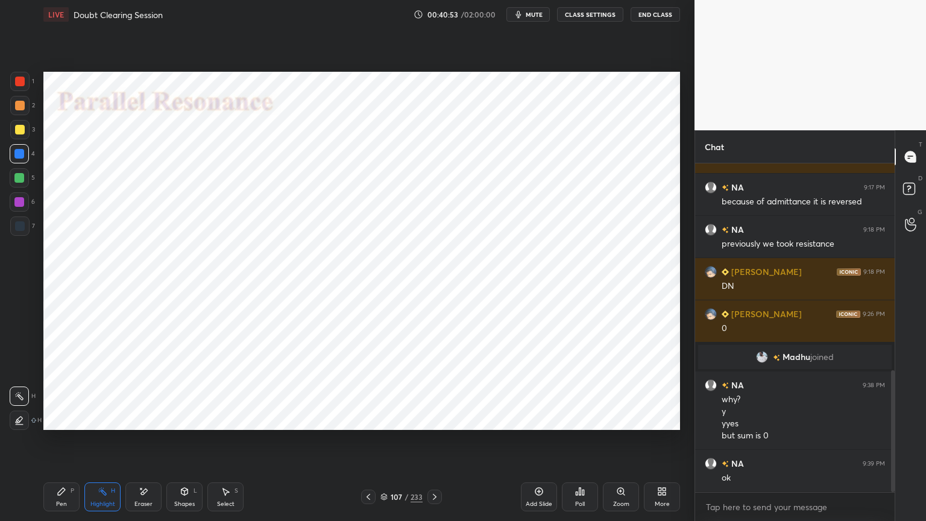
click at [21, 201] on div at bounding box center [19, 202] width 10 height 10
click at [434, 444] on icon at bounding box center [435, 497] width 4 height 6
click at [435, 444] on icon at bounding box center [435, 497] width 4 height 6
click at [436, 444] on icon at bounding box center [435, 497] width 10 height 10
click at [535, 444] on icon at bounding box center [539, 492] width 10 height 10
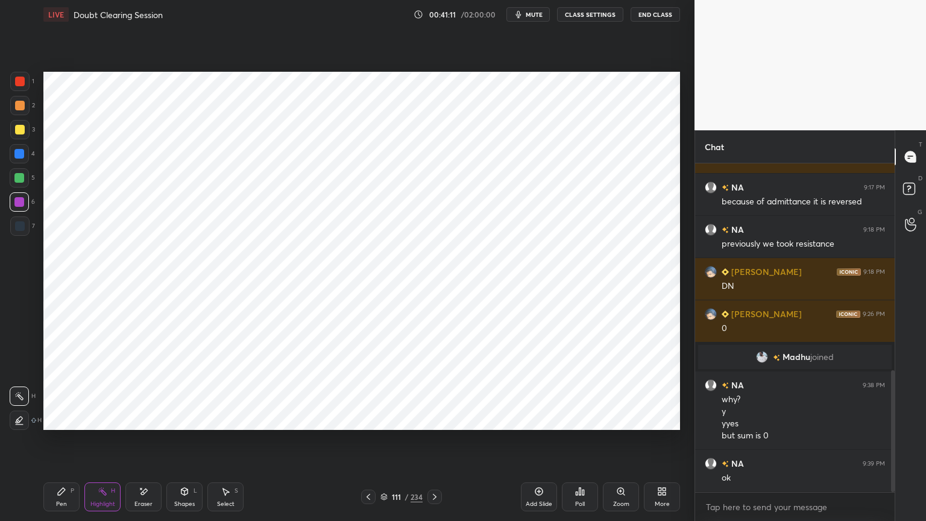
click at [65, 444] on div "Pen" at bounding box center [61, 504] width 11 height 6
click at [23, 154] on div at bounding box center [19, 154] width 10 height 10
click at [20, 205] on div at bounding box center [19, 202] width 10 height 10
click at [19, 225] on div at bounding box center [20, 226] width 10 height 10
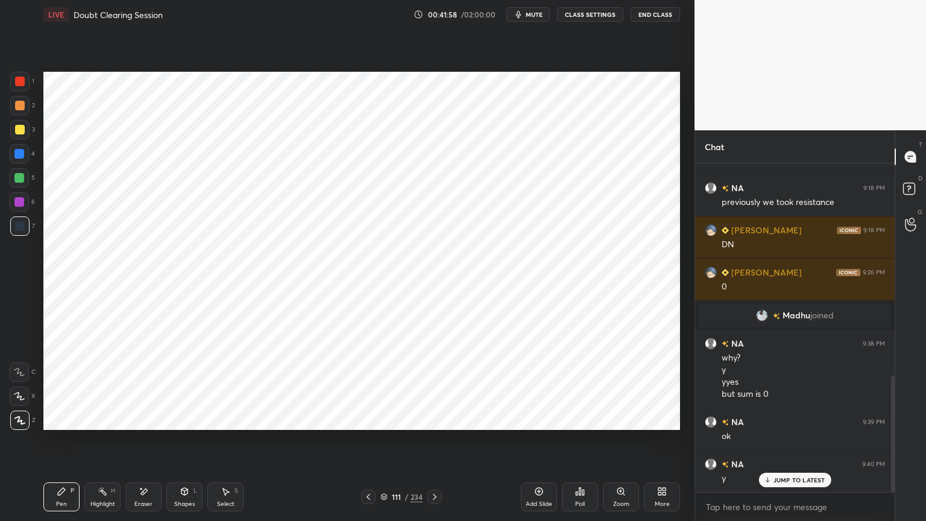
click at [20, 204] on div at bounding box center [19, 202] width 10 height 10
click at [20, 227] on div at bounding box center [20, 226] width 10 height 10
click at [368, 444] on icon at bounding box center [369, 497] width 10 height 10
click at [370, 444] on icon at bounding box center [369, 497] width 10 height 10
click at [369, 444] on icon at bounding box center [369, 497] width 10 height 10
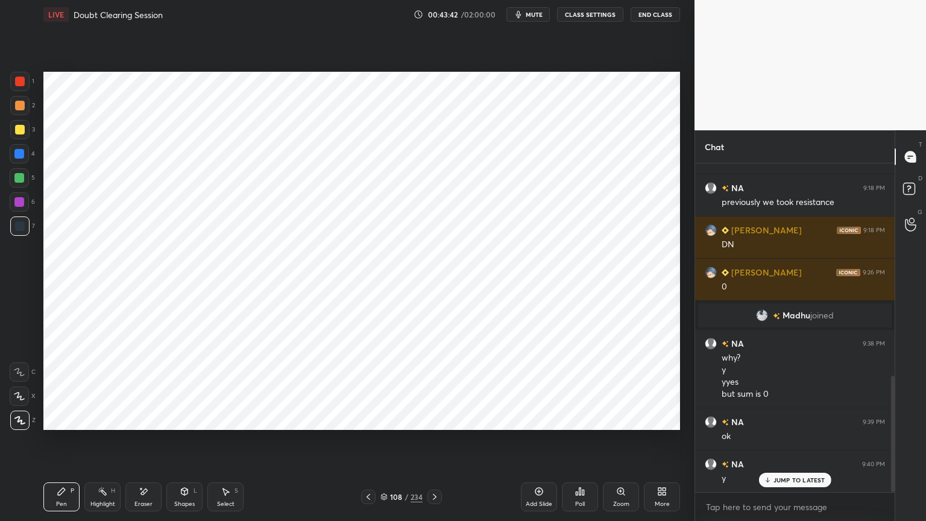
click at [94, 444] on div "Highlight H" at bounding box center [102, 496] width 36 height 29
click at [438, 444] on icon at bounding box center [435, 497] width 10 height 10
click at [439, 444] on icon at bounding box center [435, 497] width 10 height 10
click at [438, 444] on icon at bounding box center [435, 497] width 10 height 10
click at [71, 444] on div "Pen P" at bounding box center [61, 496] width 36 height 29
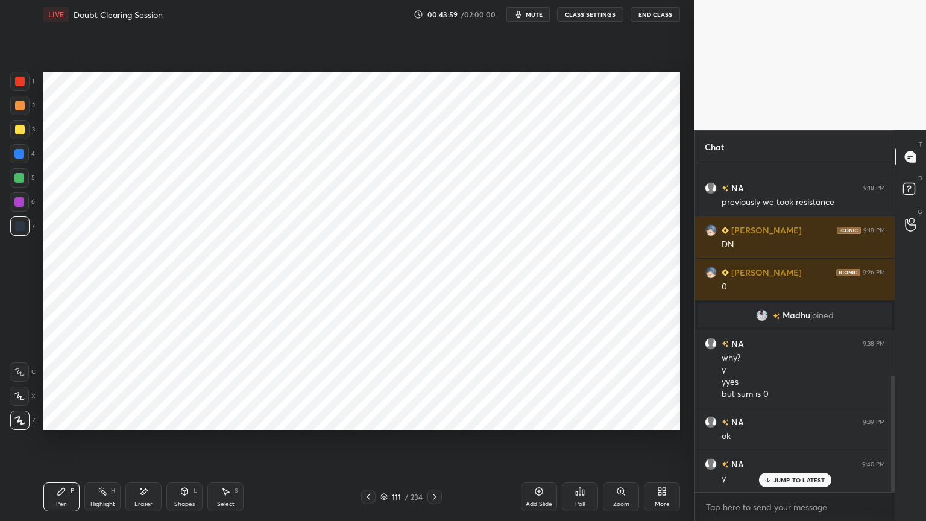
click at [15, 204] on div at bounding box center [19, 202] width 10 height 10
click at [186, 444] on div "Shapes L" at bounding box center [184, 496] width 36 height 29
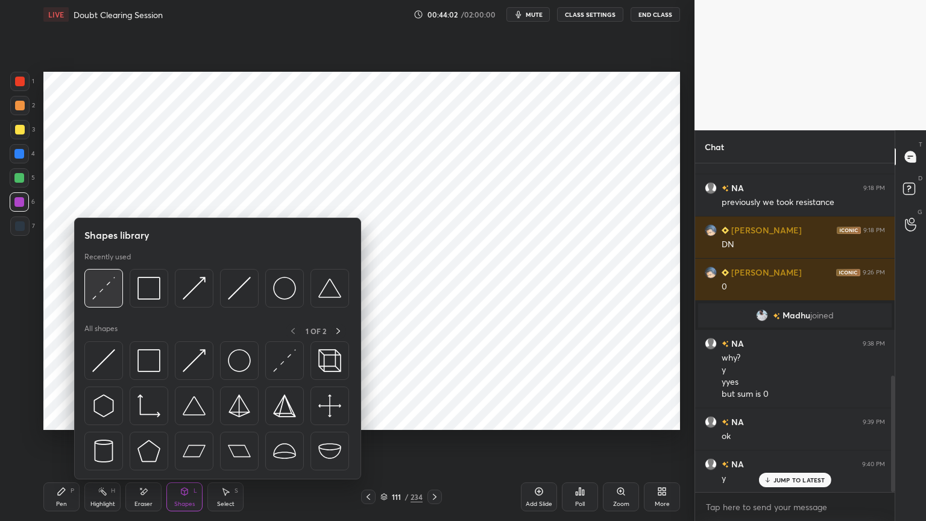
scroll to position [641, 0]
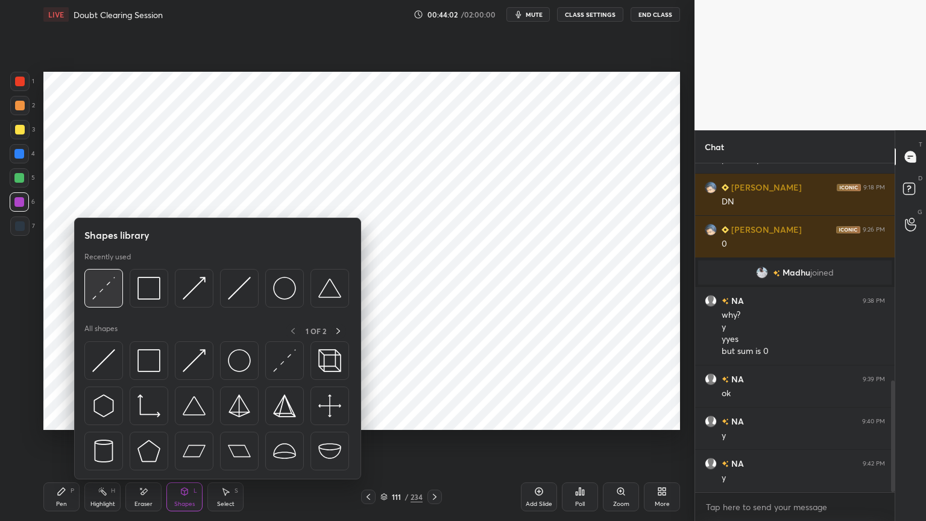
click at [96, 288] on img at bounding box center [103, 288] width 23 height 23
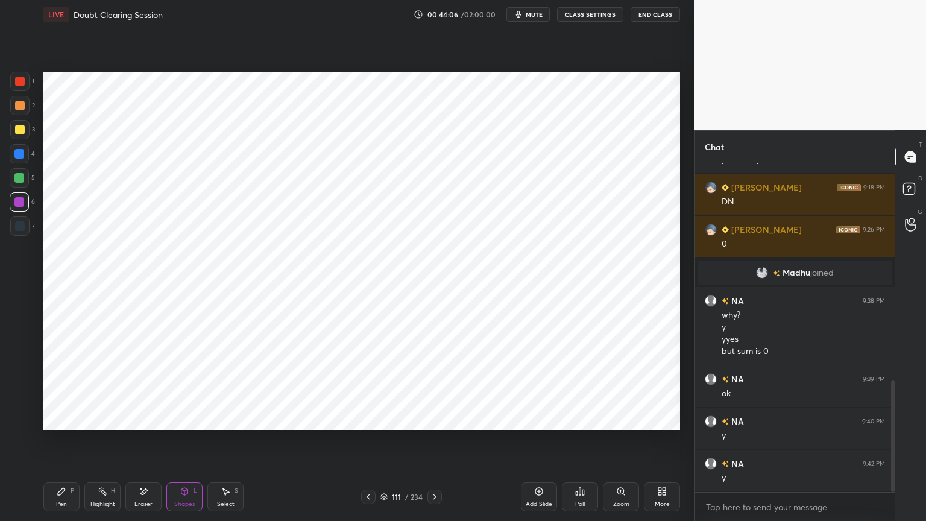
click at [54, 444] on div "Pen P" at bounding box center [61, 496] width 36 height 29
click at [25, 156] on div at bounding box center [19, 153] width 19 height 19
click at [19, 227] on div at bounding box center [20, 226] width 10 height 10
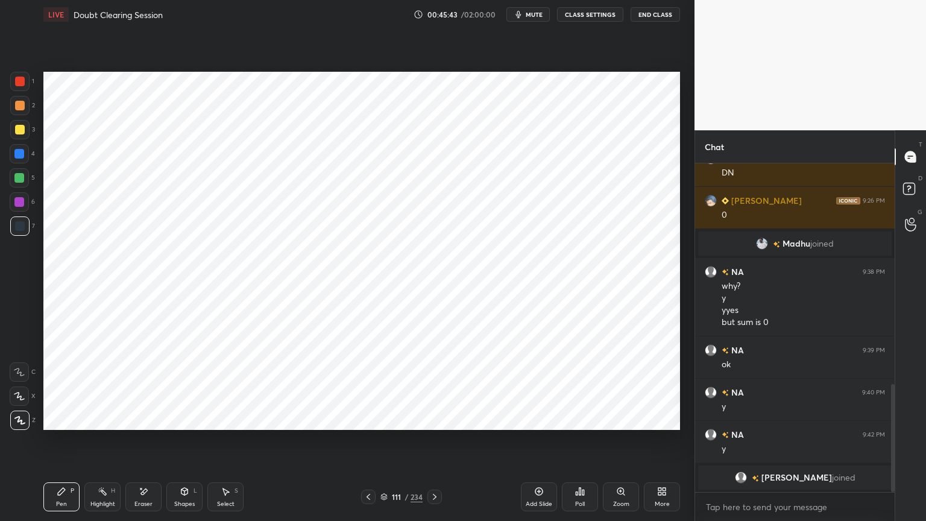
click at [22, 203] on div at bounding box center [19, 202] width 10 height 10
click at [17, 400] on div at bounding box center [19, 395] width 19 height 19
click at [18, 157] on div at bounding box center [19, 154] width 10 height 10
click at [17, 419] on icon at bounding box center [19, 420] width 11 height 8
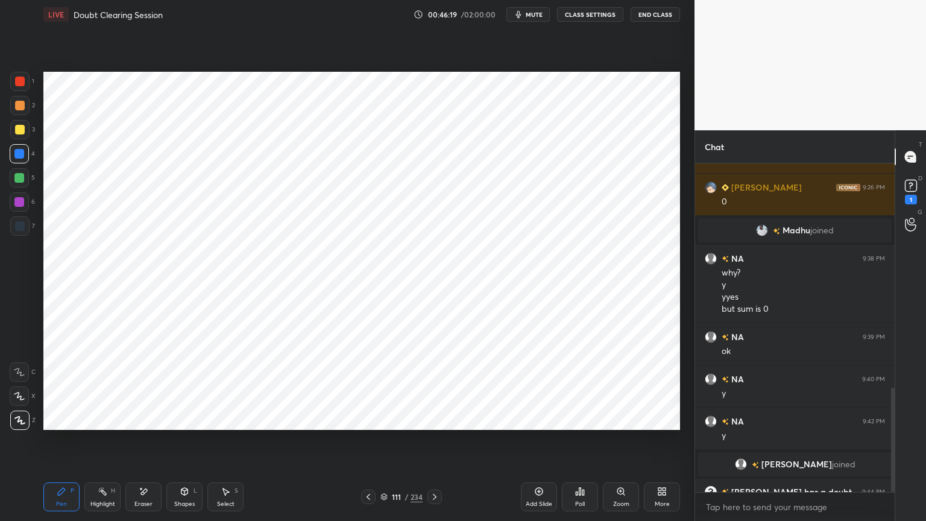
scroll to position [708, 0]
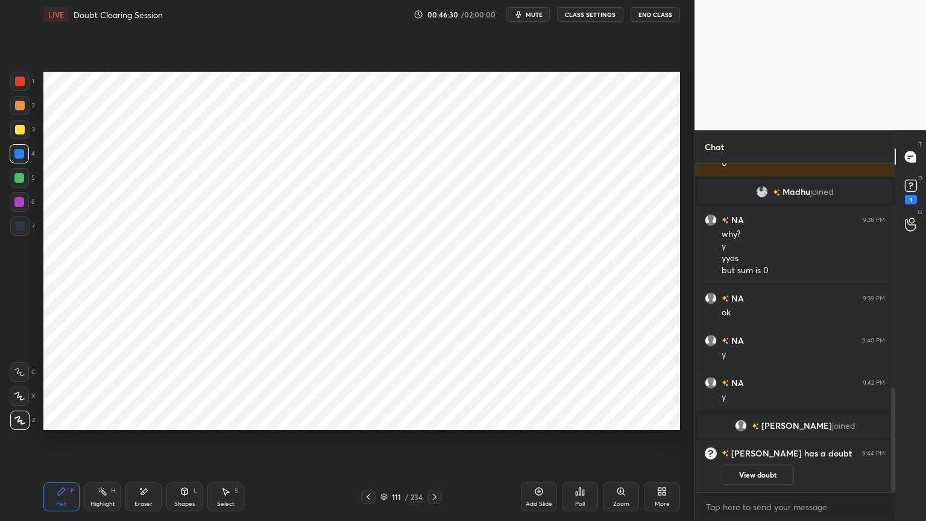
click at [769, 444] on button "View doubt" at bounding box center [758, 474] width 72 height 19
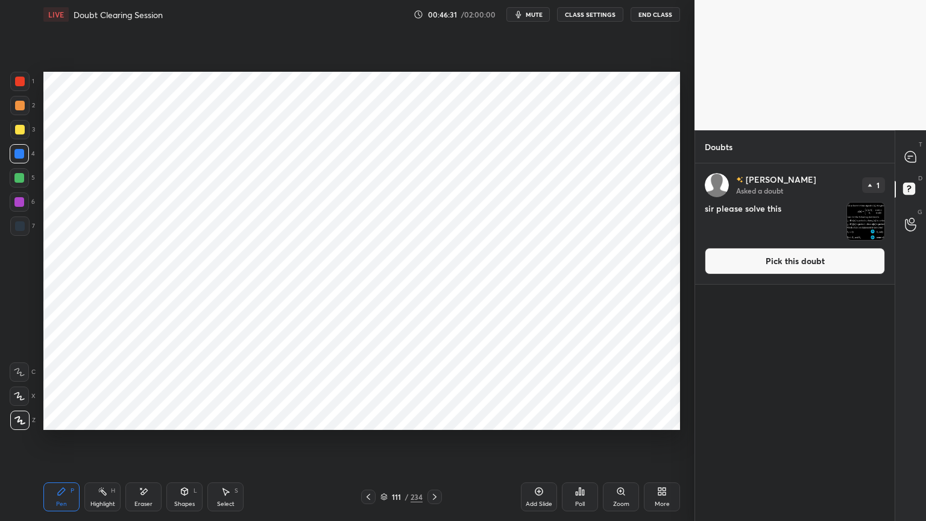
click at [802, 267] on button "Pick this doubt" at bounding box center [795, 261] width 180 height 27
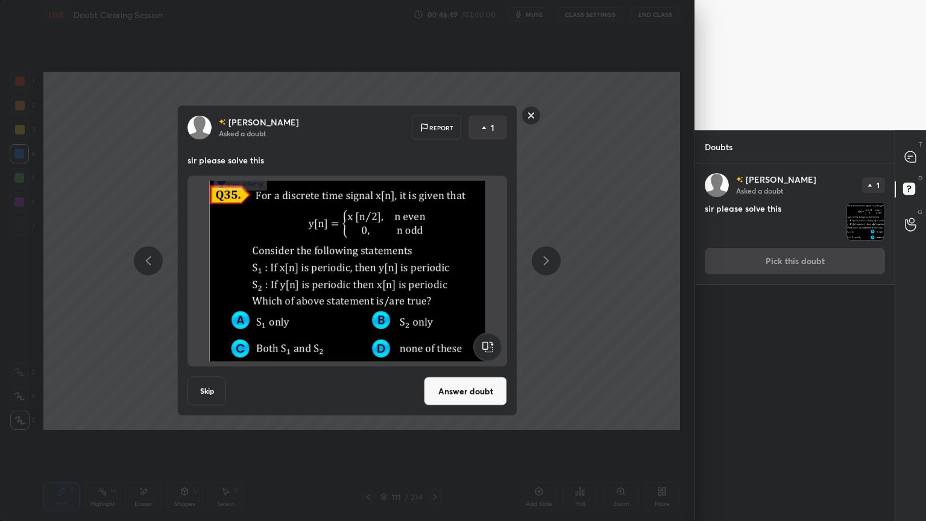
click at [528, 116] on rect at bounding box center [531, 115] width 19 height 19
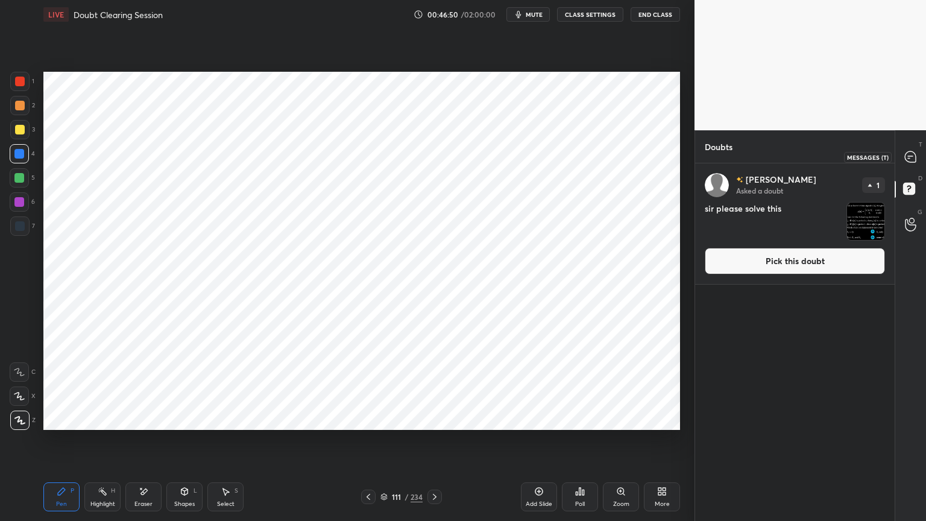
click at [907, 159] on icon at bounding box center [910, 156] width 11 height 11
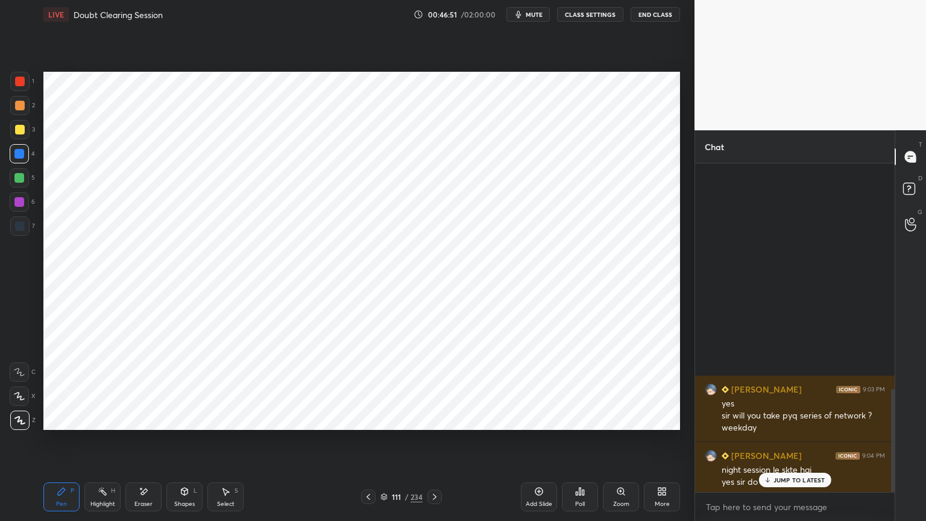
scroll to position [325, 196]
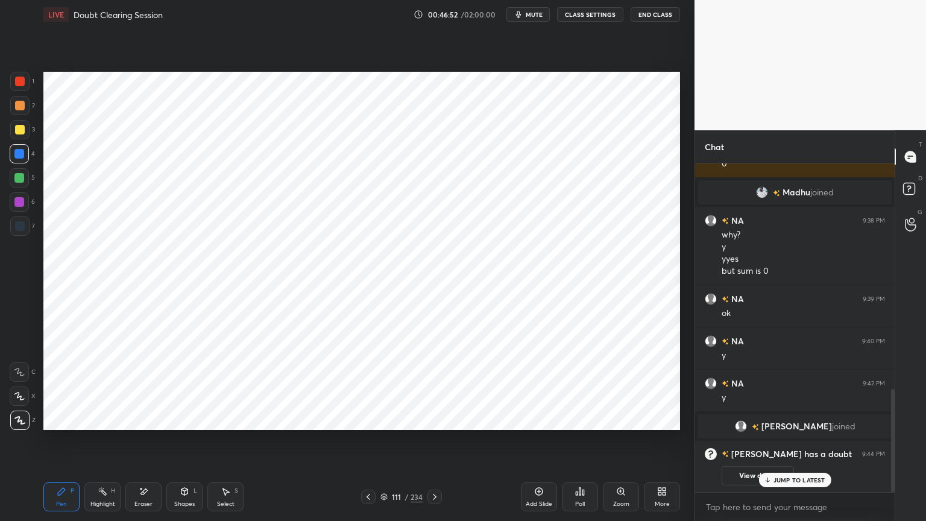
click at [803, 444] on p "JUMP TO LATEST" at bounding box center [799, 479] width 52 height 7
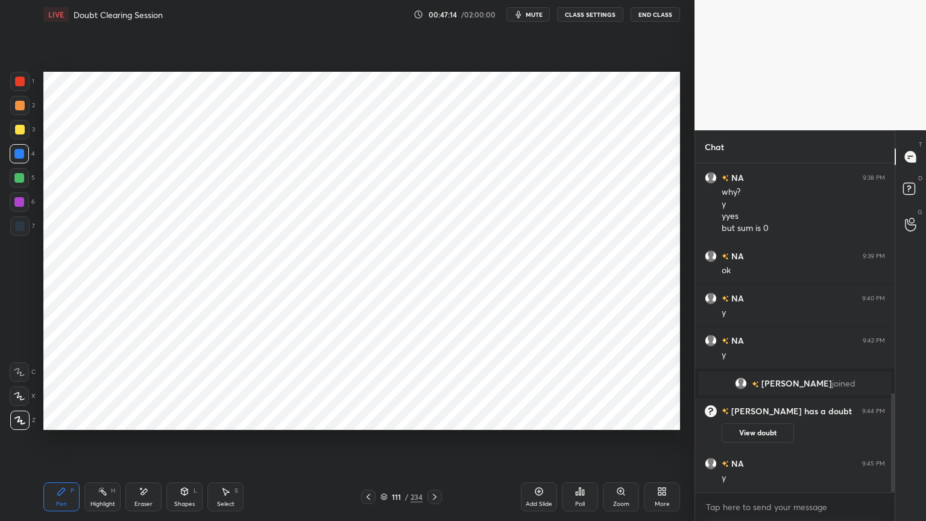
click at [538, 444] on icon at bounding box center [539, 492] width 10 height 10
click at [17, 203] on div at bounding box center [19, 202] width 10 height 10
click at [17, 156] on div at bounding box center [19, 154] width 10 height 10
click at [19, 204] on div at bounding box center [19, 202] width 10 height 10
click at [19, 422] on icon at bounding box center [19, 420] width 11 height 8
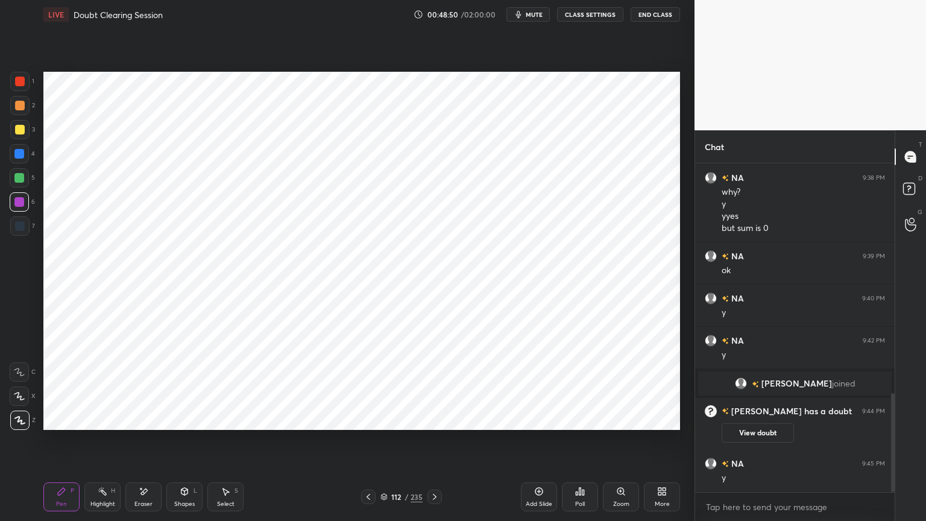
click at [180, 444] on icon at bounding box center [185, 492] width 10 height 10
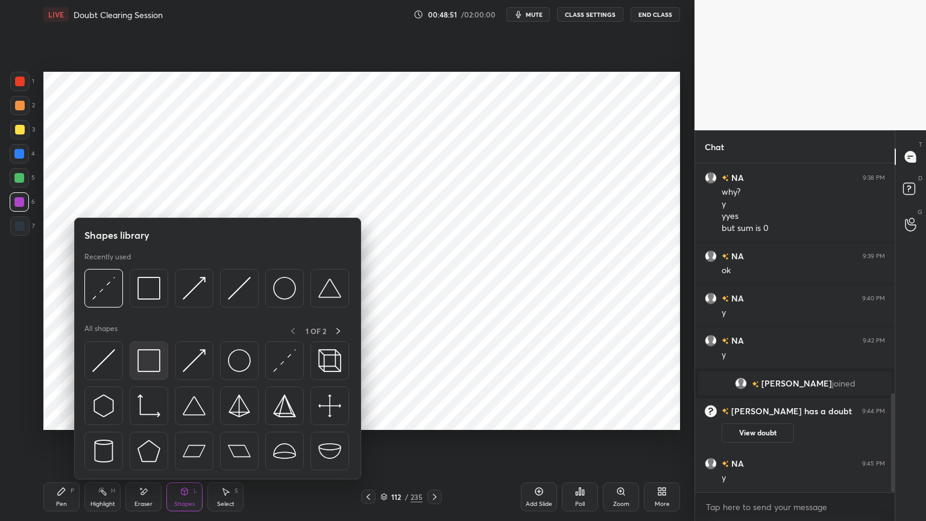
click at [148, 365] on img at bounding box center [148, 360] width 23 height 23
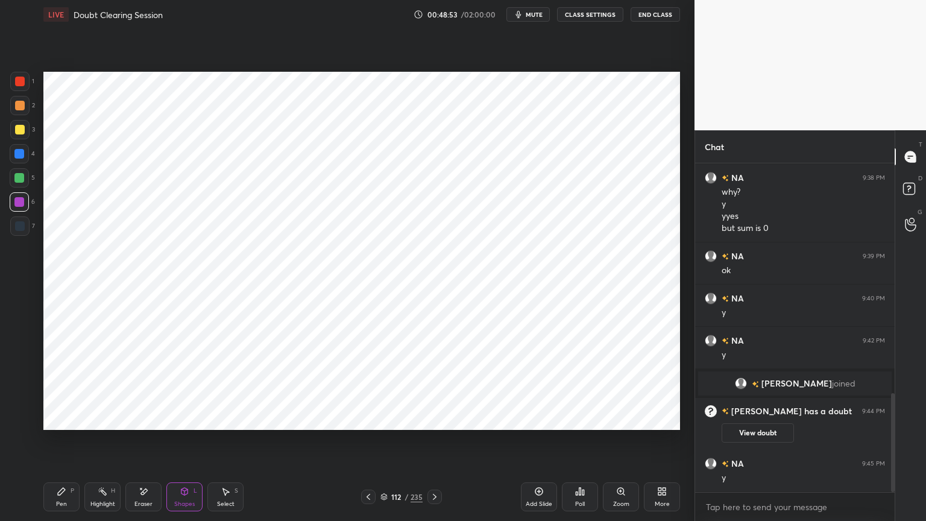
click at [63, 444] on icon at bounding box center [61, 491] width 7 height 7
click at [22, 156] on div at bounding box center [19, 154] width 10 height 10
click at [767, 434] on button "View doubt" at bounding box center [758, 432] width 72 height 19
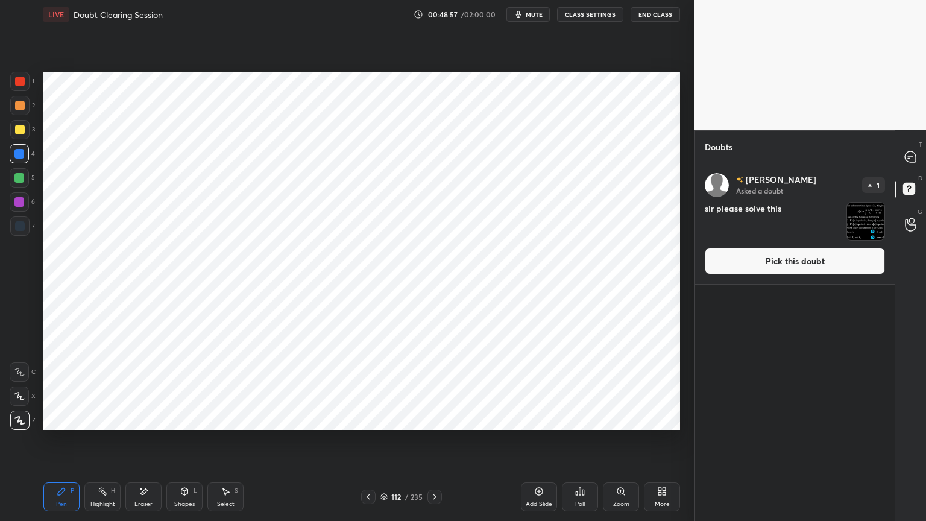
click at [810, 265] on button "Pick this doubt" at bounding box center [795, 261] width 180 height 27
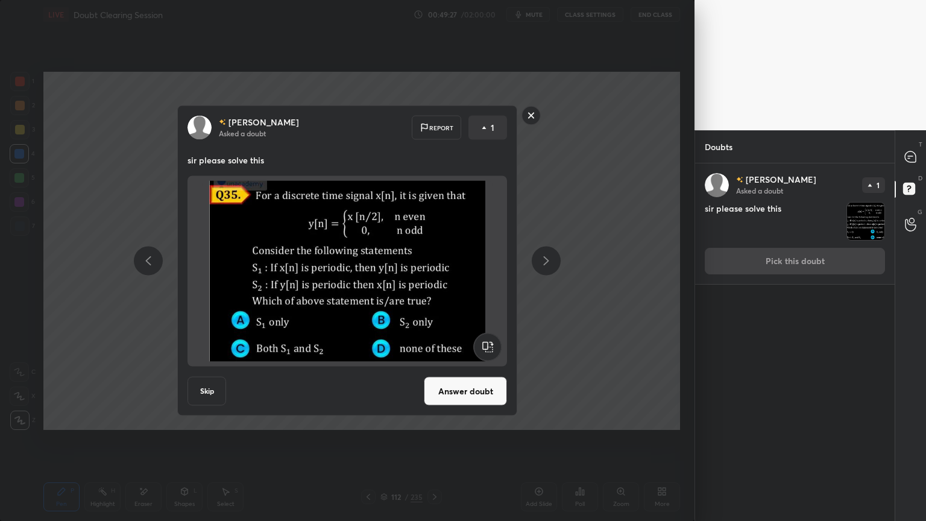
click at [531, 115] on rect at bounding box center [531, 115] width 19 height 19
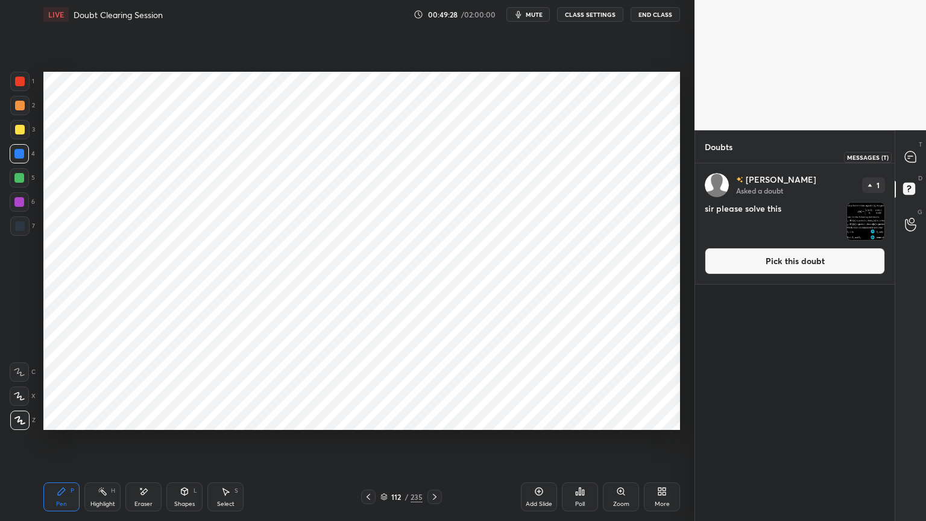
click at [909, 159] on icon at bounding box center [910, 156] width 11 height 11
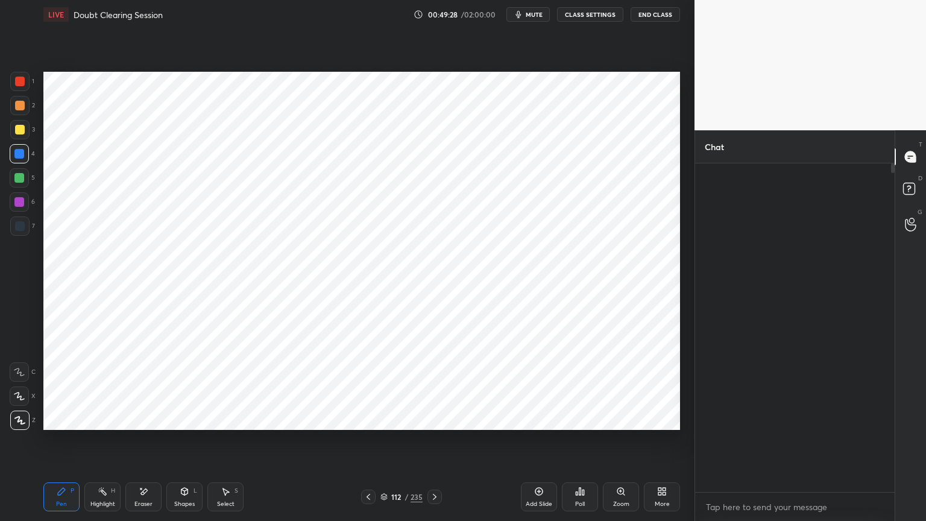
scroll to position [325, 196]
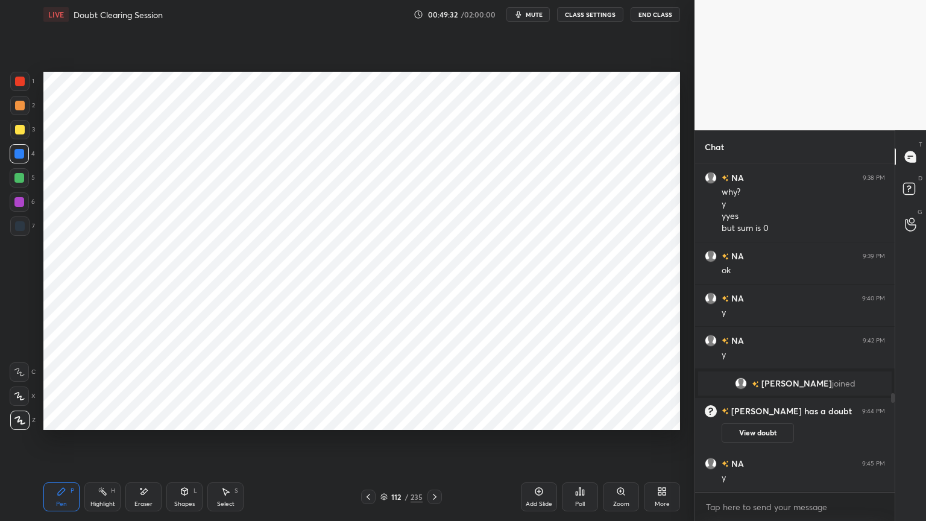
click at [385, 444] on icon at bounding box center [383, 496] width 7 height 7
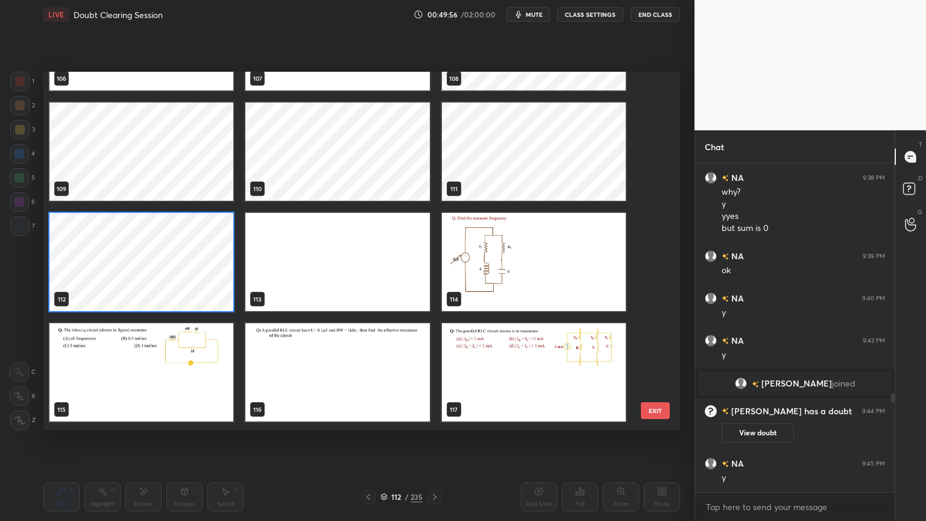
scroll to position [805, 0]
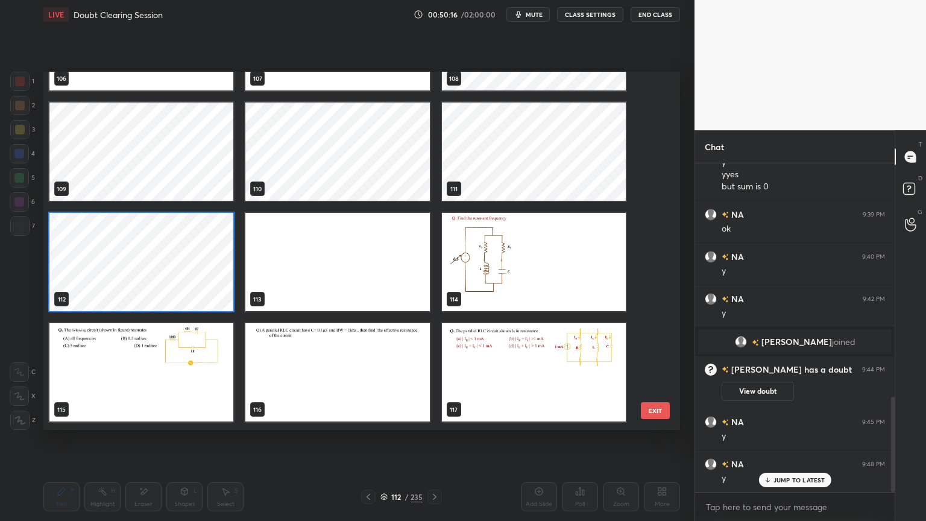
click at [338, 265] on img "grid" at bounding box center [337, 262] width 184 height 98
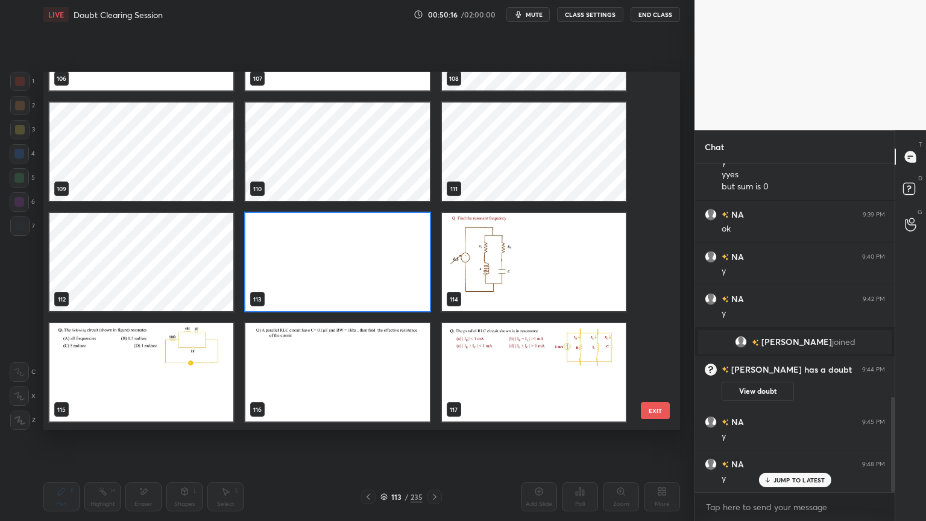
click at [338, 265] on img "grid" at bounding box center [337, 262] width 184 height 98
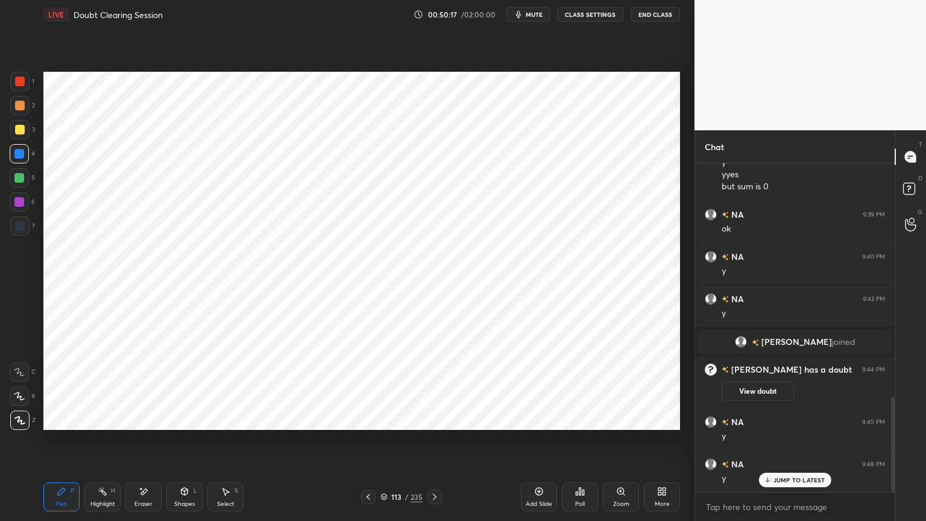
click at [16, 205] on div at bounding box center [19, 202] width 10 height 10
click at [19, 156] on div at bounding box center [19, 154] width 10 height 10
click at [178, 444] on div "Shapes L" at bounding box center [184, 496] width 36 height 29
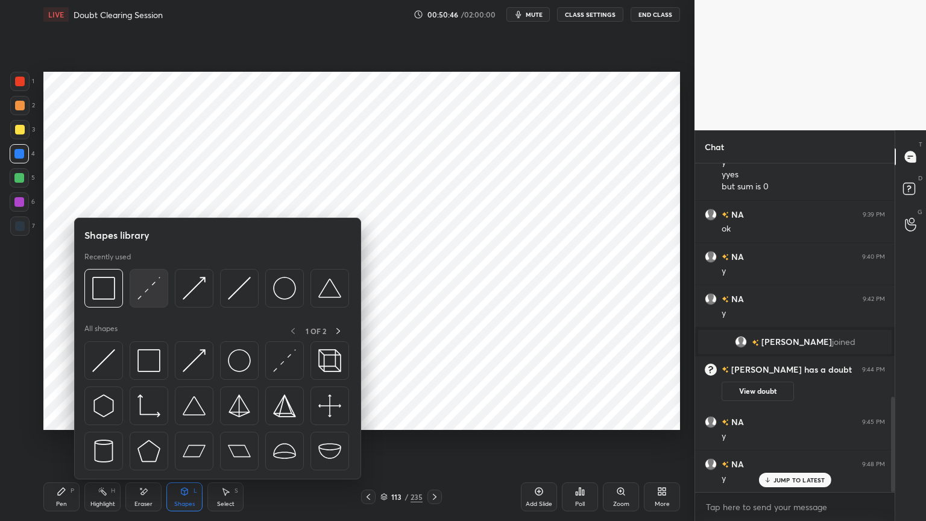
click at [136, 291] on div at bounding box center [149, 288] width 39 height 39
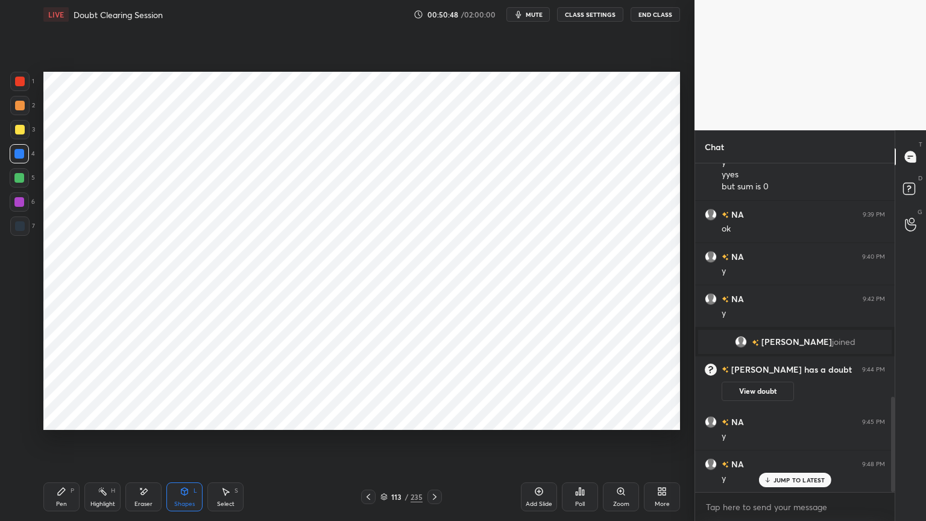
click at [58, 444] on div "Pen P" at bounding box center [61, 496] width 36 height 29
click at [17, 198] on div at bounding box center [19, 202] width 10 height 10
click at [20, 420] on icon at bounding box center [20, 420] width 10 height 7
click at [17, 158] on div at bounding box center [19, 154] width 10 height 10
click at [14, 204] on div at bounding box center [19, 202] width 10 height 10
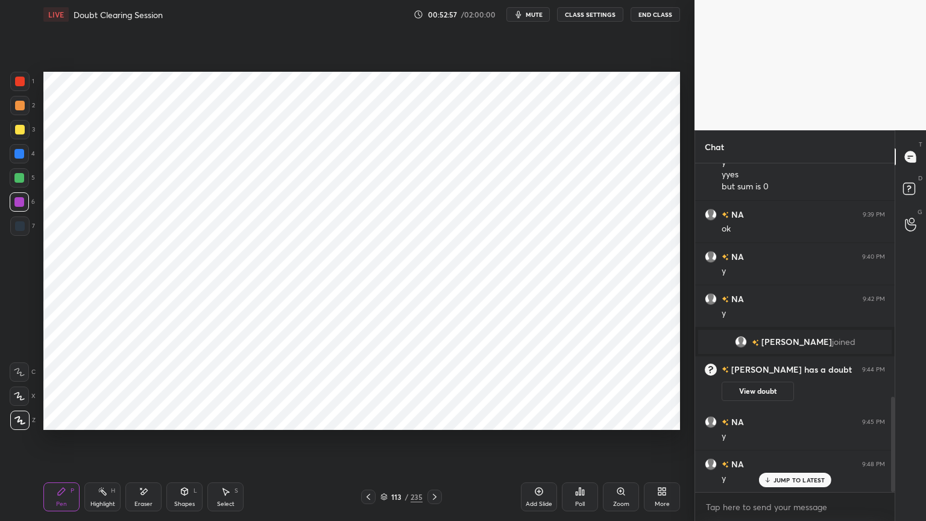
click at [22, 150] on div at bounding box center [19, 154] width 10 height 10
click at [386, 444] on icon at bounding box center [384, 498] width 6 height 2
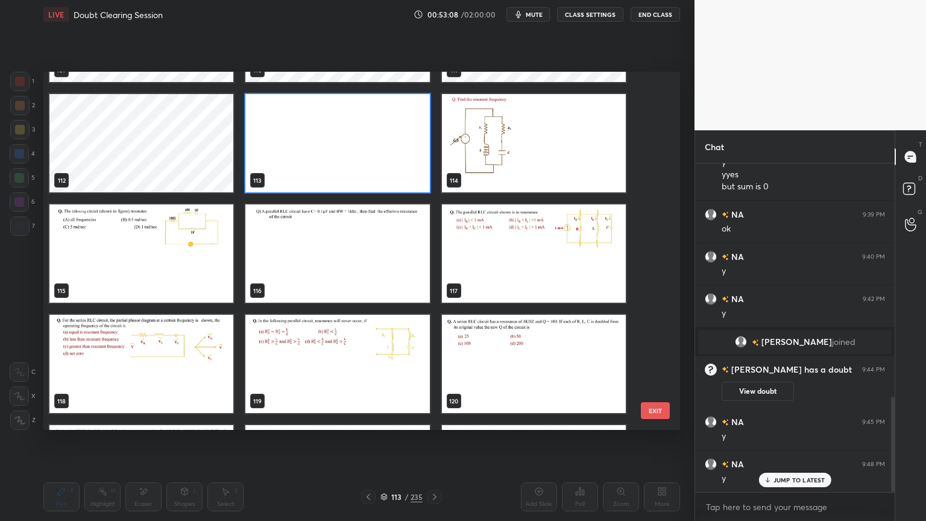
scroll to position [4070, 0]
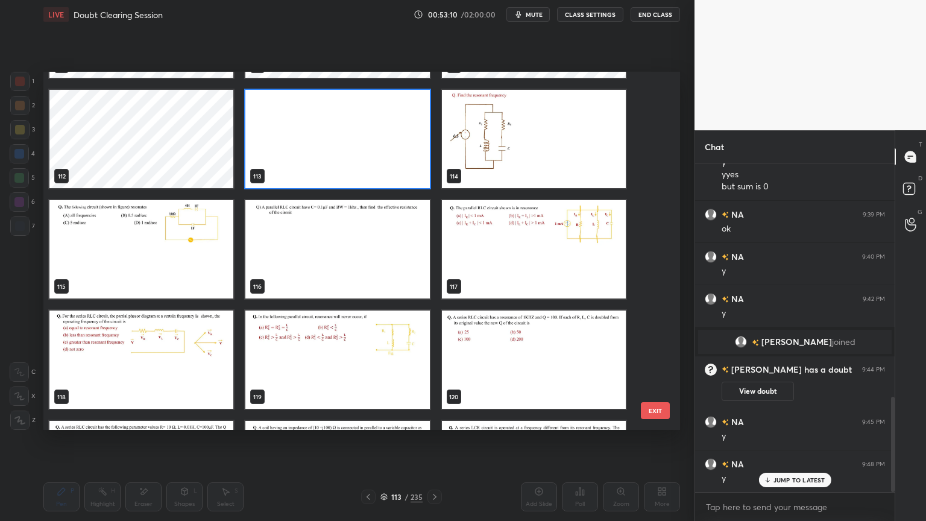
click at [140, 260] on img "grid" at bounding box center [141, 249] width 184 height 98
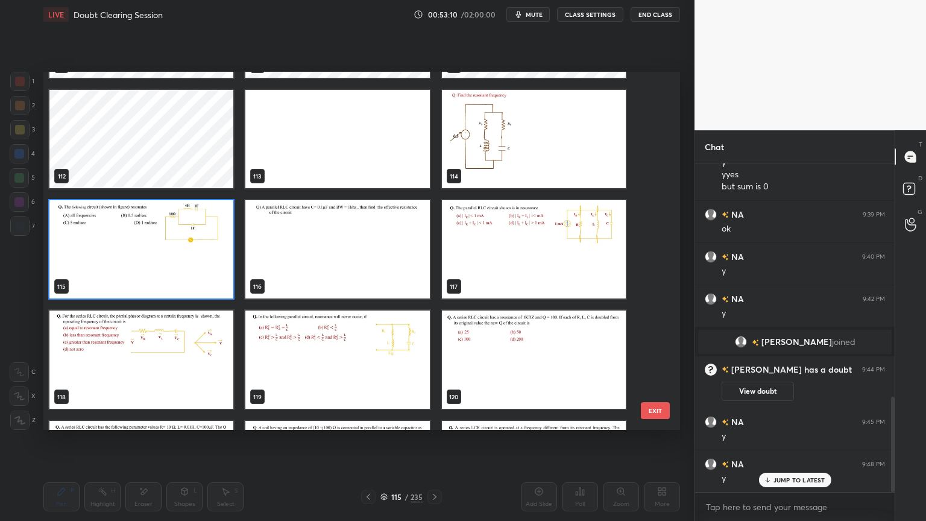
click at [142, 261] on img "grid" at bounding box center [141, 249] width 184 height 98
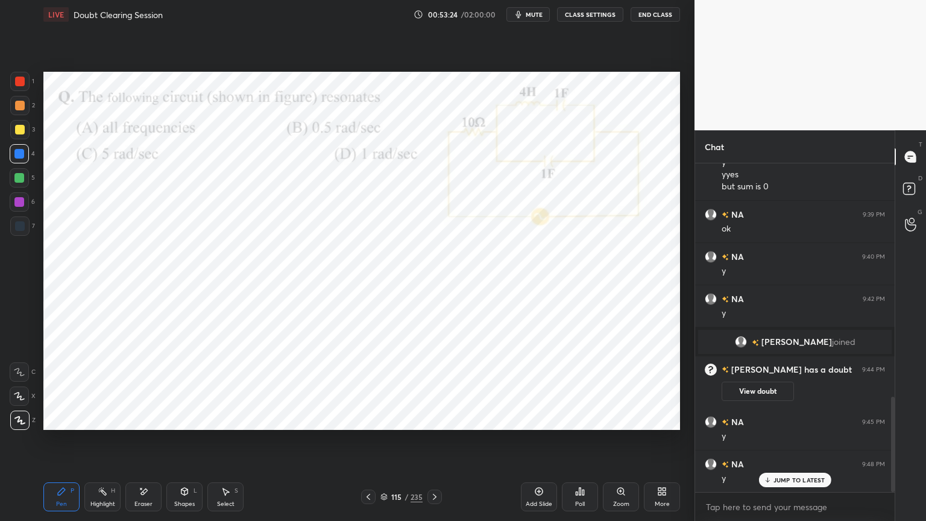
click at [543, 12] on span "mute" at bounding box center [534, 14] width 17 height 8
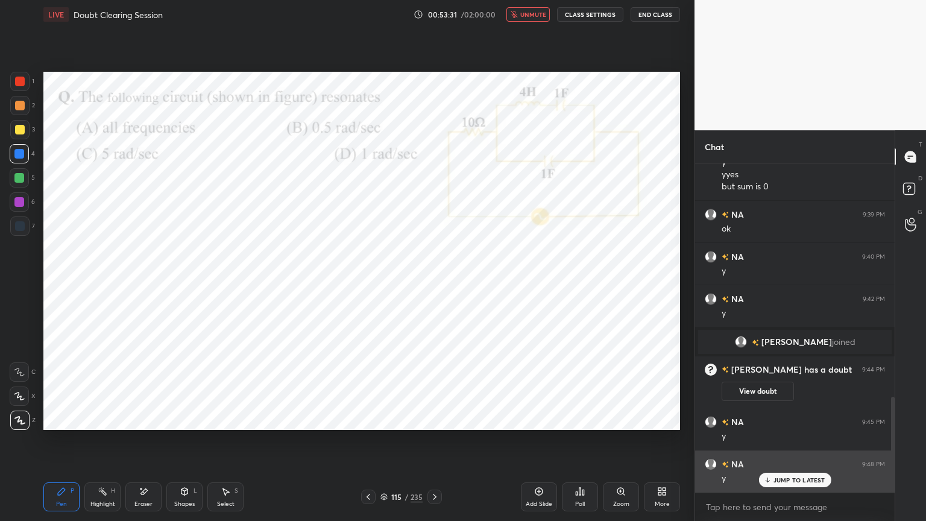
click at [795, 444] on p "JUMP TO LATEST" at bounding box center [799, 479] width 52 height 7
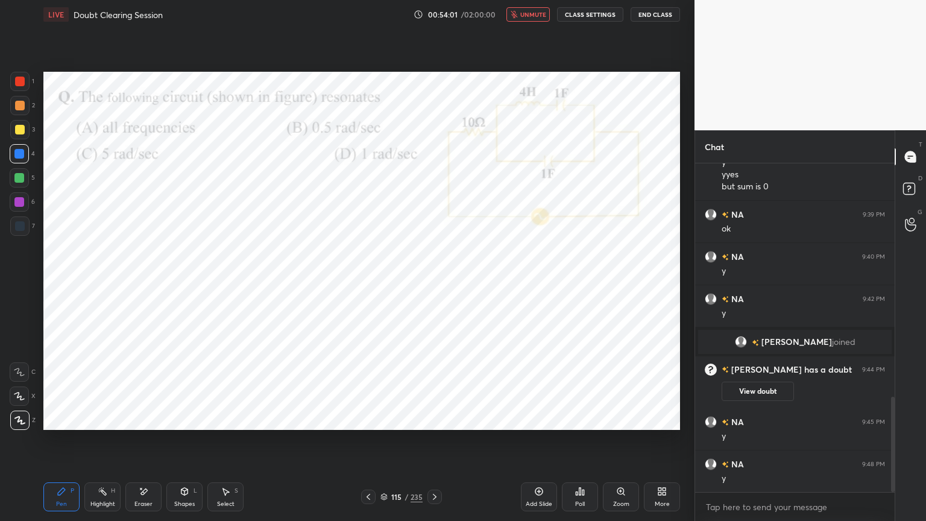
click at [534, 16] on span "unmute" at bounding box center [533, 14] width 26 height 8
click at [18, 203] on div at bounding box center [19, 202] width 10 height 10
click at [19, 205] on div at bounding box center [19, 202] width 10 height 10
click at [18, 403] on div at bounding box center [19, 395] width 19 height 19
click at [20, 181] on div at bounding box center [19, 178] width 10 height 10
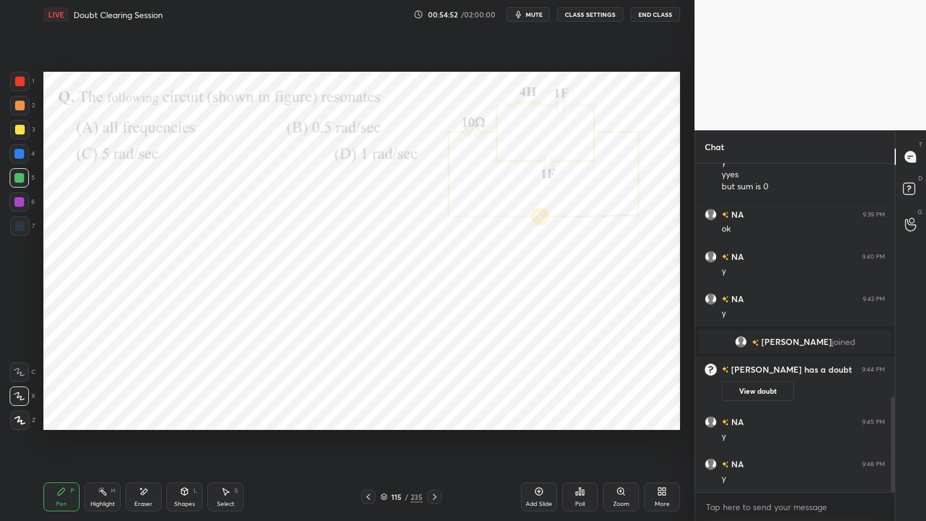
click at [26, 153] on div at bounding box center [19, 153] width 19 height 19
click at [21, 400] on icon at bounding box center [19, 395] width 10 height 7
click at [20, 400] on div at bounding box center [19, 395] width 19 height 19
click at [17, 420] on icon at bounding box center [20, 420] width 10 height 7
click at [22, 202] on div at bounding box center [19, 202] width 10 height 10
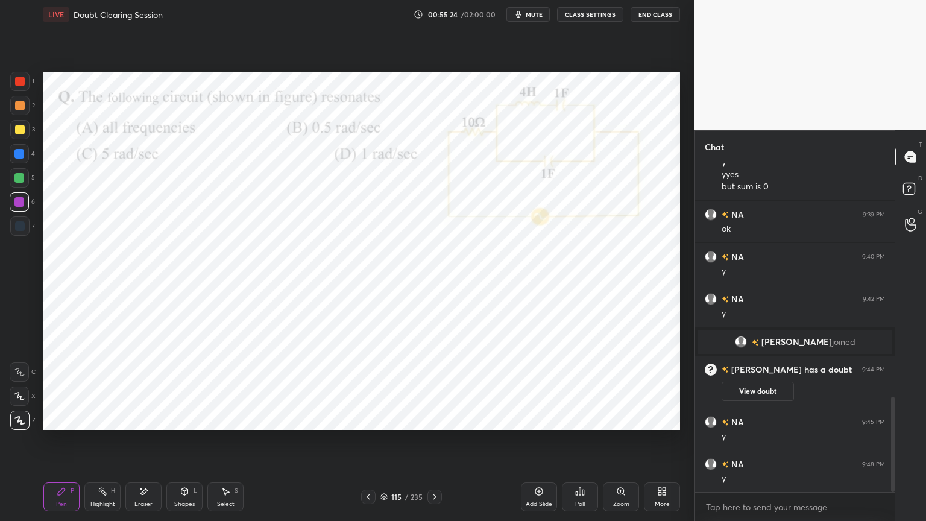
click at [21, 394] on icon at bounding box center [19, 396] width 11 height 8
click at [143, 444] on div "Eraser" at bounding box center [143, 504] width 18 height 6
click at [63, 444] on icon at bounding box center [62, 492] width 10 height 10
click at [17, 155] on div at bounding box center [19, 154] width 10 height 10
click at [12, 397] on div at bounding box center [19, 395] width 19 height 19
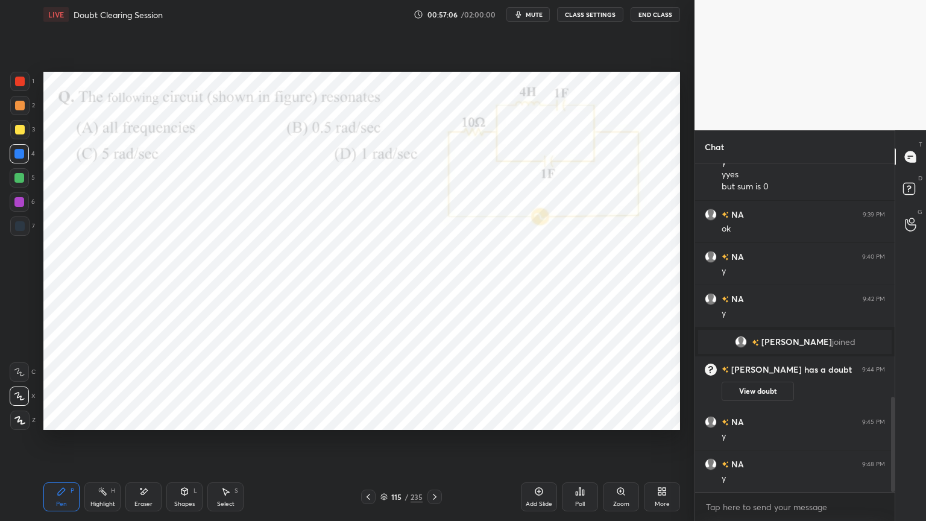
click at [29, 206] on div "6" at bounding box center [22, 201] width 25 height 19
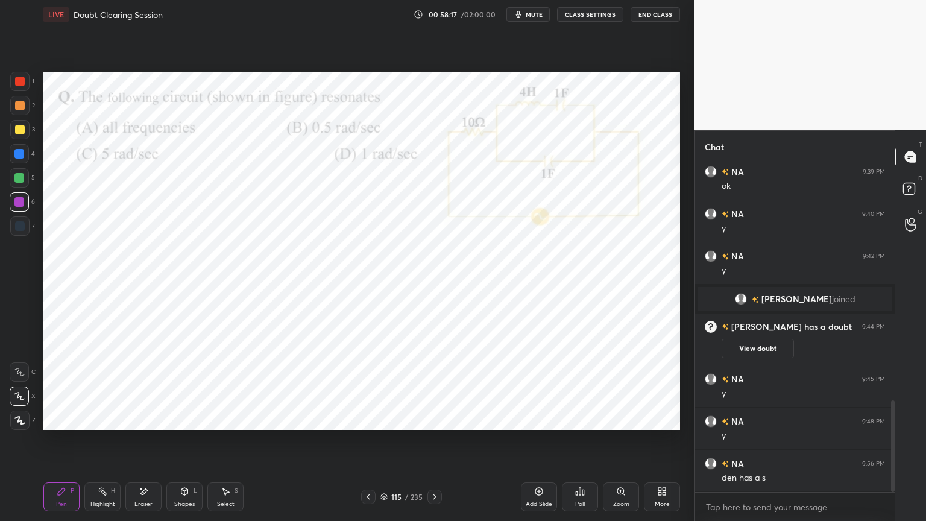
click at [146, 444] on div "Eraser" at bounding box center [143, 504] width 18 height 6
click at [52, 444] on div "Pen P" at bounding box center [61, 496] width 36 height 29
click at [143, 444] on div "Eraser" at bounding box center [143, 504] width 18 height 6
click at [54, 444] on div "Pen P" at bounding box center [61, 496] width 36 height 29
click at [15, 207] on div at bounding box center [19, 201] width 19 height 19
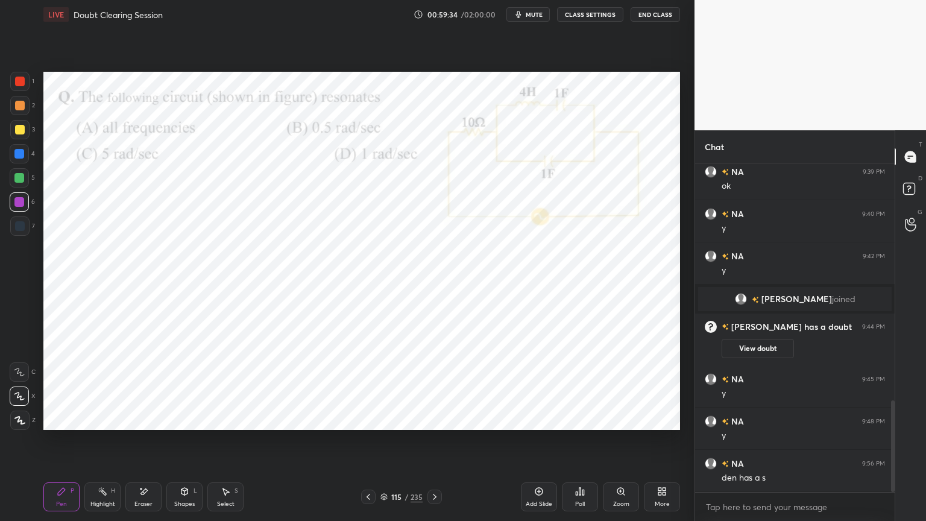
scroll to position [890, 0]
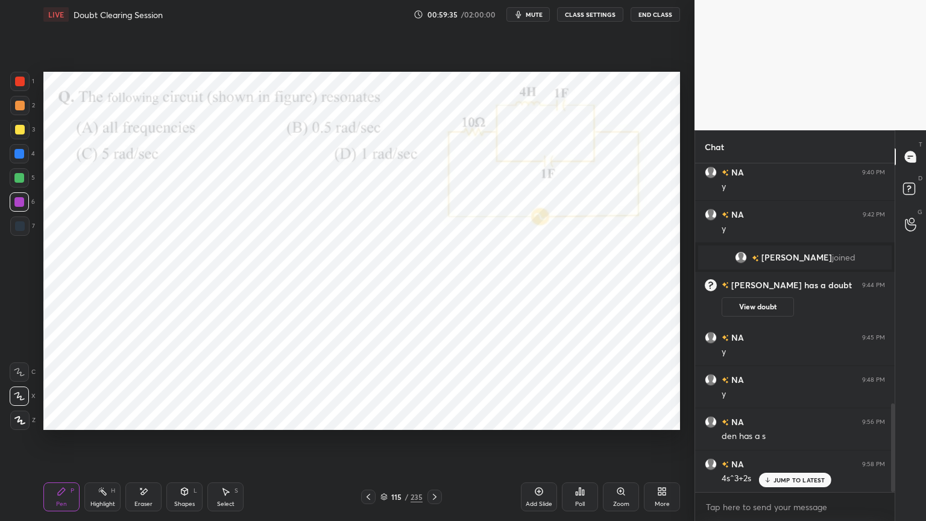
click at [19, 232] on div at bounding box center [19, 225] width 19 height 19
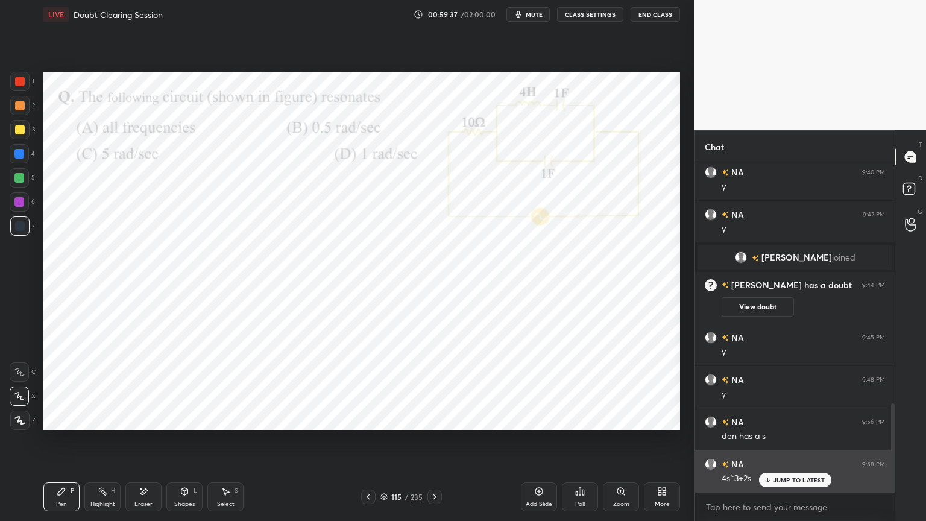
click at [775, 444] on p "JUMP TO LATEST" at bounding box center [799, 479] width 52 height 7
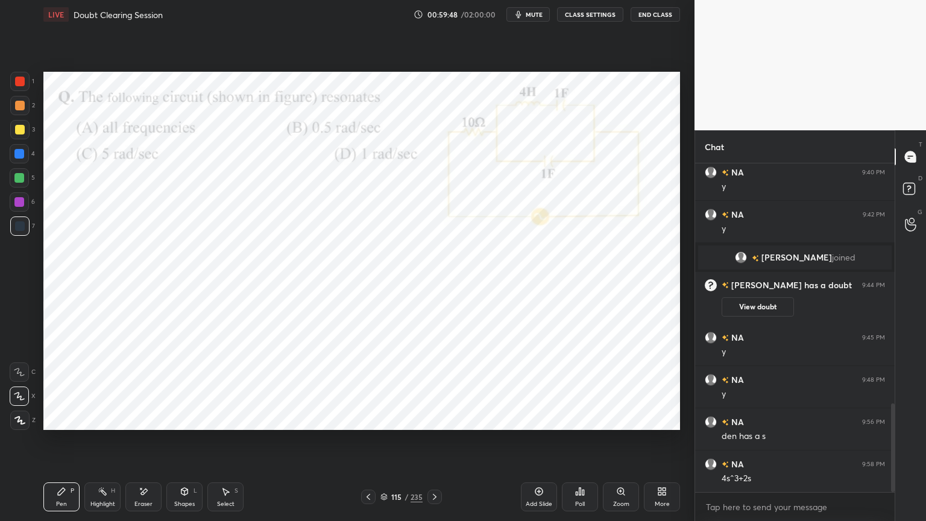
click at [19, 376] on div at bounding box center [19, 371] width 19 height 19
click at [230, 444] on div "Select" at bounding box center [225, 504] width 17 height 6
click at [538, 444] on div "Add Slide" at bounding box center [539, 504] width 27 height 6
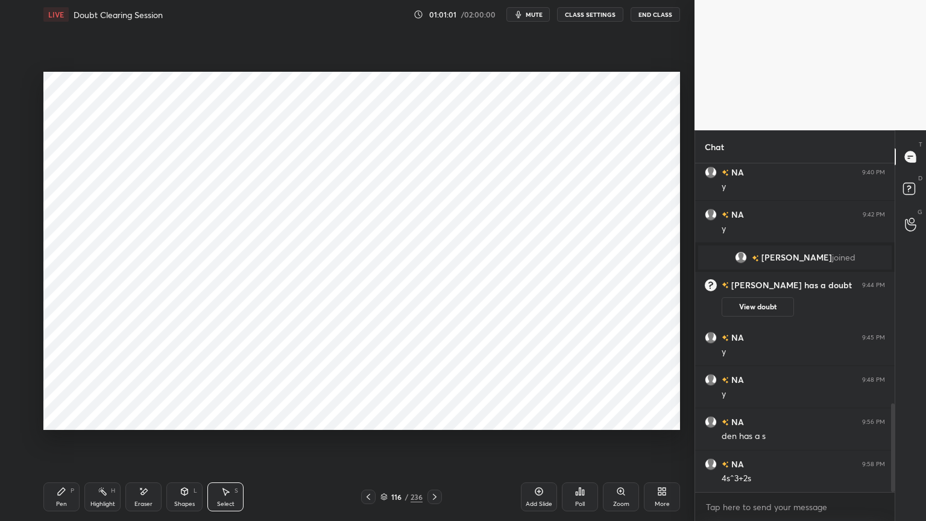
click at [58, 444] on div "Pen P" at bounding box center [61, 496] width 36 height 29
click at [19, 204] on div at bounding box center [19, 202] width 10 height 10
click at [18, 398] on icon at bounding box center [19, 395] width 10 height 7
click at [370, 444] on icon at bounding box center [369, 497] width 10 height 10
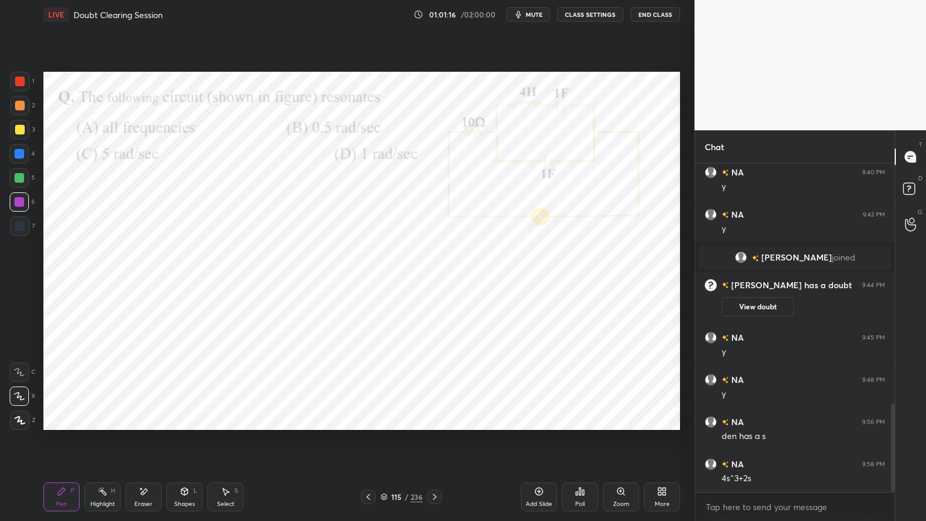
click at [435, 444] on icon at bounding box center [435, 497] width 10 height 10
click at [14, 153] on div at bounding box center [19, 153] width 19 height 19
click at [16, 222] on div at bounding box center [20, 226] width 10 height 10
click at [142, 444] on icon at bounding box center [144, 492] width 10 height 10
click at [62, 444] on icon at bounding box center [61, 491] width 7 height 7
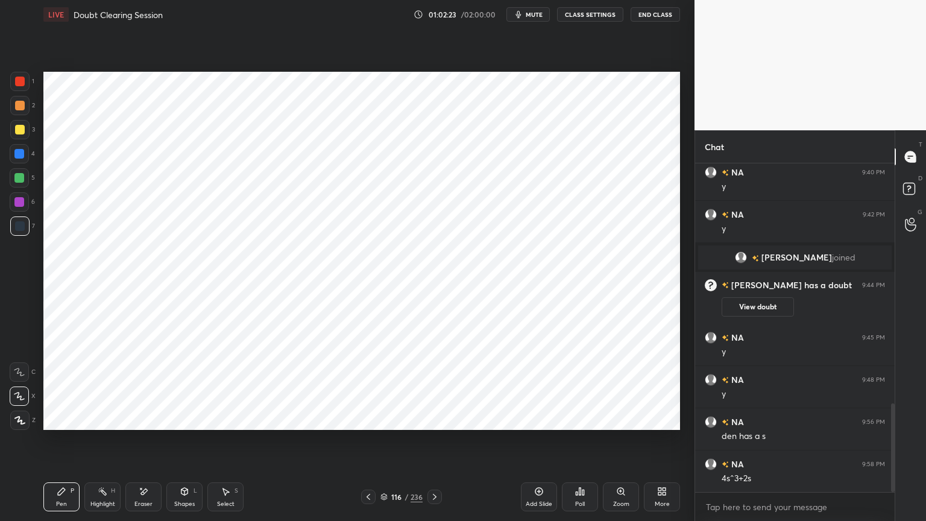
click at [153, 444] on div "Eraser" at bounding box center [143, 496] width 36 height 29
click at [58, 444] on div "Pen" at bounding box center [61, 504] width 11 height 6
click at [20, 420] on icon at bounding box center [20, 420] width 10 height 7
click at [136, 444] on div "Eraser" at bounding box center [143, 496] width 36 height 29
click at [58, 444] on div "Pen P" at bounding box center [61, 496] width 36 height 29
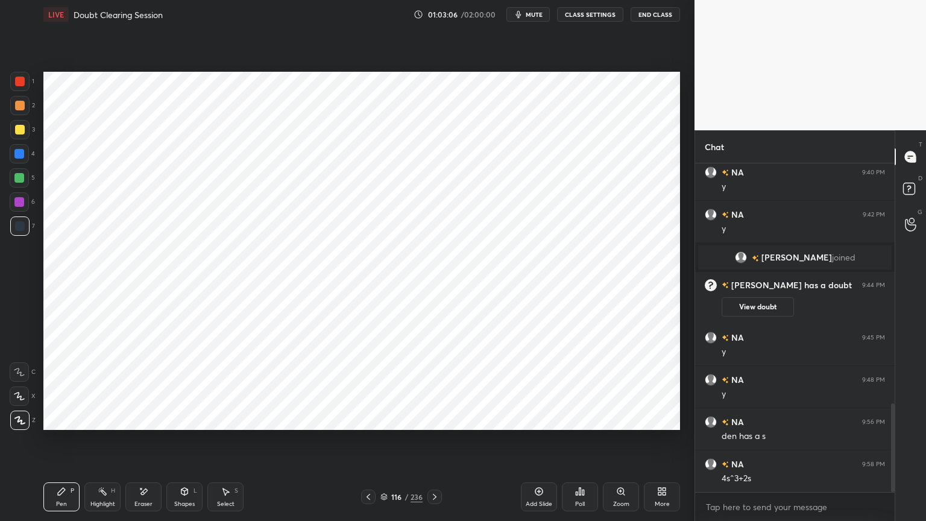
click at [24, 205] on div at bounding box center [19, 202] width 10 height 10
click at [104, 444] on rect at bounding box center [104, 493] width 6 height 6
click at [68, 444] on div "Pen P" at bounding box center [61, 496] width 36 height 29
click at [22, 158] on div at bounding box center [19, 154] width 10 height 10
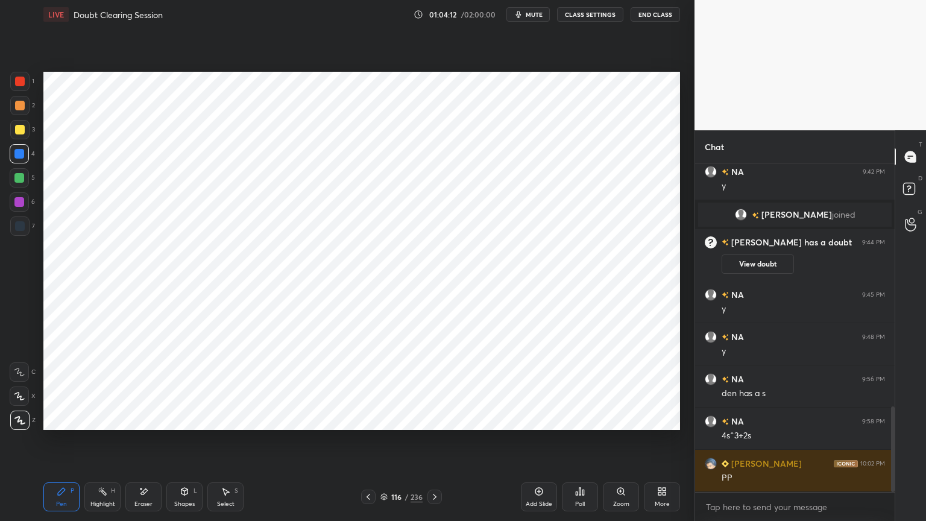
click at [368, 444] on icon at bounding box center [369, 497] width 10 height 10
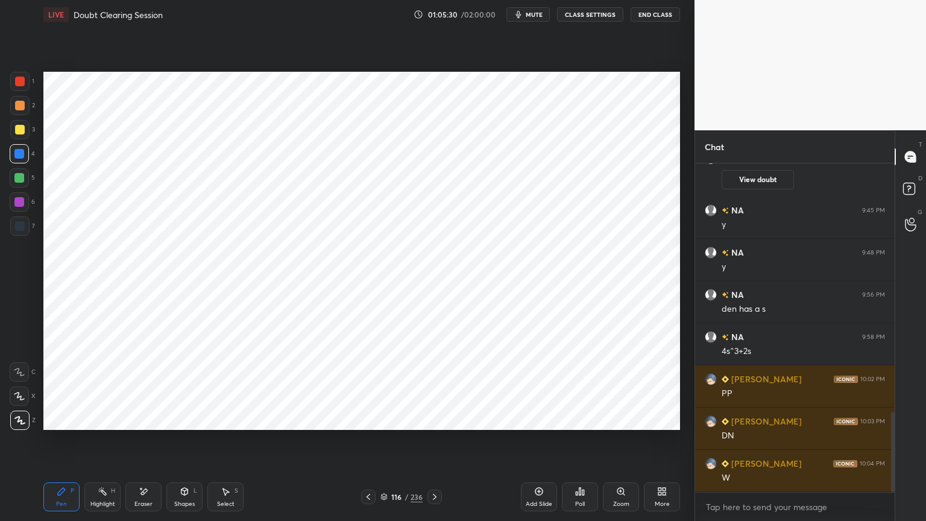
scroll to position [1059, 0]
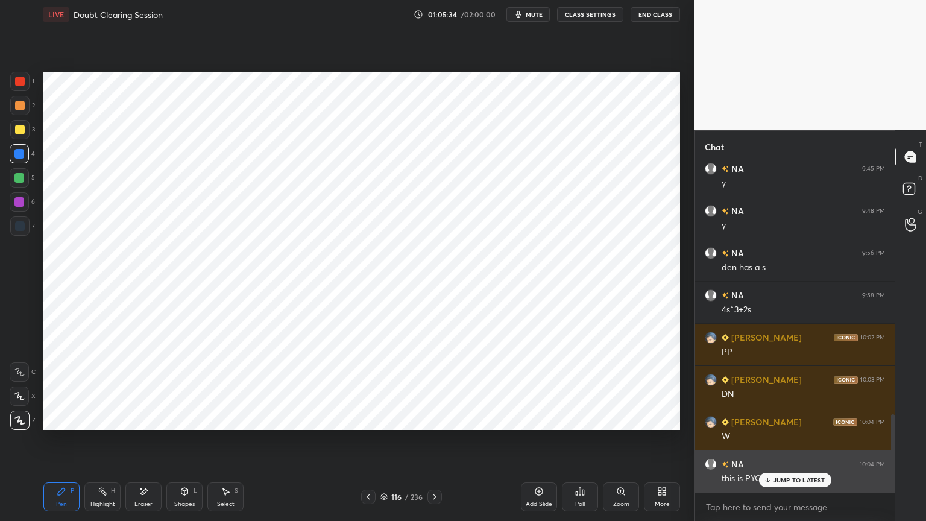
click at [792, 444] on p "JUMP TO LATEST" at bounding box center [799, 479] width 52 height 7
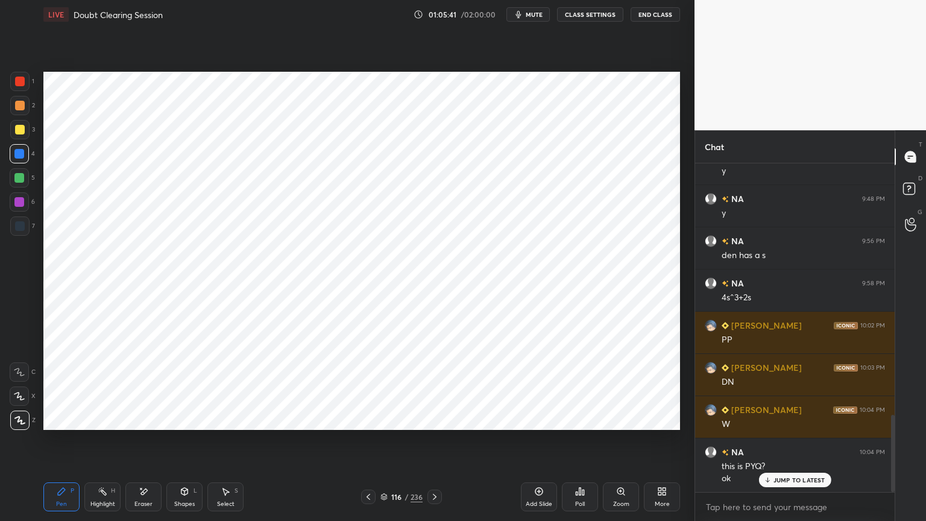
click at [386, 444] on icon at bounding box center [384, 499] width 6 height 2
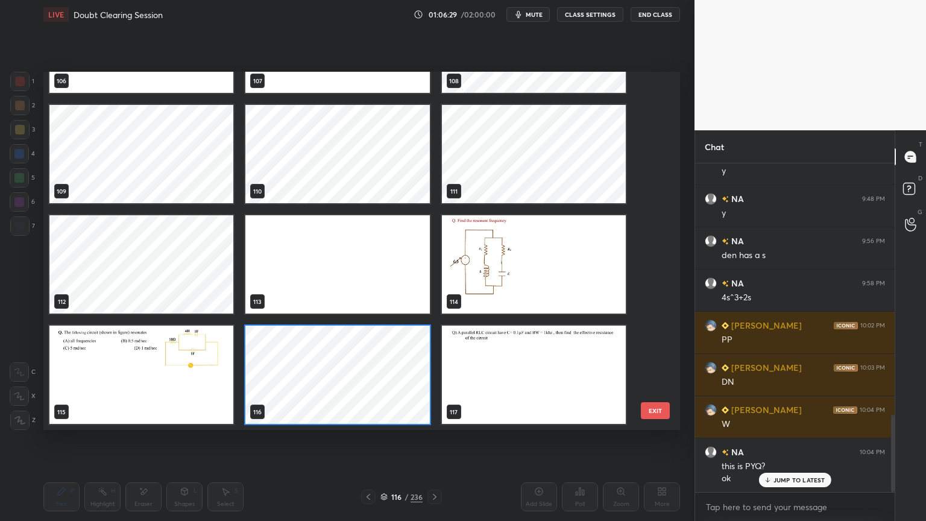
scroll to position [1124, 0]
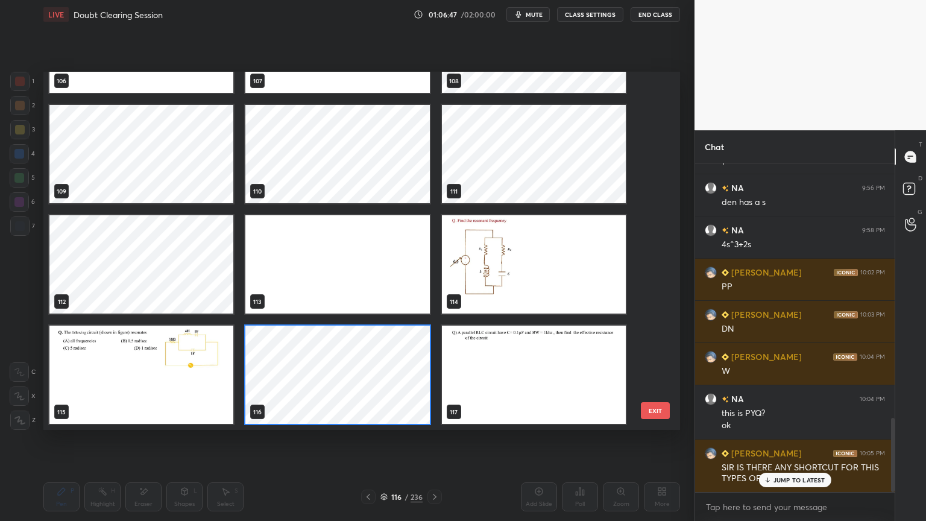
click at [793, 444] on p "JUMP TO LATEST" at bounding box center [799, 479] width 52 height 7
click at [514, 268] on img "grid" at bounding box center [534, 264] width 184 height 98
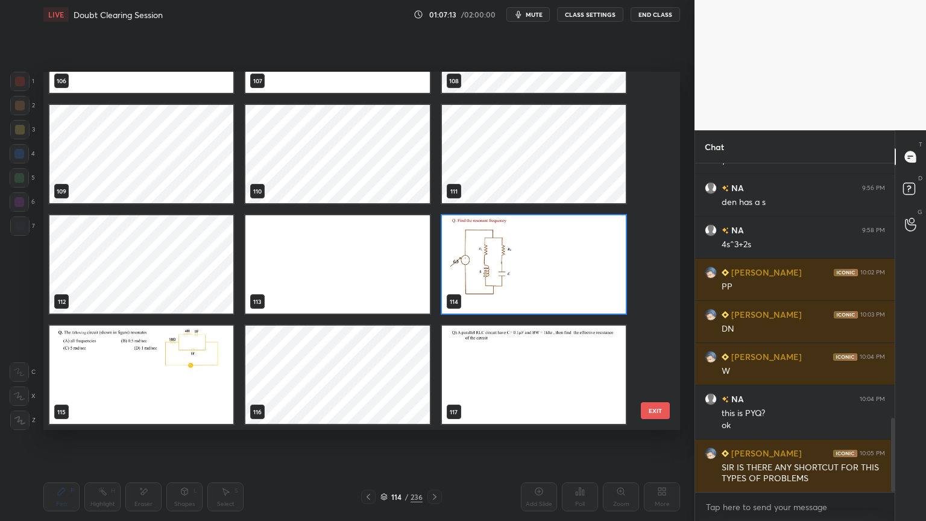
click at [514, 268] on img "grid" at bounding box center [534, 264] width 184 height 98
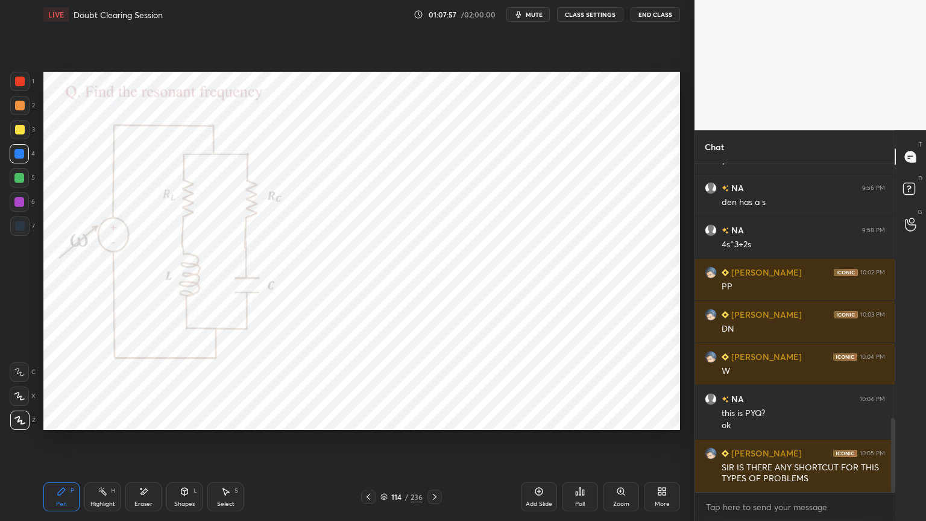
click at [16, 398] on icon at bounding box center [19, 396] width 11 height 8
click at [20, 207] on div at bounding box center [19, 201] width 19 height 19
click at [177, 444] on div "Shapes" at bounding box center [184, 504] width 20 height 6
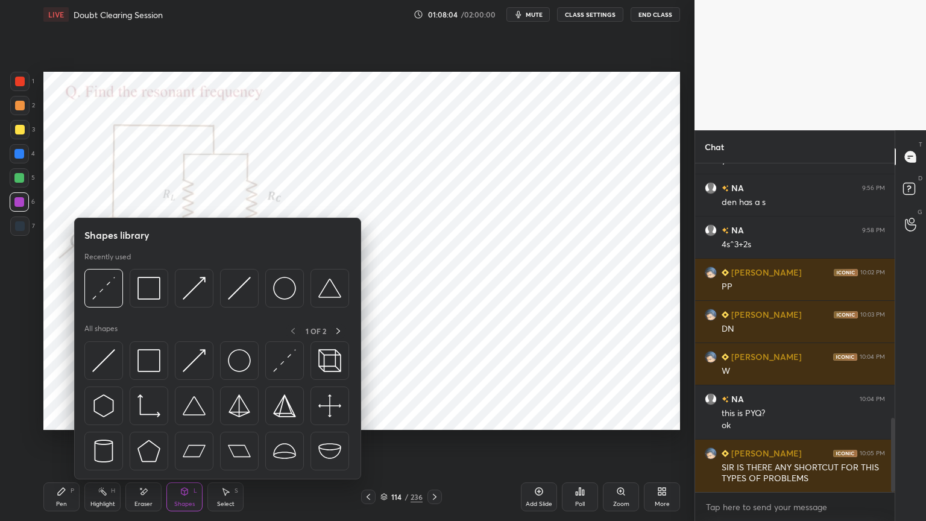
click at [63, 444] on div "Pen" at bounding box center [61, 504] width 11 height 6
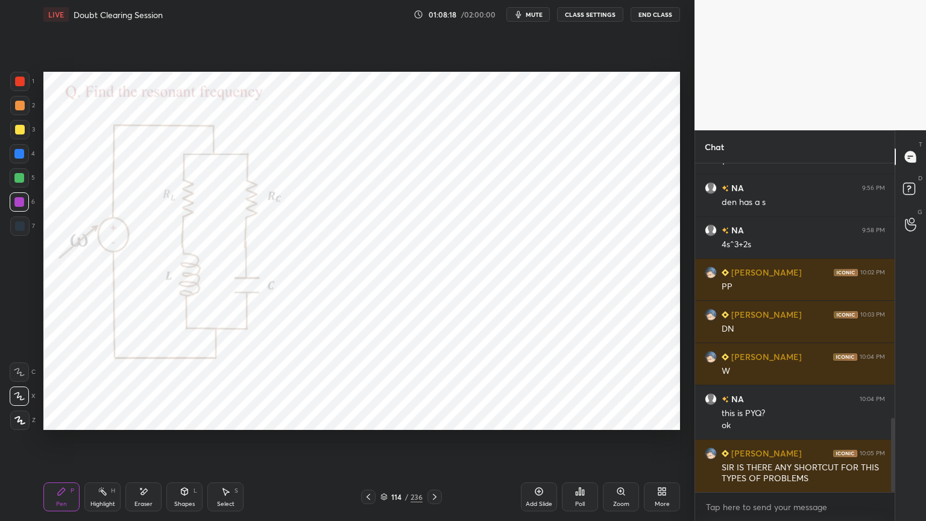
click at [13, 160] on div at bounding box center [19, 153] width 19 height 19
click at [13, 400] on div at bounding box center [19, 395] width 19 height 19
click at [19, 177] on div at bounding box center [19, 178] width 10 height 10
click at [20, 226] on div at bounding box center [20, 226] width 10 height 10
click at [20, 175] on div at bounding box center [19, 178] width 10 height 10
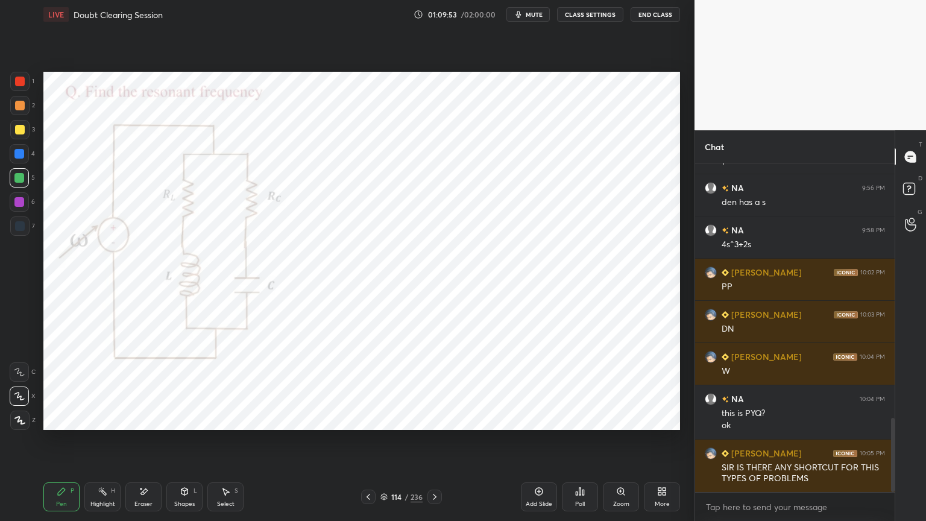
click at [24, 408] on div "Z" at bounding box center [22, 418] width 25 height 24
click at [16, 405] on div at bounding box center [19, 395] width 19 height 19
click at [22, 158] on div at bounding box center [19, 154] width 10 height 10
click at [21, 371] on icon at bounding box center [19, 372] width 11 height 8
click at [148, 444] on icon at bounding box center [144, 492] width 10 height 10
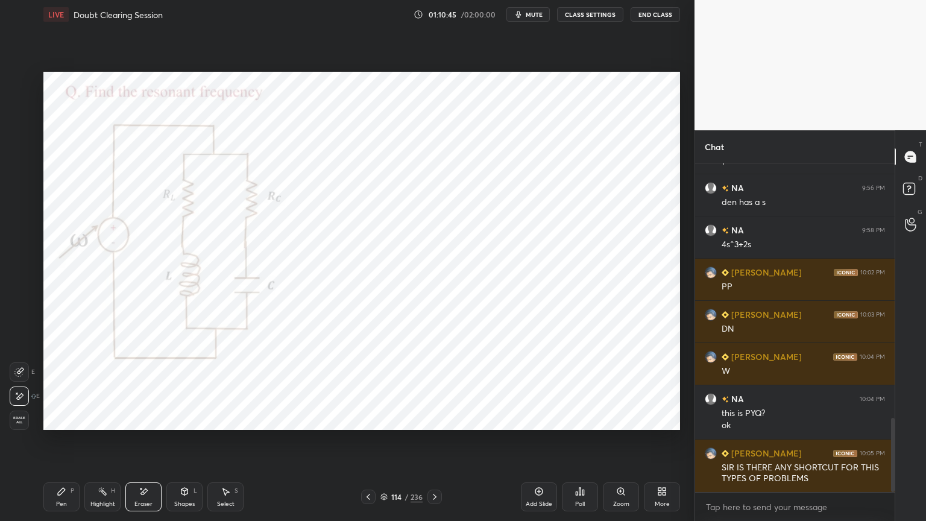
click at [53, 444] on div "Pen P" at bounding box center [61, 496] width 36 height 29
click at [145, 444] on icon at bounding box center [144, 491] width 7 height 6
click at [50, 444] on div "Pen P" at bounding box center [61, 496] width 36 height 29
click at [20, 395] on icon at bounding box center [19, 396] width 11 height 8
click at [224, 444] on div "Select" at bounding box center [225, 504] width 17 height 6
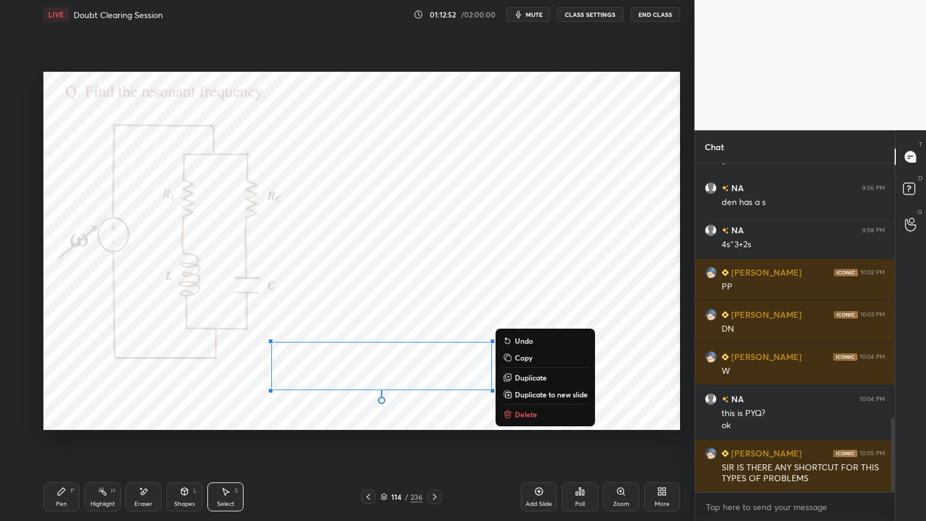
click at [312, 414] on div "0 ° Undo Copy Duplicate Duplicate to new slide Delete" at bounding box center [361, 251] width 637 height 358
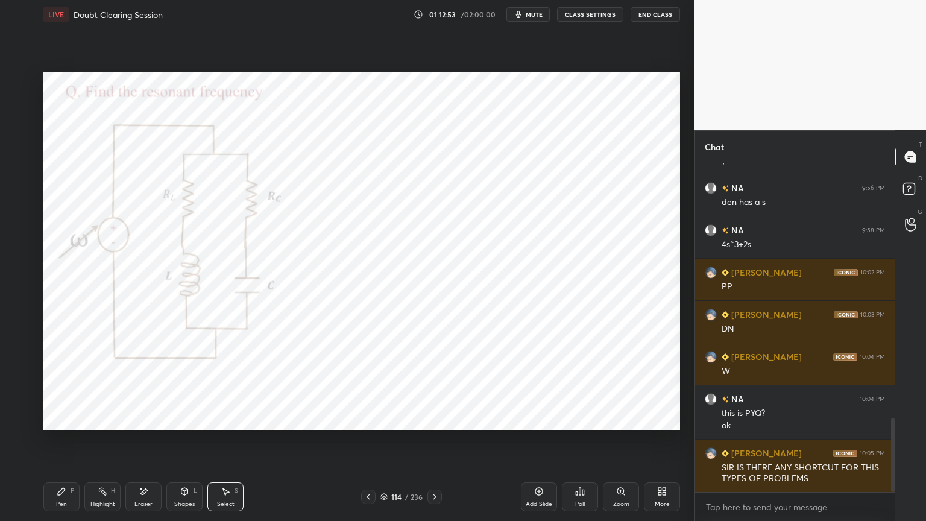
click at [58, 444] on div "Pen" at bounding box center [61, 504] width 11 height 6
click at [19, 378] on div at bounding box center [19, 371] width 19 height 19
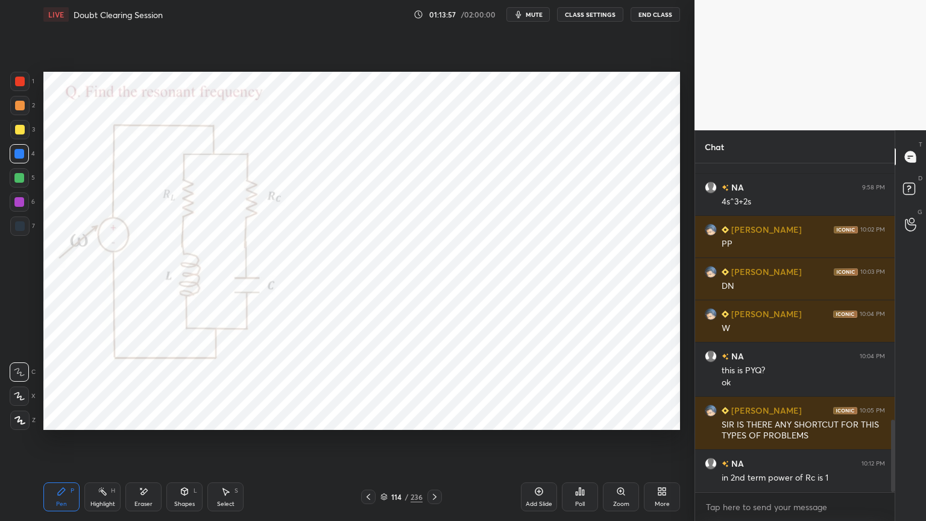
click at [147, 444] on div "Eraser" at bounding box center [143, 496] width 36 height 29
click at [49, 444] on div "Pen P" at bounding box center [61, 496] width 36 height 29
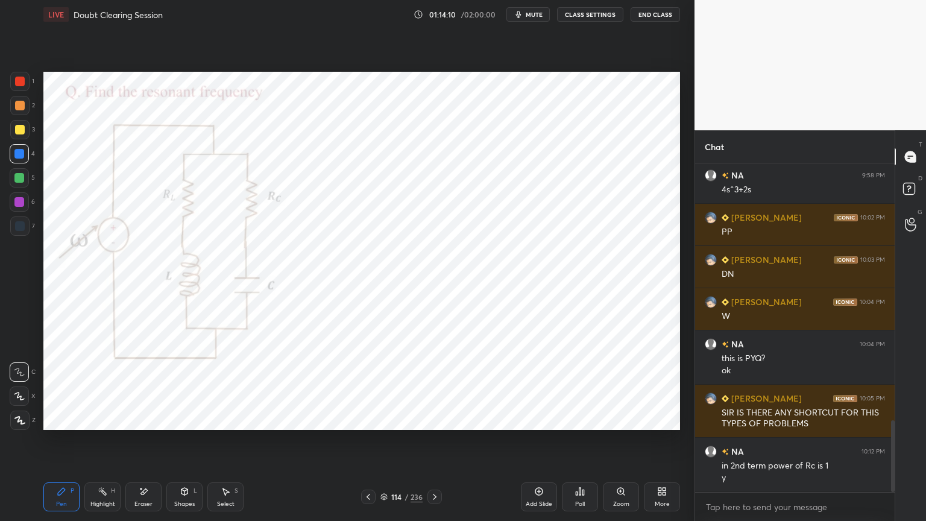
click at [17, 426] on div at bounding box center [19, 420] width 19 height 19
click at [20, 201] on div at bounding box center [19, 202] width 10 height 10
click at [215, 444] on div "Select S" at bounding box center [225, 496] width 36 height 29
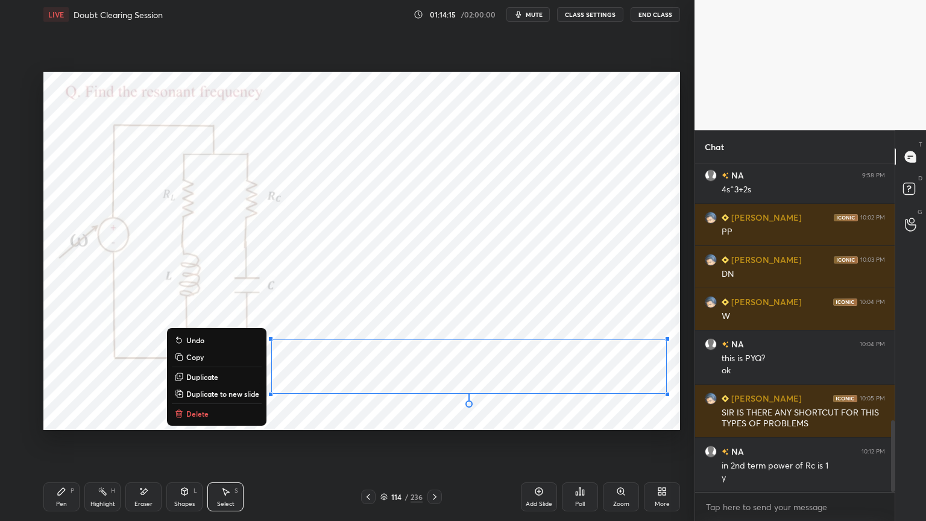
click at [222, 397] on p "Duplicate to new slide" at bounding box center [222, 394] width 73 height 10
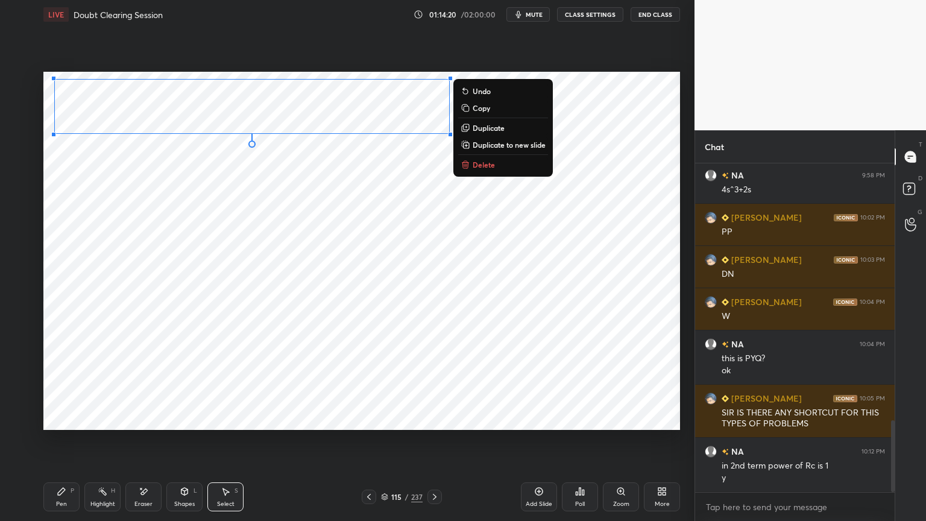
click at [274, 280] on div "0 ° Undo Copy Duplicate Duplicate to new slide Delete" at bounding box center [361, 251] width 637 height 358
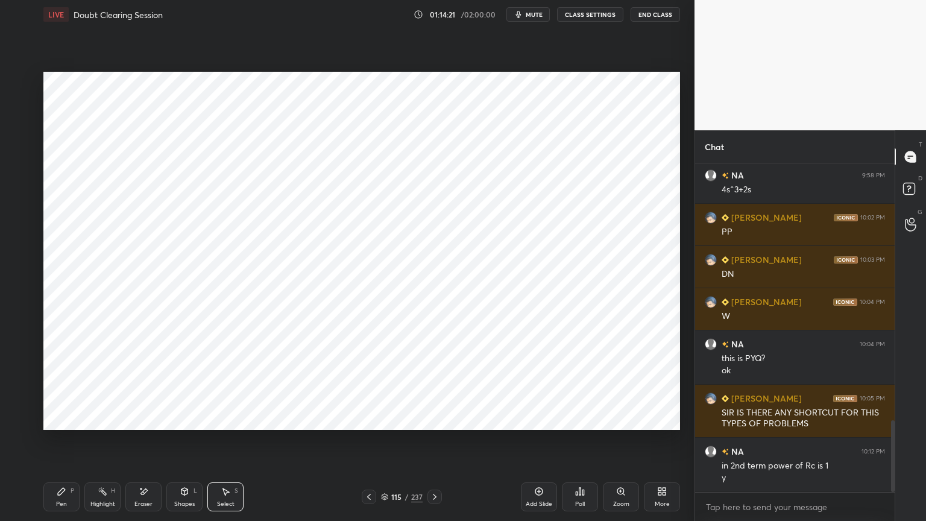
click at [59, 444] on icon at bounding box center [61, 491] width 7 height 7
click at [19, 205] on div at bounding box center [19, 202] width 10 height 10
click at [19, 392] on icon at bounding box center [19, 396] width 11 height 8
click at [25, 157] on div at bounding box center [19, 153] width 19 height 19
click at [16, 393] on icon at bounding box center [19, 395] width 10 height 7
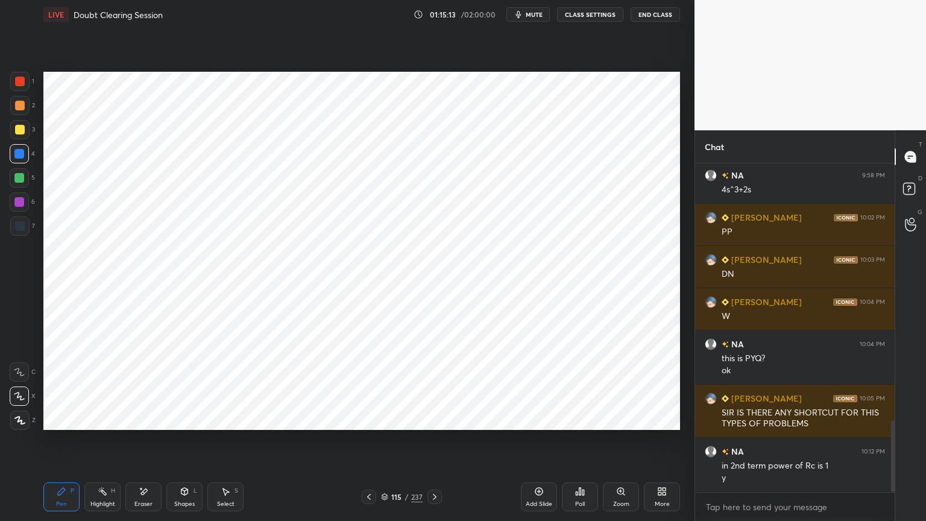
click at [22, 206] on div at bounding box center [19, 202] width 10 height 10
click at [17, 162] on div at bounding box center [19, 153] width 19 height 19
click at [16, 229] on div at bounding box center [20, 226] width 10 height 10
click at [139, 444] on div "Eraser" at bounding box center [143, 496] width 36 height 29
click at [68, 444] on div "Pen P" at bounding box center [61, 496] width 36 height 29
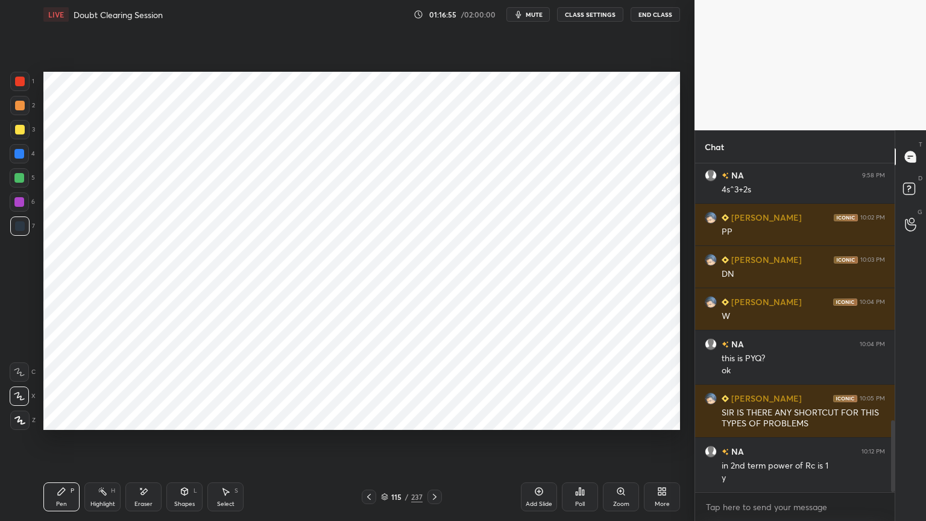
click at [180, 444] on div "Shapes" at bounding box center [184, 504] width 20 height 6
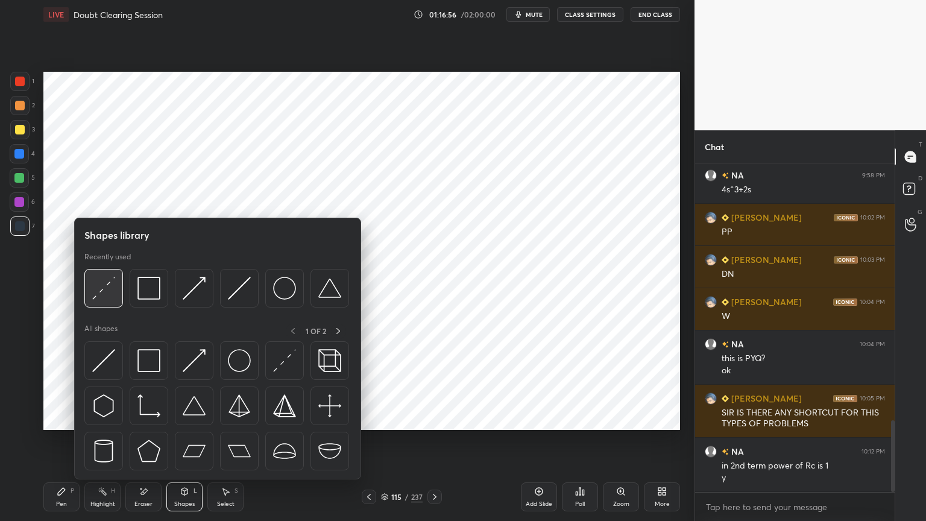
click at [103, 295] on img at bounding box center [103, 288] width 23 height 23
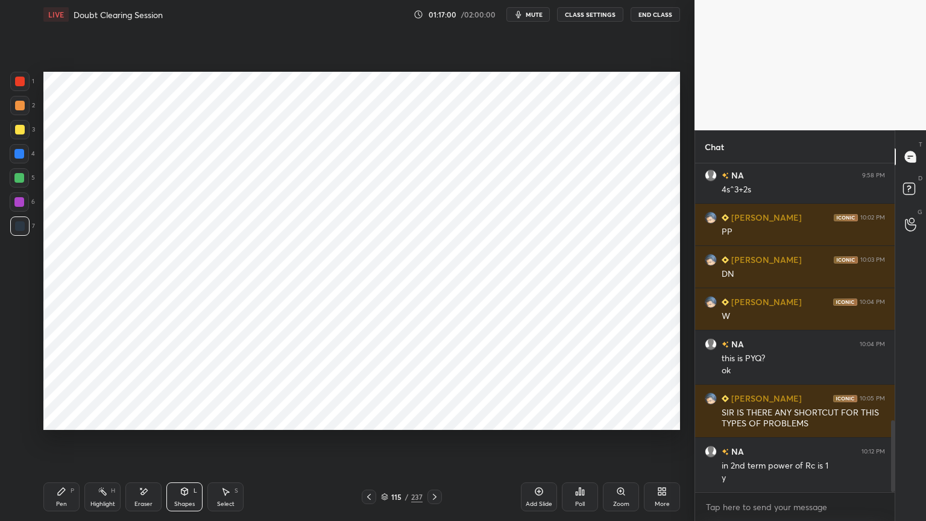
click at [65, 444] on div "Pen" at bounding box center [61, 504] width 11 height 6
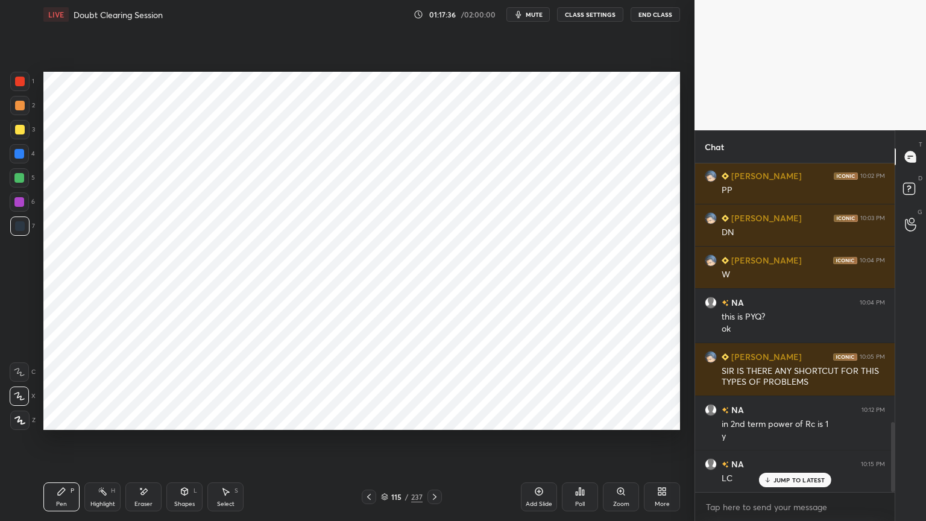
click at [20, 156] on div at bounding box center [19, 154] width 10 height 10
click at [16, 203] on div at bounding box center [19, 202] width 10 height 10
click at [184, 444] on div "Shapes" at bounding box center [184, 504] width 20 height 6
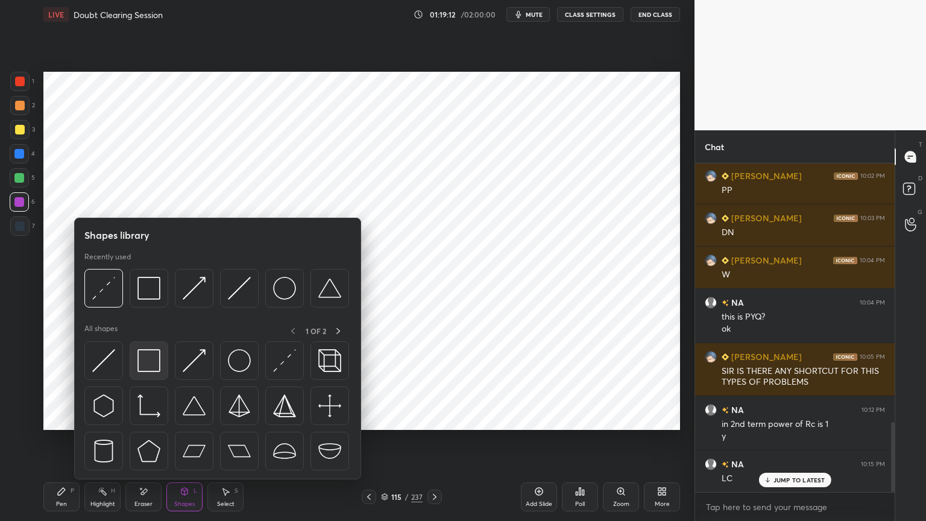
click at [150, 362] on img at bounding box center [148, 360] width 23 height 23
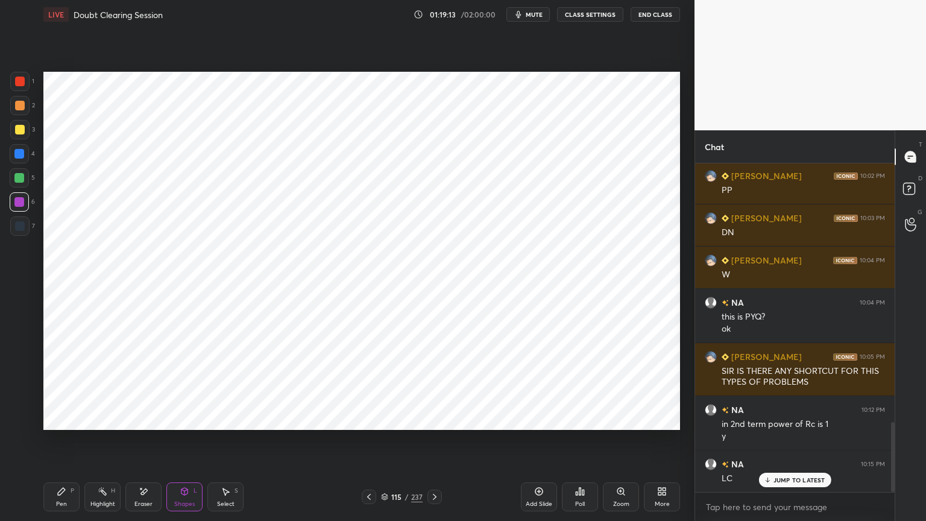
click at [19, 177] on div at bounding box center [19, 178] width 10 height 10
click at [46, 444] on div "Pen P" at bounding box center [61, 496] width 36 height 29
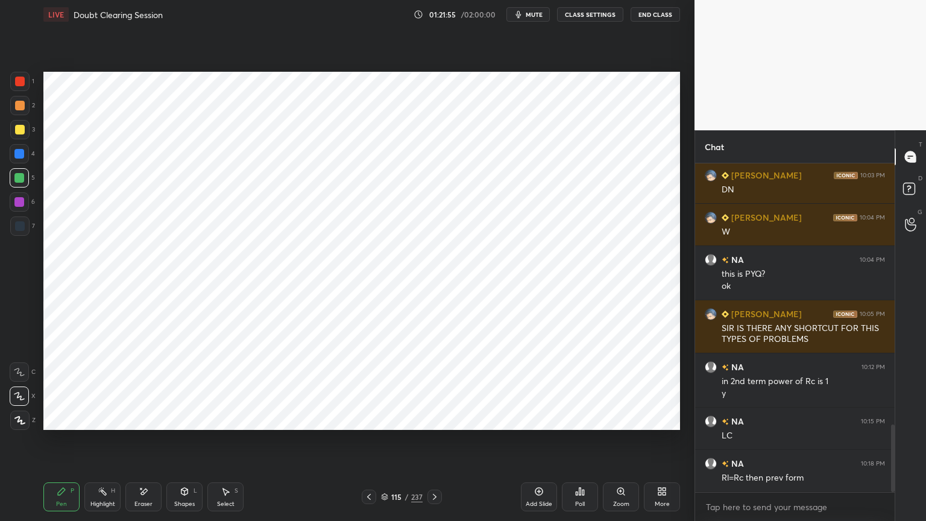
click at [15, 419] on icon at bounding box center [19, 420] width 11 height 8
click at [22, 204] on div at bounding box center [19, 202] width 10 height 10
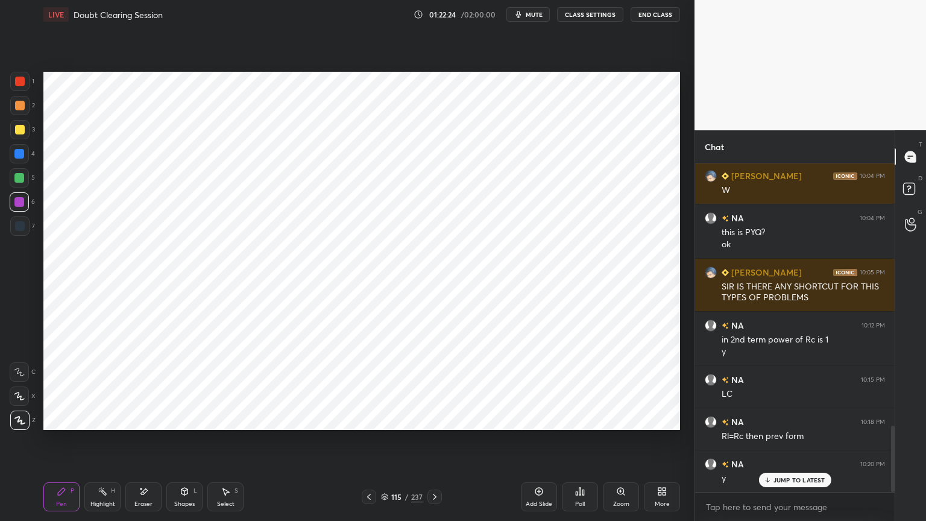
click at [17, 423] on icon at bounding box center [19, 420] width 11 height 8
click at [19, 159] on div at bounding box center [19, 153] width 19 height 19
click at [382, 444] on icon at bounding box center [385, 495] width 6 height 3
click at [540, 444] on icon at bounding box center [539, 492] width 10 height 10
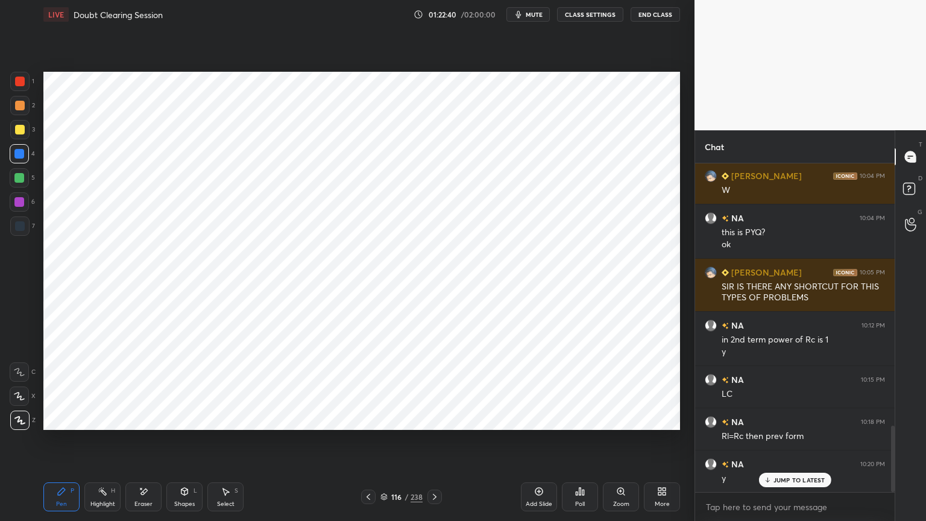
click at [22, 206] on div at bounding box center [19, 202] width 10 height 10
click at [367, 444] on icon at bounding box center [369, 497] width 10 height 10
click at [368, 444] on icon at bounding box center [369, 497] width 10 height 10
click at [105, 444] on div "Highlight" at bounding box center [102, 504] width 25 height 6
click at [65, 444] on div "Pen" at bounding box center [61, 504] width 11 height 6
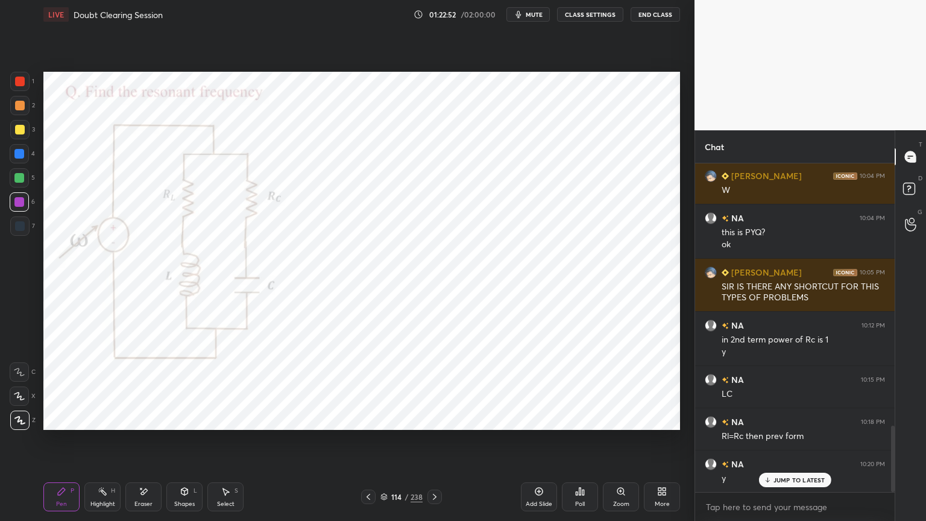
click at [431, 444] on div "Pen P Highlight H Eraser Shapes L Select S 114 / 238 Add Slide Poll Zoom More" at bounding box center [361, 497] width 637 height 48
click at [424, 444] on div "114 / 238" at bounding box center [401, 497] width 81 height 14
click at [432, 444] on icon at bounding box center [435, 497] width 10 height 10
click at [364, 444] on icon at bounding box center [369, 497] width 10 height 10
click at [436, 444] on icon at bounding box center [435, 497] width 10 height 10
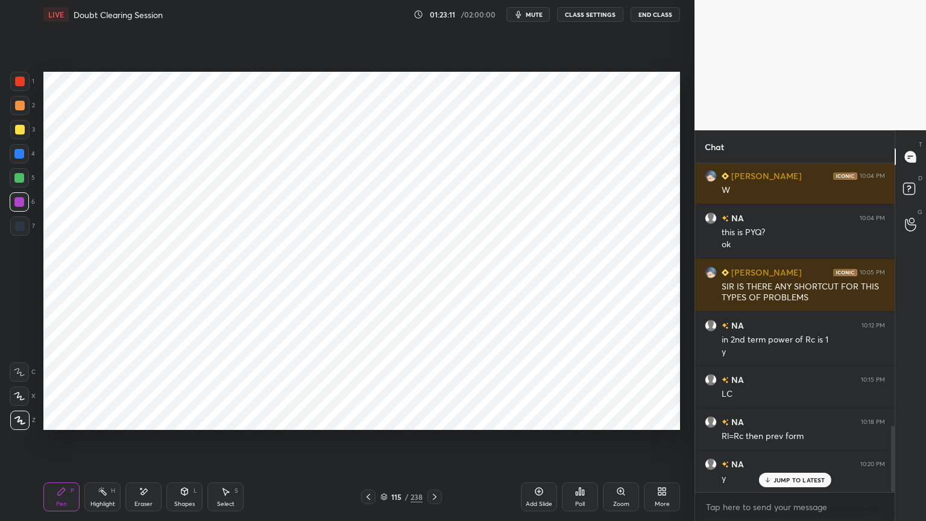
click at [436, 444] on icon at bounding box center [435, 497] width 10 height 10
click at [19, 393] on icon at bounding box center [19, 396] width 11 height 8
click at [20, 206] on div at bounding box center [19, 202] width 10 height 10
click at [24, 225] on div at bounding box center [20, 226] width 10 height 10
click at [16, 411] on div at bounding box center [19, 420] width 19 height 19
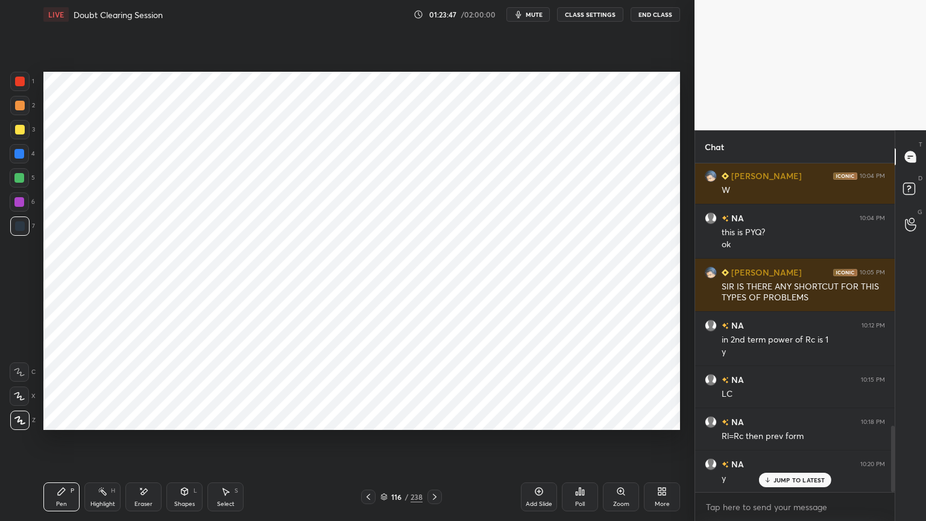
click at [368, 444] on icon at bounding box center [369, 497] width 10 height 10
click at [230, 444] on div "Select" at bounding box center [225, 504] width 17 height 6
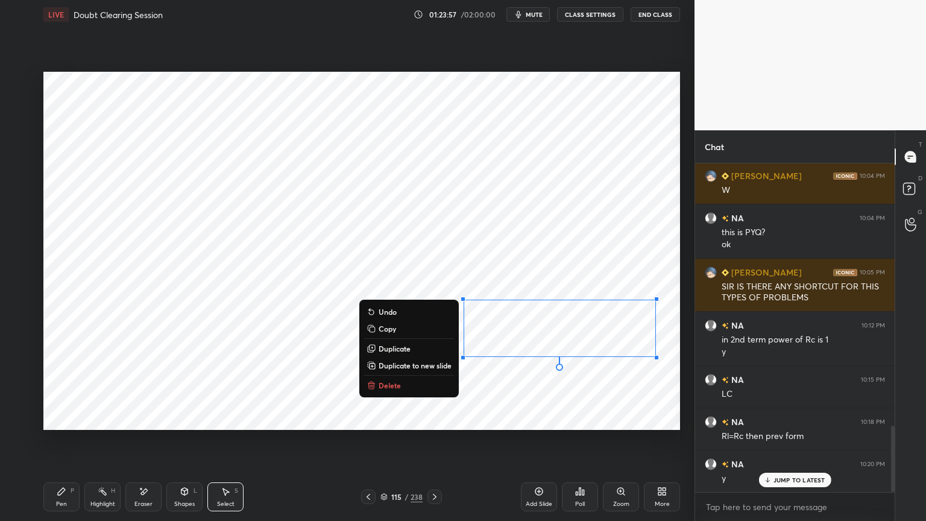
click at [389, 335] on button "Copy" at bounding box center [409, 328] width 90 height 14
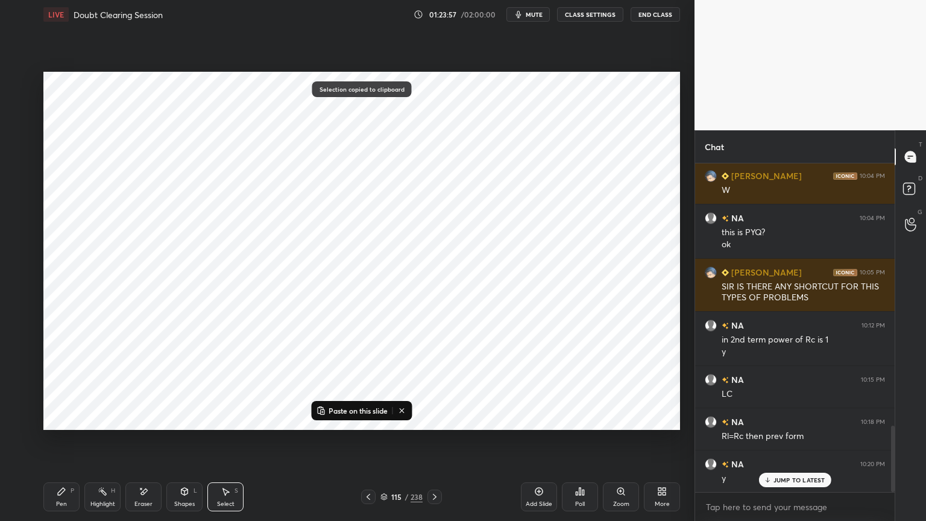
click at [437, 444] on icon at bounding box center [435, 497] width 10 height 10
click at [356, 409] on p "Paste on this slide" at bounding box center [358, 411] width 59 height 10
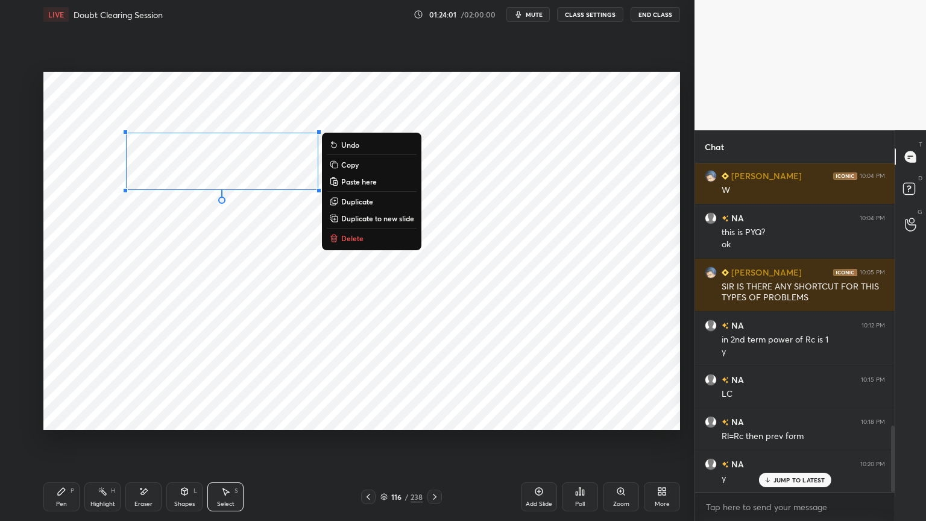
click at [221, 322] on div "0 ° Undo Copy Paste here Duplicate Duplicate to new slide Delete" at bounding box center [361, 251] width 637 height 358
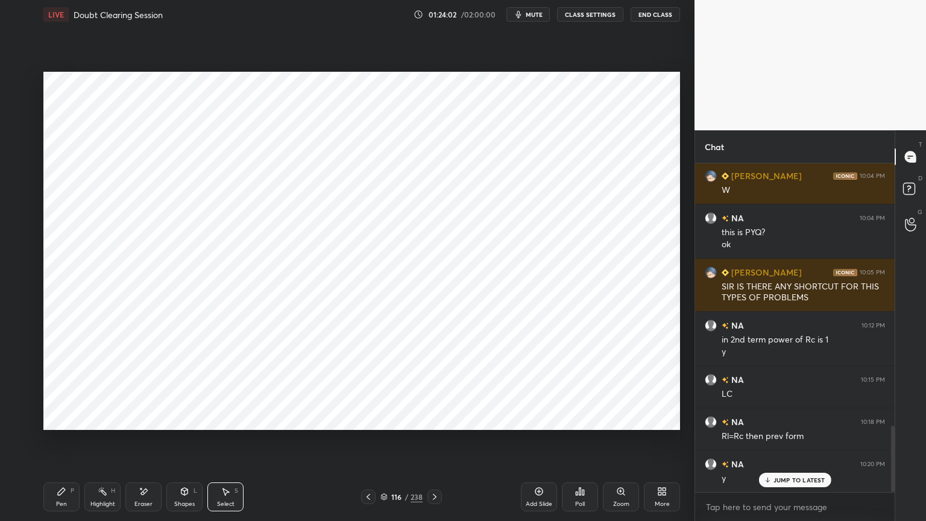
click at [57, 444] on div "Pen" at bounding box center [61, 504] width 11 height 6
click at [15, 154] on div at bounding box center [19, 154] width 10 height 10
click at [19, 206] on div at bounding box center [19, 202] width 10 height 10
click at [23, 157] on div at bounding box center [19, 154] width 10 height 10
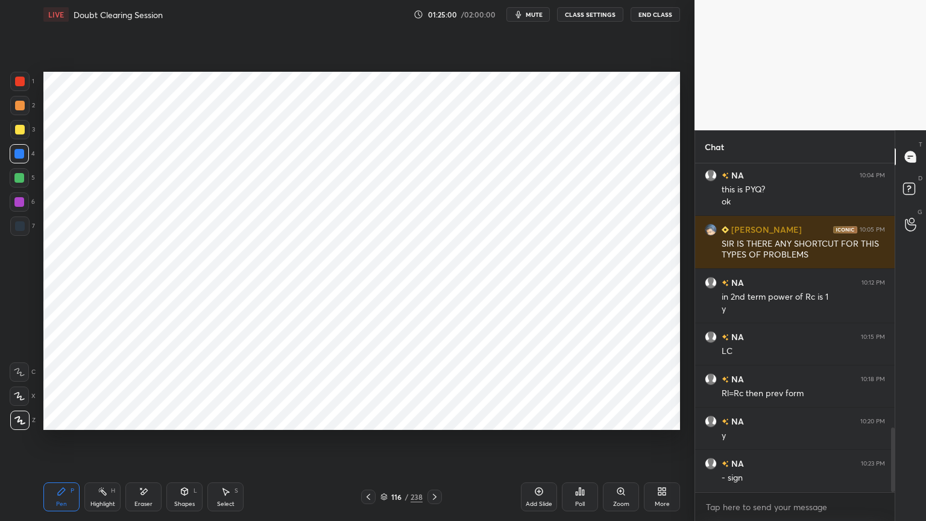
scroll to position [1359, 0]
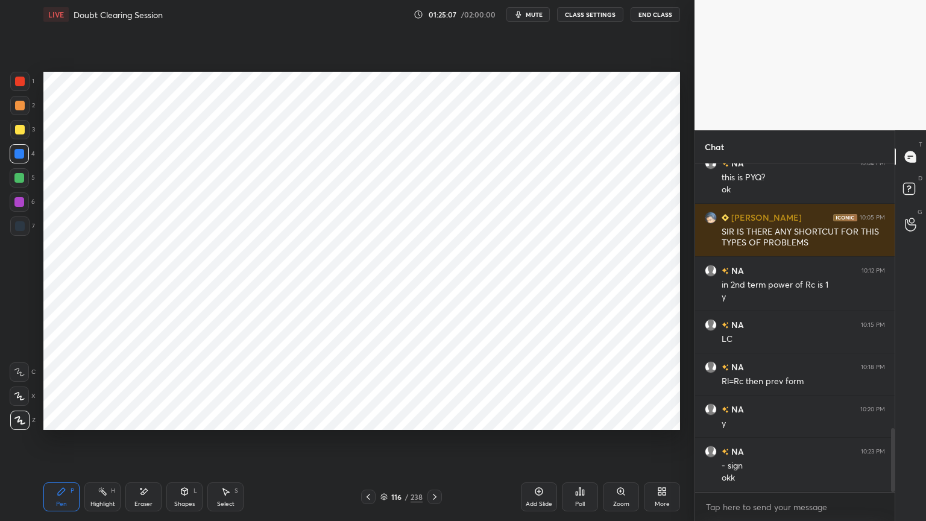
click at [17, 233] on div at bounding box center [19, 225] width 19 height 19
click at [145, 444] on div "Eraser" at bounding box center [143, 496] width 36 height 29
click at [70, 444] on div "Pen P" at bounding box center [61, 496] width 36 height 29
click at [104, 444] on div "Highlight" at bounding box center [102, 504] width 25 height 6
click at [43, 444] on div "LIVE Doubt Clearing Session 01:25:54 / 02:00:00 mute CLASS SETTINGS End Class S…" at bounding box center [362, 260] width 646 height 521
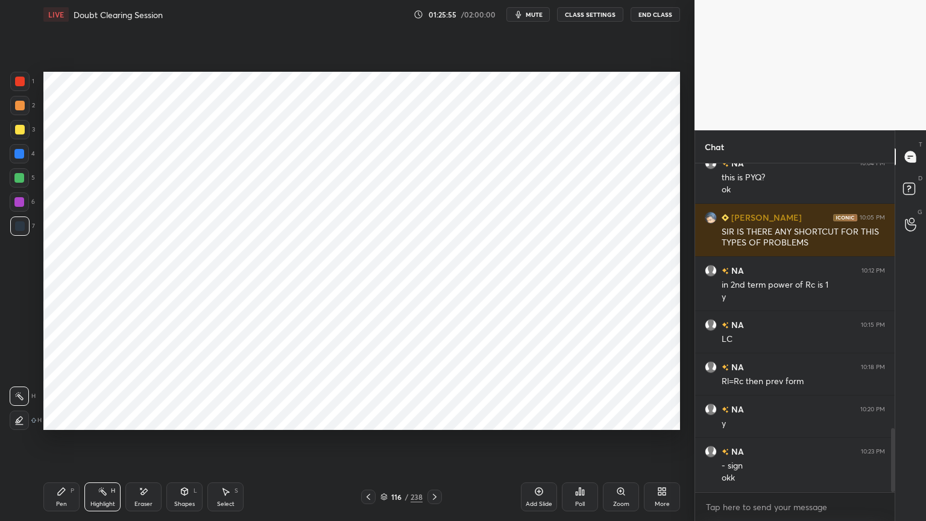
click at [22, 207] on div at bounding box center [19, 201] width 19 height 19
click at [222, 444] on div "Select S" at bounding box center [225, 496] width 36 height 29
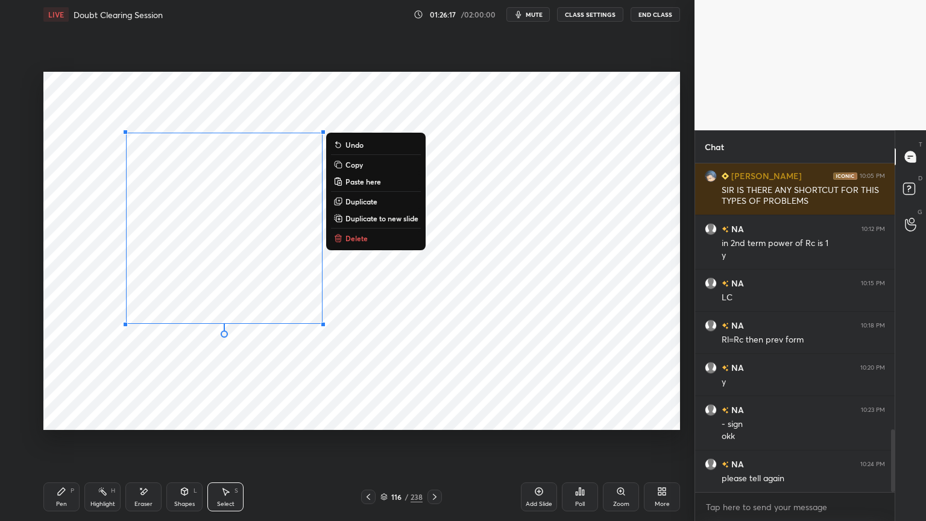
click at [253, 398] on div "0 ° Undo Copy Paste here Duplicate Duplicate to new slide Delete" at bounding box center [361, 251] width 637 height 358
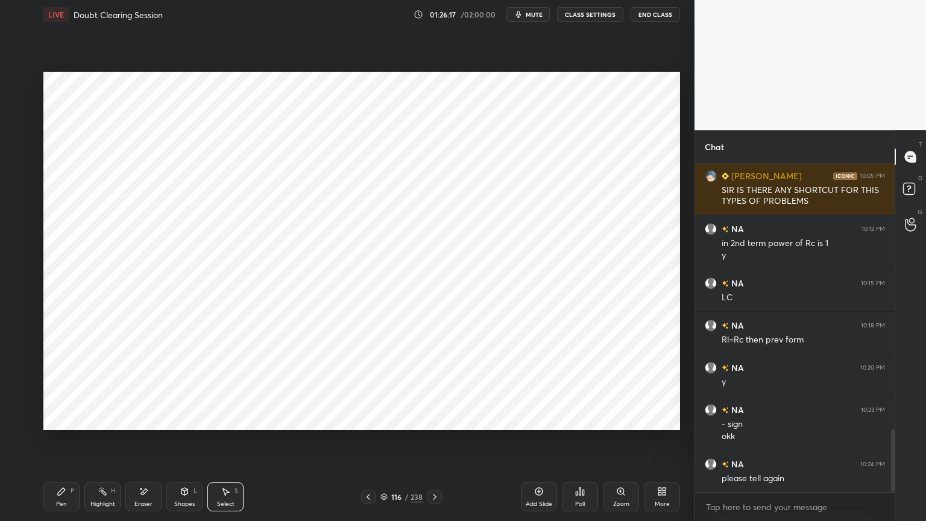
click at [64, 444] on icon at bounding box center [62, 492] width 10 height 10
click at [99, 444] on div "Highlight H" at bounding box center [102, 496] width 36 height 29
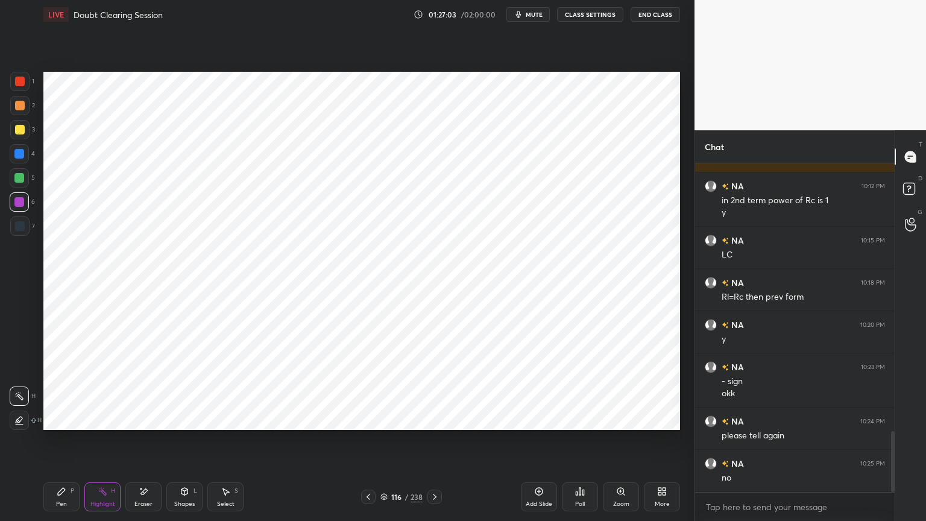
click at [195, 444] on div "Shapes L" at bounding box center [184, 496] width 36 height 29
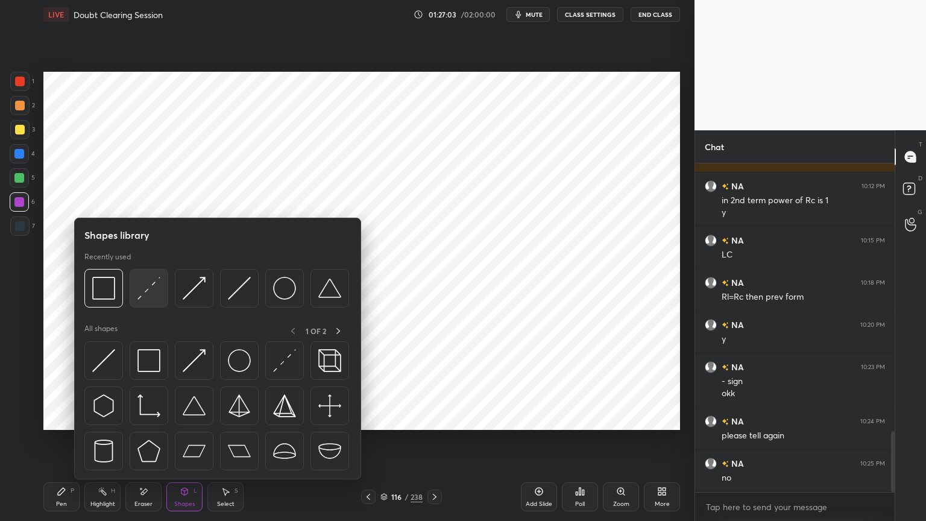
click at [145, 300] on div at bounding box center [149, 288] width 39 height 39
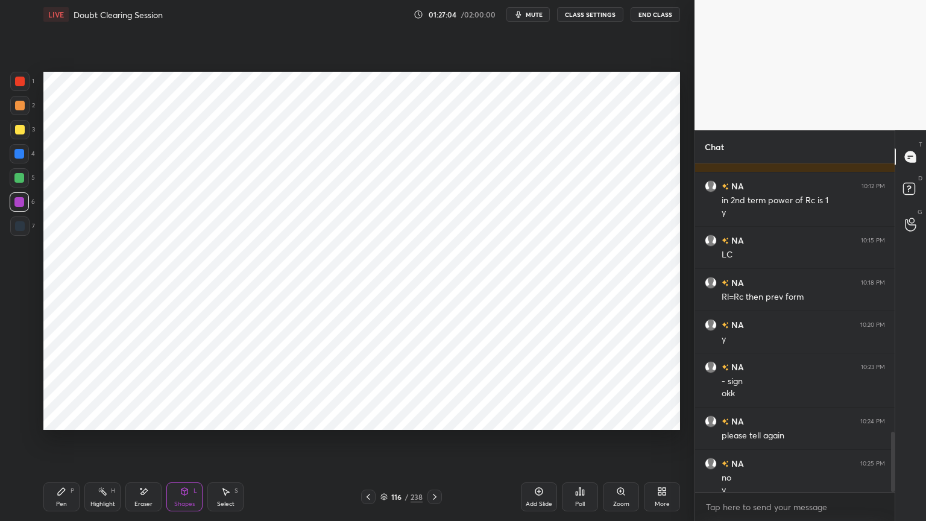
scroll to position [1456, 0]
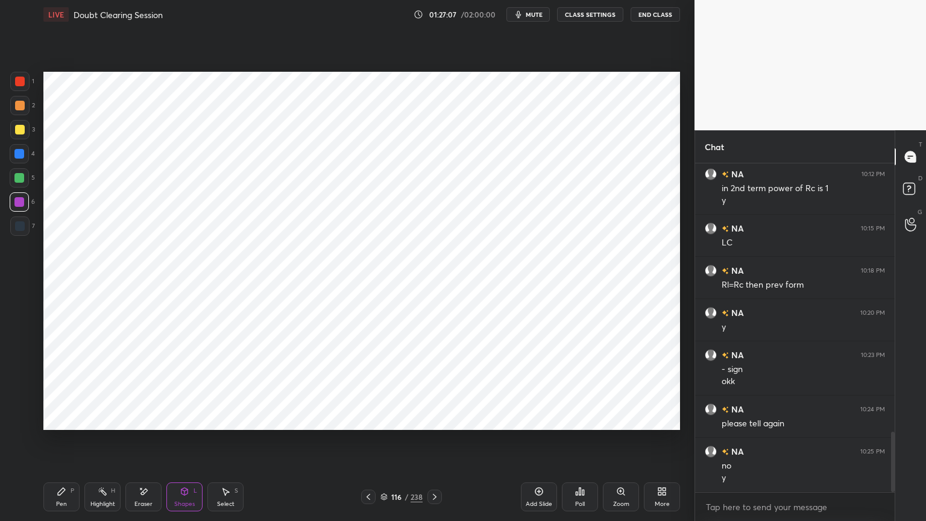
click at [61, 444] on div "Pen P" at bounding box center [61, 496] width 36 height 29
click at [17, 156] on div at bounding box center [19, 154] width 10 height 10
click at [21, 422] on icon at bounding box center [20, 420] width 10 height 7
click at [19, 205] on div at bounding box center [19, 202] width 10 height 10
click at [23, 228] on div at bounding box center [20, 226] width 10 height 10
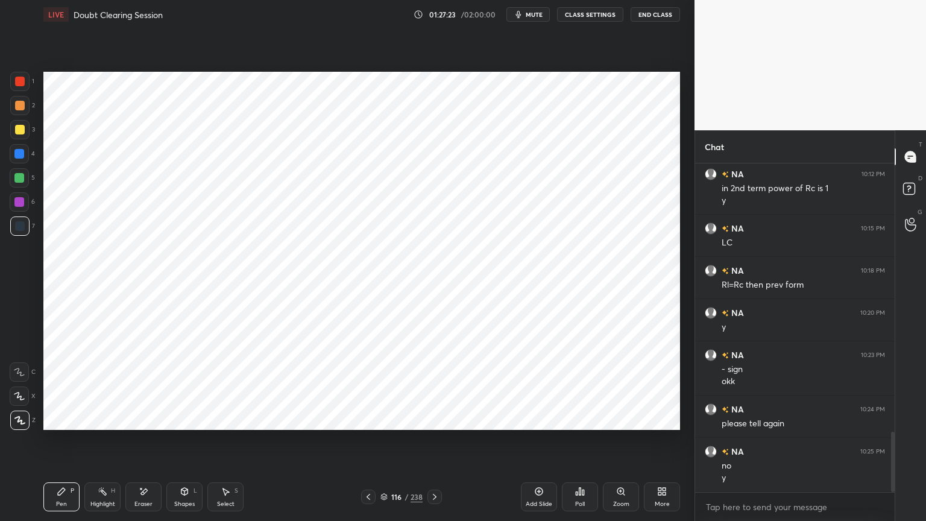
click at [18, 417] on icon at bounding box center [19, 420] width 11 height 8
click at [104, 444] on rect at bounding box center [104, 493] width 6 height 6
click at [53, 444] on div "Pen P" at bounding box center [61, 496] width 36 height 29
click at [19, 157] on div at bounding box center [19, 154] width 10 height 10
click at [25, 401] on div at bounding box center [19, 395] width 19 height 19
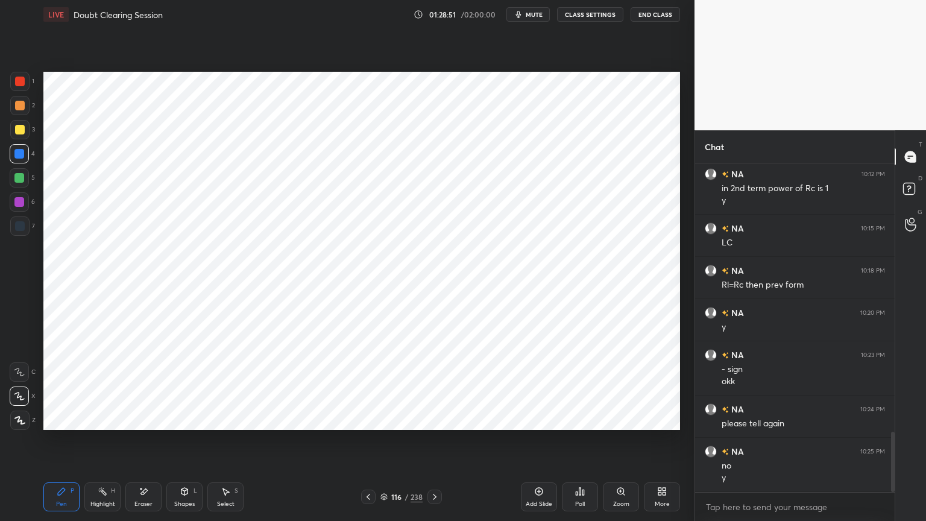
click at [191, 444] on div "Shapes" at bounding box center [184, 504] width 20 height 6
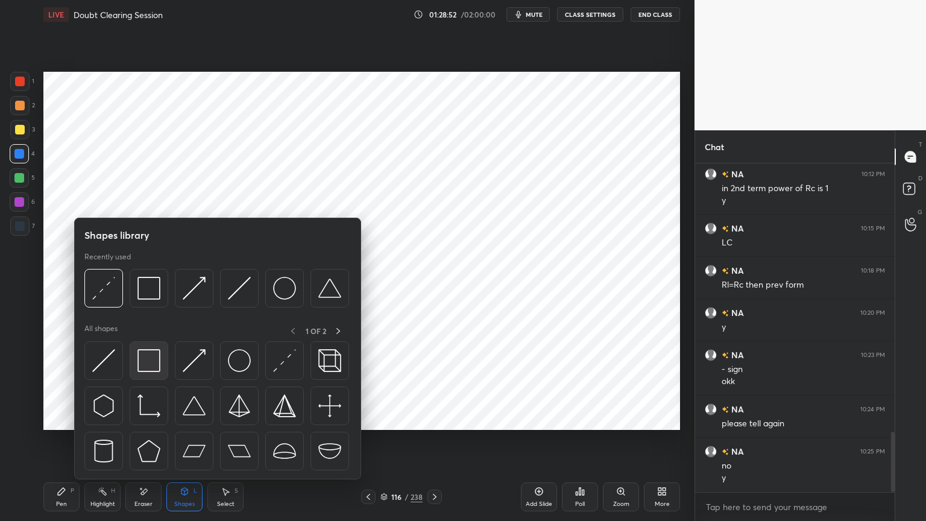
click at [153, 368] on img at bounding box center [148, 360] width 23 height 23
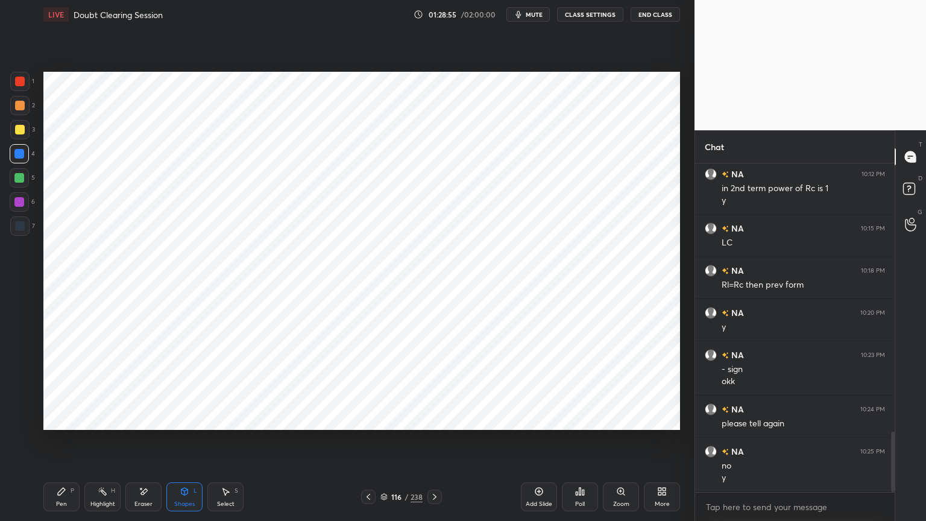
click at [70, 444] on div "Pen P" at bounding box center [61, 496] width 36 height 29
click at [55, 444] on div "Pen P" at bounding box center [61, 496] width 36 height 29
click at [19, 423] on icon at bounding box center [19, 420] width 11 height 8
click at [28, 208] on div at bounding box center [19, 201] width 19 height 19
click at [540, 444] on icon at bounding box center [539, 492] width 8 height 8
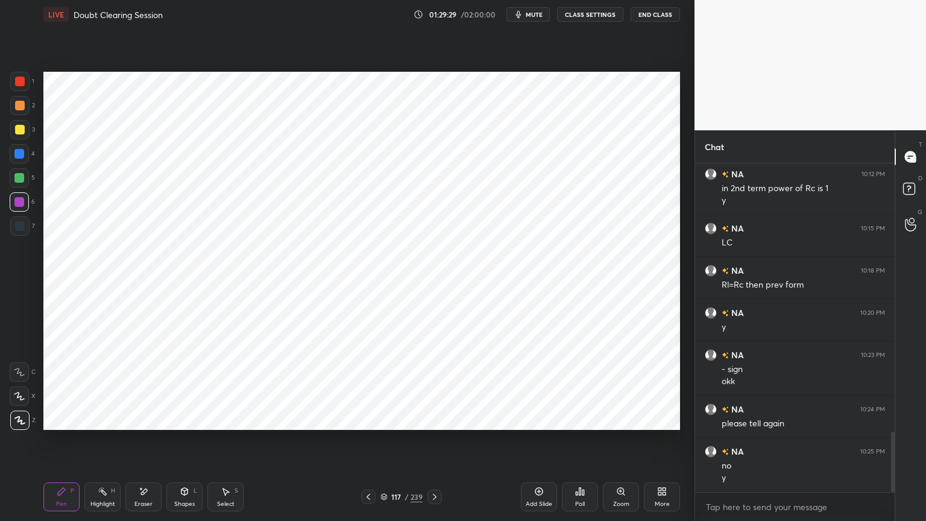
click at [21, 158] on div at bounding box center [19, 154] width 10 height 10
click at [16, 204] on div at bounding box center [19, 202] width 10 height 10
click at [368, 444] on icon at bounding box center [369, 497] width 10 height 10
click at [115, 444] on div "Highlight H" at bounding box center [102, 496] width 36 height 29
click at [436, 444] on icon at bounding box center [435, 497] width 10 height 10
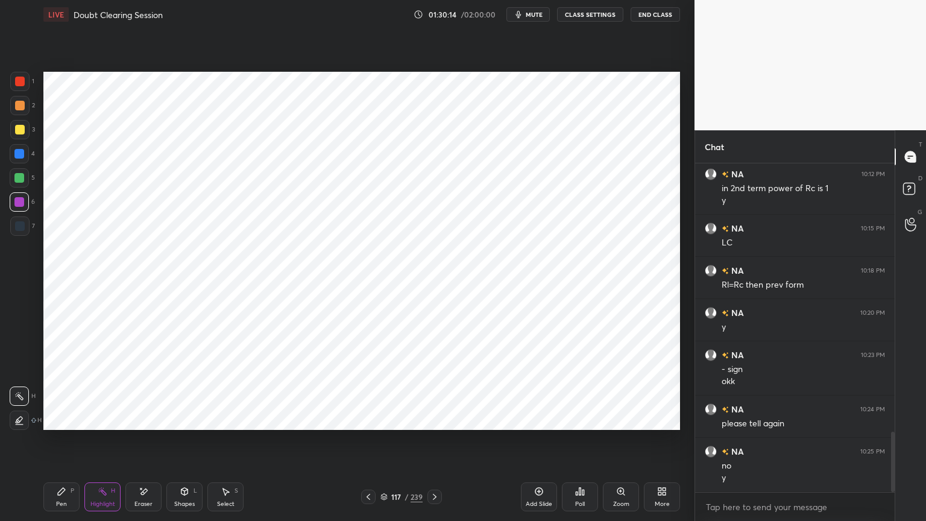
click at [222, 444] on icon at bounding box center [226, 492] width 10 height 10
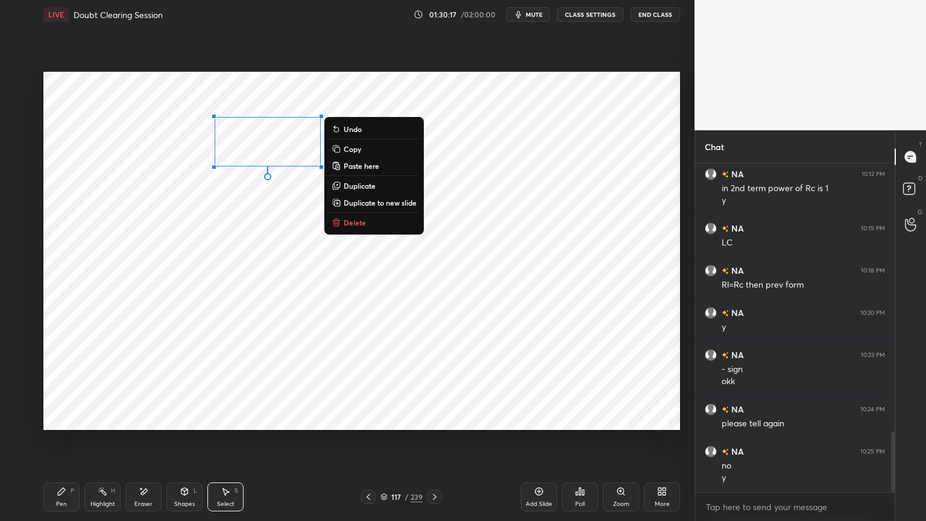
click at [238, 257] on div "0 ° Undo Copy Paste here Duplicate Duplicate to new slide Delete" at bounding box center [361, 251] width 637 height 358
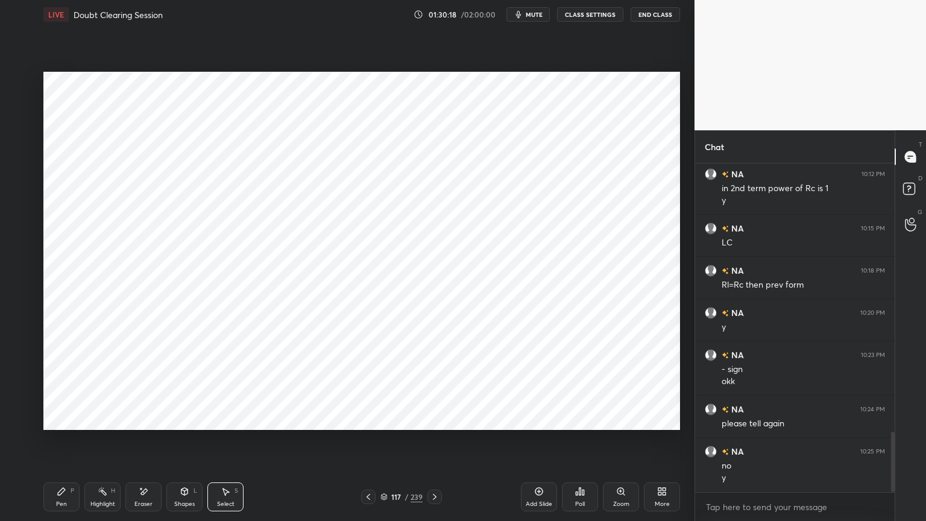
click at [61, 444] on div "Pen" at bounding box center [61, 504] width 11 height 6
click at [20, 157] on div at bounding box center [19, 154] width 10 height 10
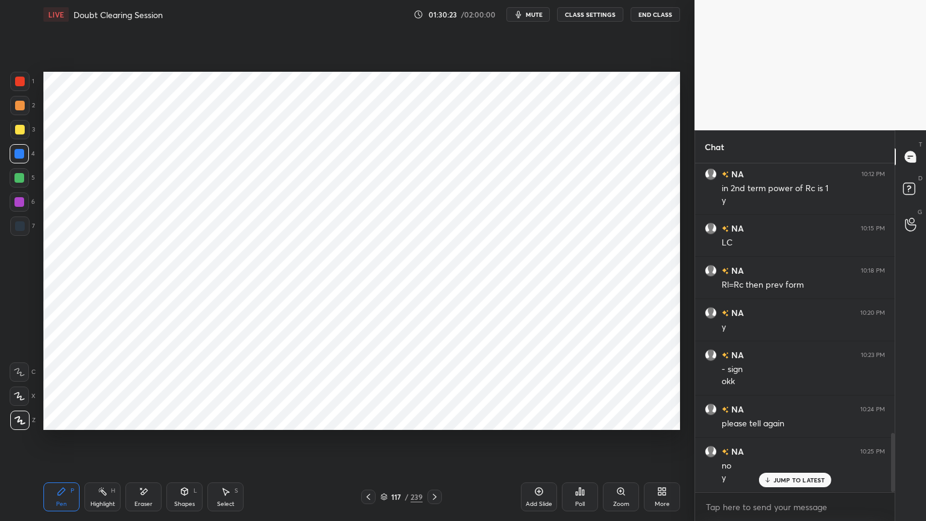
scroll to position [1497, 0]
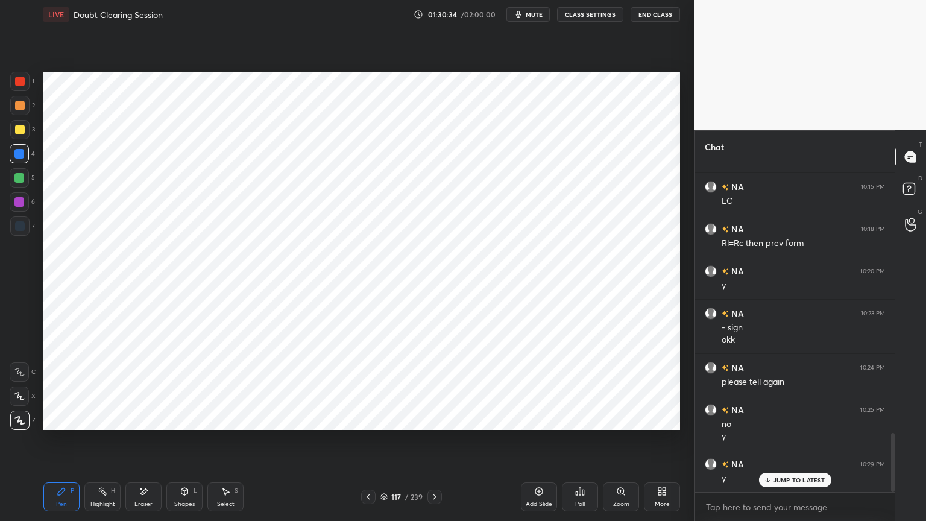
click at [17, 229] on div at bounding box center [20, 226] width 10 height 10
click at [225, 444] on icon at bounding box center [226, 492] width 10 height 10
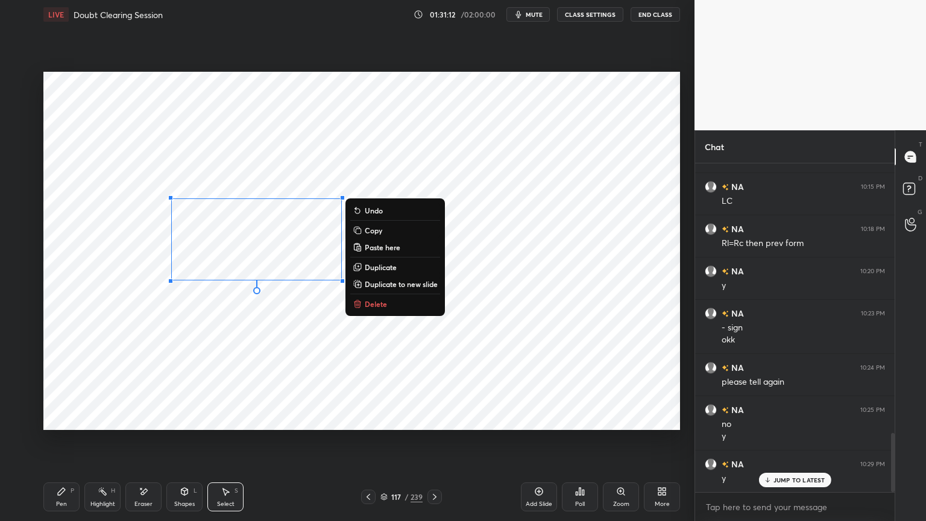
click at [242, 320] on div "0 ° Undo Copy Paste here Duplicate Duplicate to new slide Delete" at bounding box center [361, 251] width 637 height 358
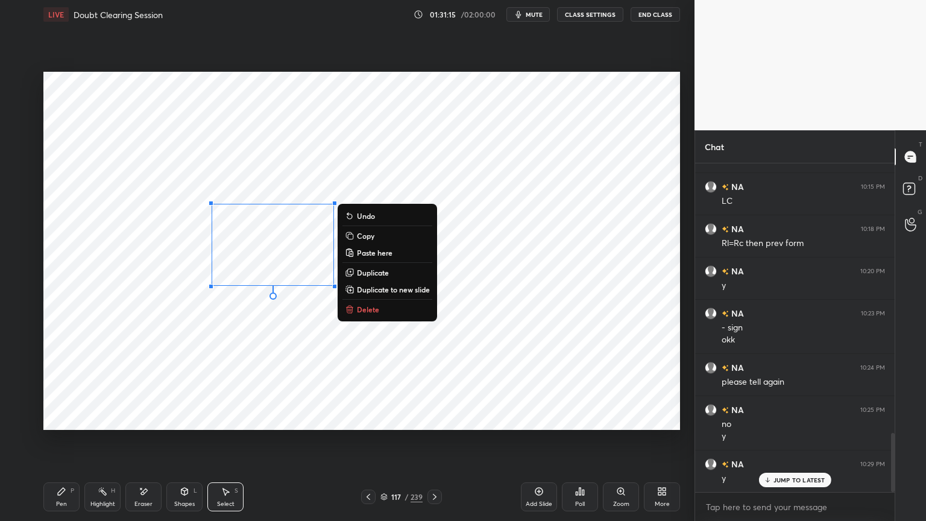
click at [248, 333] on div "0 ° Undo Copy Paste here Duplicate Duplicate to new slide Delete" at bounding box center [361, 251] width 637 height 358
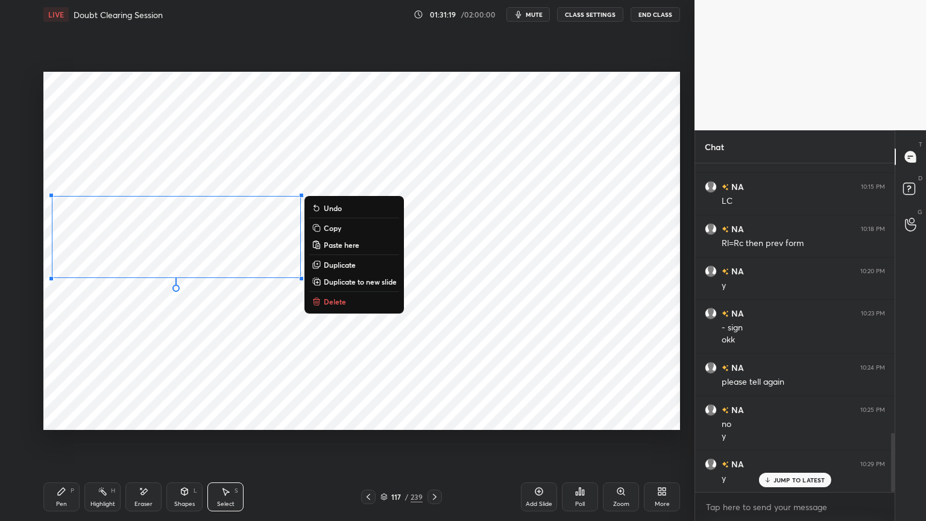
click at [234, 338] on div "0 ° Undo Copy Paste here Duplicate Duplicate to new slide Delete" at bounding box center [361, 251] width 637 height 358
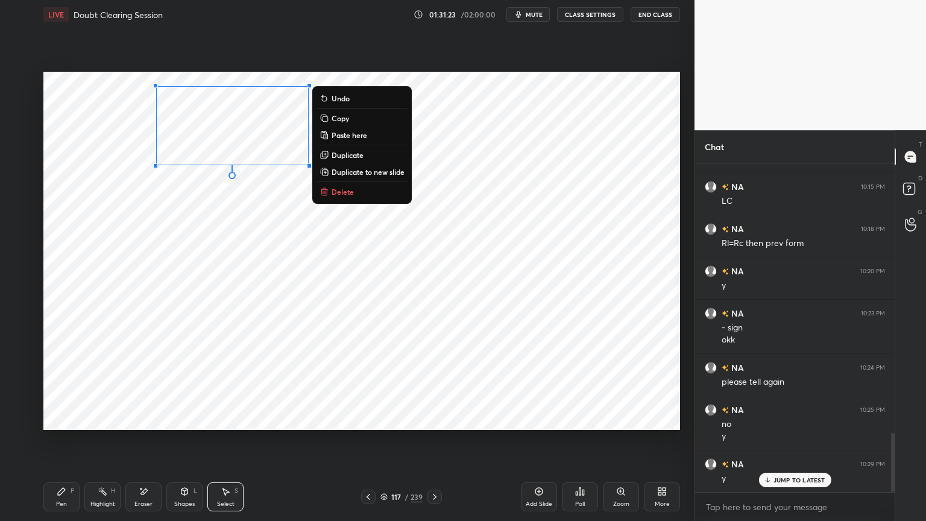
click at [465, 145] on div "0 ° Undo Copy Paste here Duplicate Duplicate to new slide Delete" at bounding box center [361, 251] width 637 height 358
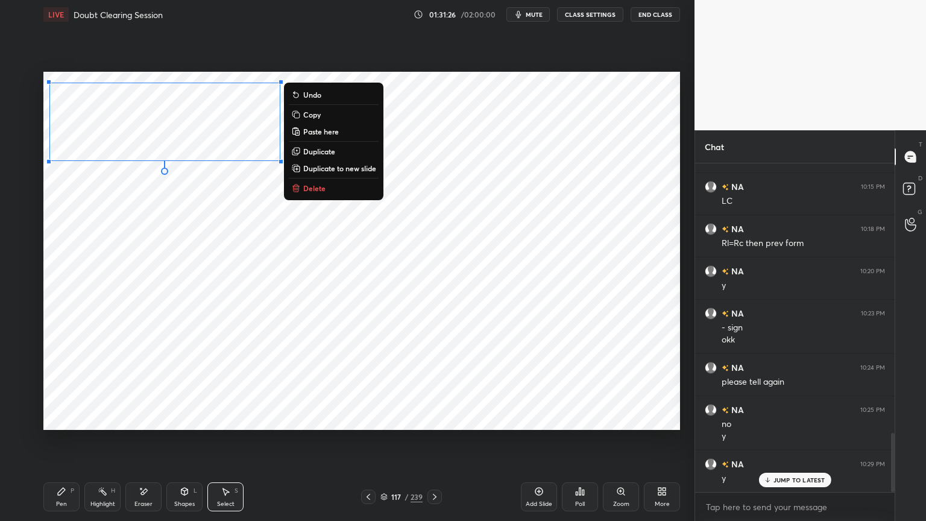
click at [458, 145] on div "0 ° Undo Copy Paste here Duplicate Duplicate to new slide Delete" at bounding box center [361, 251] width 637 height 358
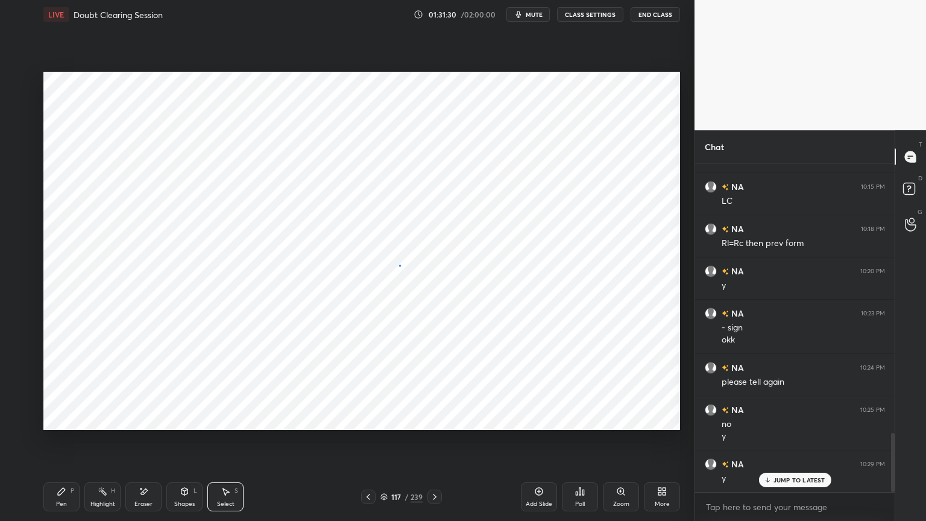
click at [400, 265] on div "0 ° Undo Copy Paste here Duplicate Duplicate to new slide Delete" at bounding box center [361, 251] width 637 height 358
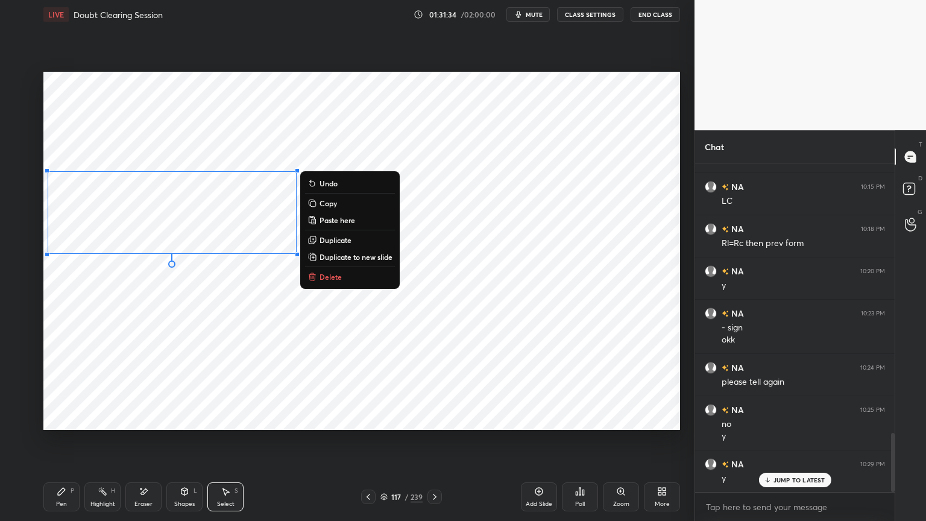
click at [241, 297] on div "0 ° Undo Copy Paste here Duplicate Duplicate to new slide Delete" at bounding box center [361, 251] width 637 height 358
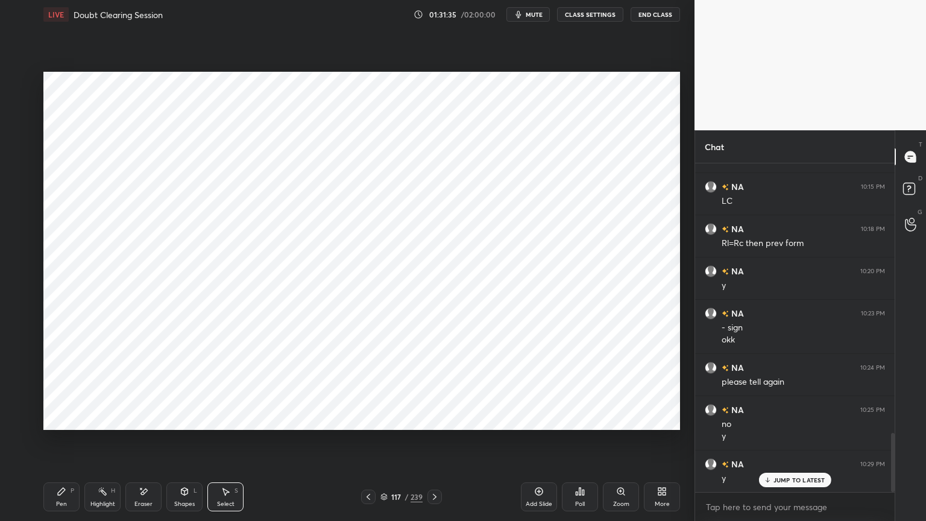
click at [52, 444] on div "Pen P" at bounding box center [61, 496] width 36 height 29
click at [16, 203] on div at bounding box center [19, 202] width 10 height 10
click at [19, 400] on icon at bounding box center [19, 396] width 11 height 8
click at [369, 444] on icon at bounding box center [369, 497] width 10 height 10
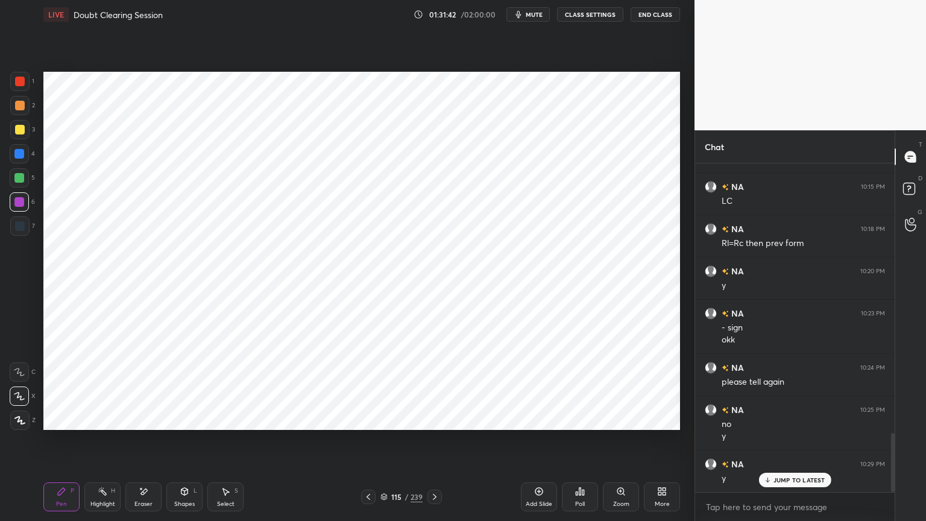
click at [234, 444] on div "Select S" at bounding box center [225, 496] width 36 height 29
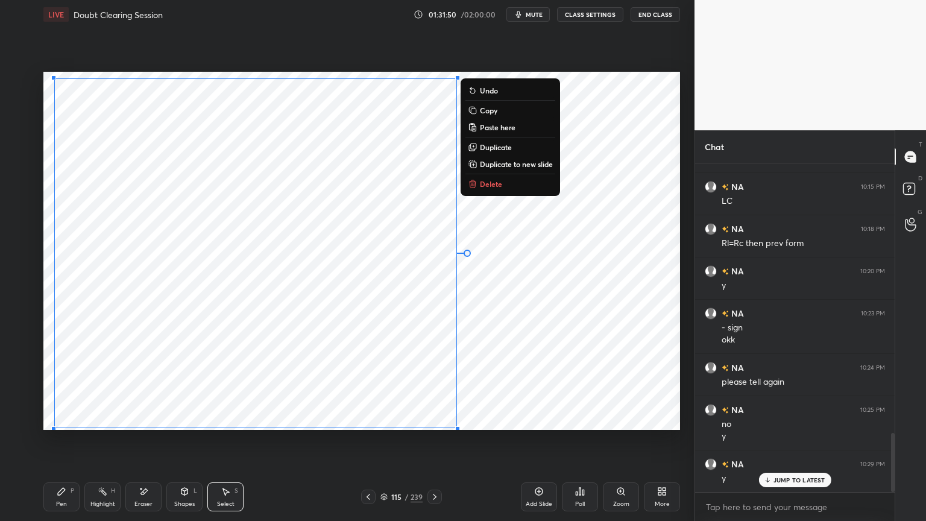
click at [675, 175] on div "0 ° Undo Copy Paste here Duplicate Duplicate to new slide Delete" at bounding box center [361, 251] width 637 height 358
click at [518, 415] on div "0 ° Undo Copy Paste here Duplicate Duplicate to new slide Delete" at bounding box center [361, 251] width 637 height 358
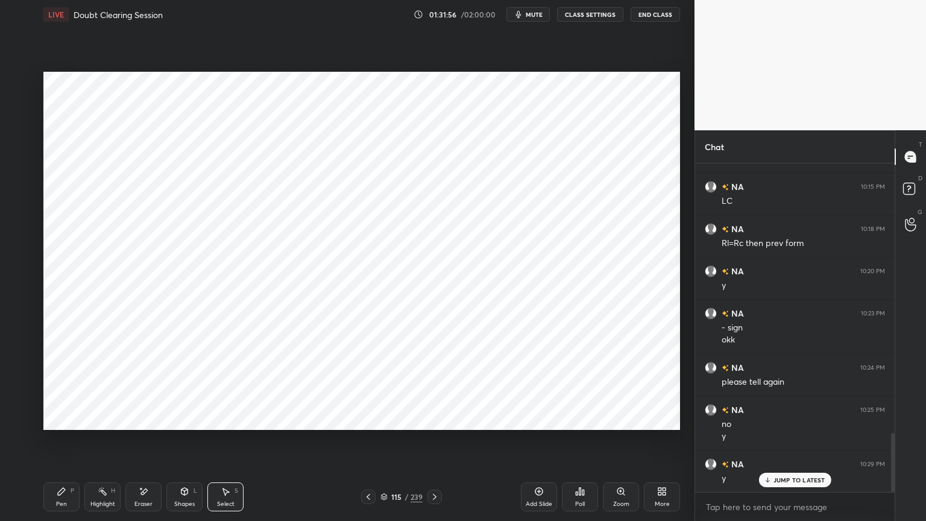
click at [368, 444] on icon at bounding box center [369, 497] width 10 height 10
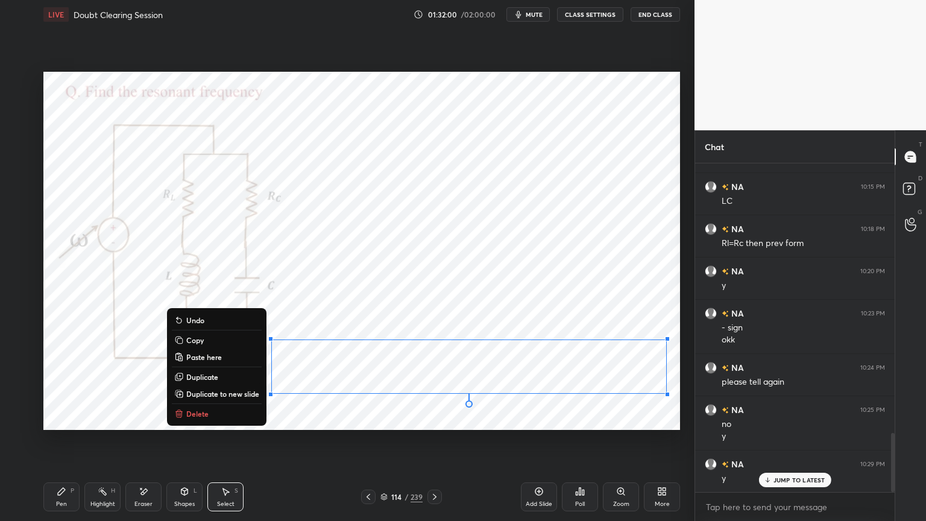
click at [198, 342] on p "Copy" at bounding box center [194, 340] width 17 height 10
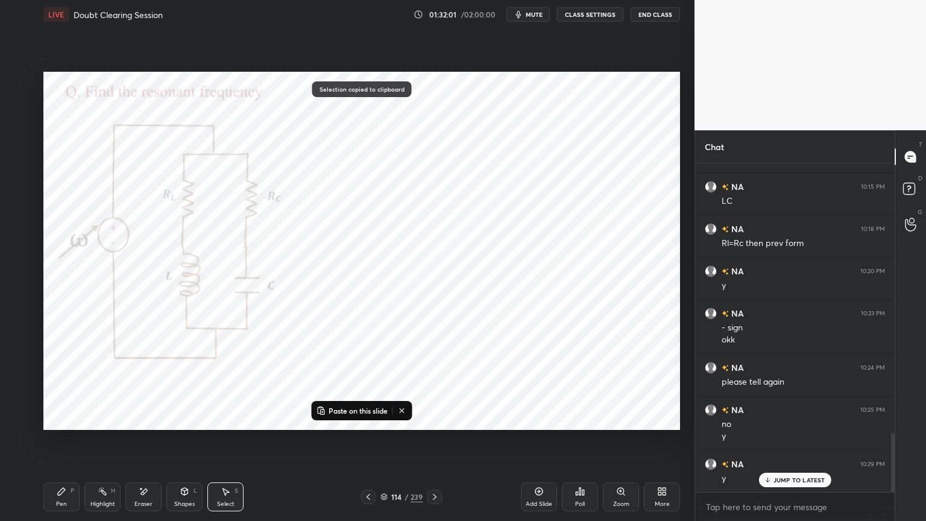
click at [437, 444] on icon at bounding box center [435, 497] width 10 height 10
click at [438, 444] on icon at bounding box center [435, 497] width 10 height 10
click at [439, 444] on icon at bounding box center [435, 497] width 10 height 10
click at [344, 411] on p "Paste on this slide" at bounding box center [358, 411] width 59 height 10
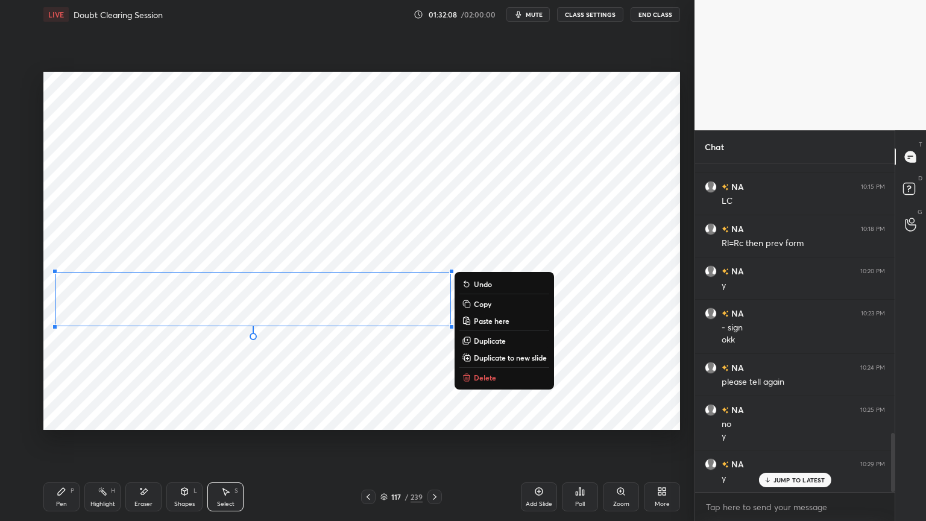
click at [265, 368] on div "0 ° Undo Copy Paste here Duplicate Duplicate to new slide Delete" at bounding box center [361, 251] width 637 height 358
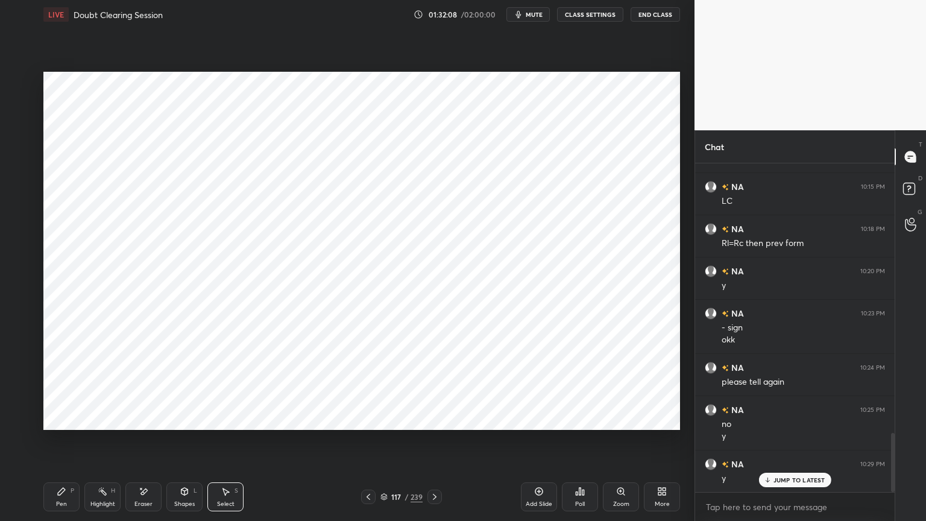
click at [60, 444] on div "Pen P" at bounding box center [61, 496] width 36 height 29
click at [24, 207] on div at bounding box center [19, 201] width 19 height 19
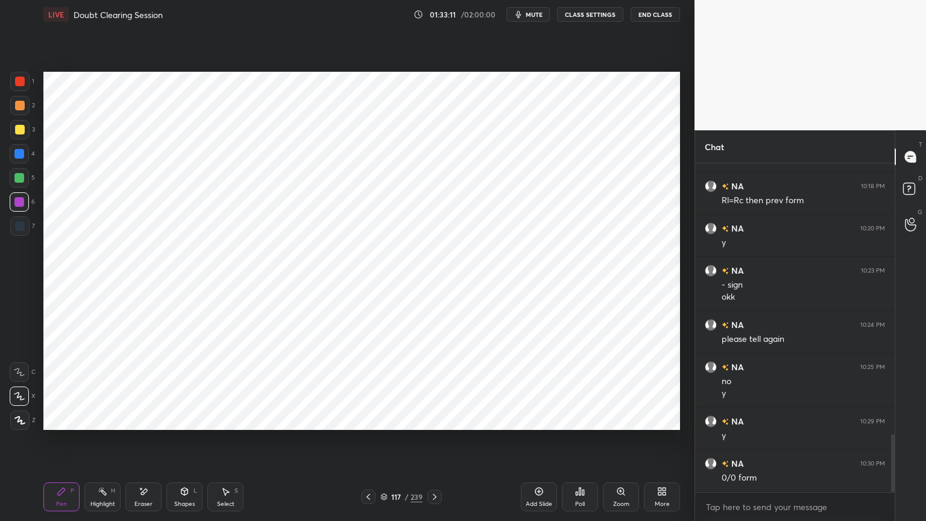
click at [19, 157] on div at bounding box center [19, 154] width 10 height 10
click at [181, 444] on icon at bounding box center [185, 492] width 10 height 10
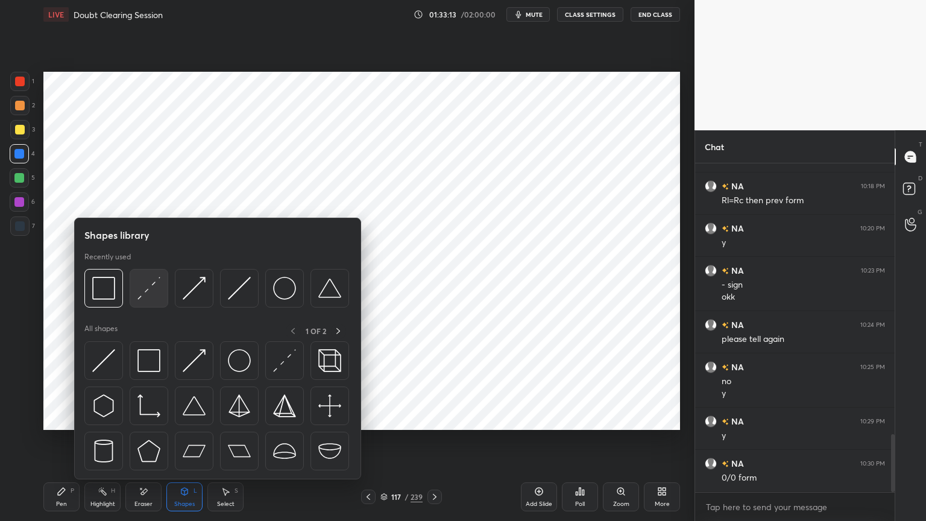
click at [139, 293] on img at bounding box center [148, 288] width 23 height 23
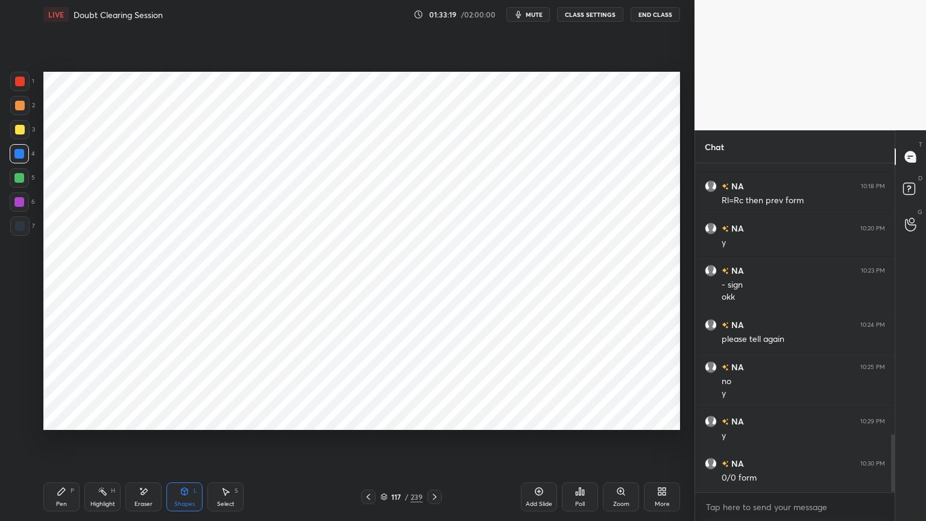
click at [58, 444] on icon at bounding box center [61, 491] width 7 height 7
click at [19, 203] on div at bounding box center [19, 202] width 10 height 10
click at [24, 157] on div at bounding box center [19, 153] width 19 height 19
click at [17, 394] on icon at bounding box center [19, 396] width 11 height 8
click at [19, 400] on icon at bounding box center [19, 396] width 11 height 8
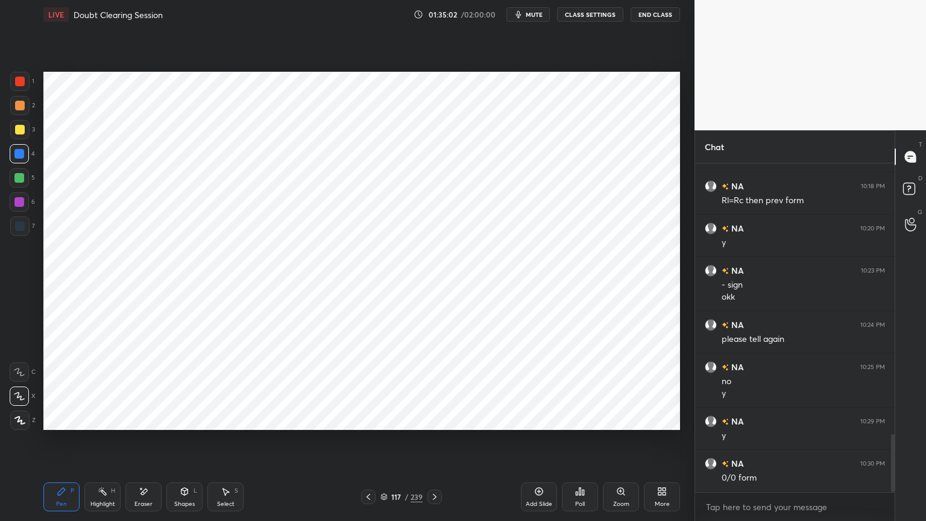
click at [22, 204] on div at bounding box center [19, 202] width 10 height 10
click at [22, 420] on icon at bounding box center [19, 420] width 11 height 8
click at [104, 444] on div "Highlight" at bounding box center [102, 504] width 25 height 6
click at [65, 444] on icon at bounding box center [62, 492] width 10 height 10
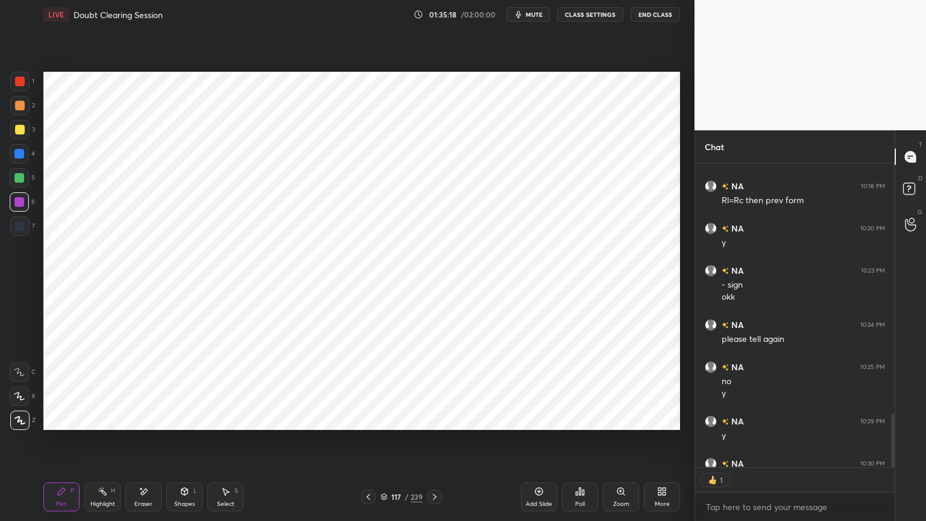
click at [182, 444] on div "Shapes" at bounding box center [184, 504] width 20 height 6
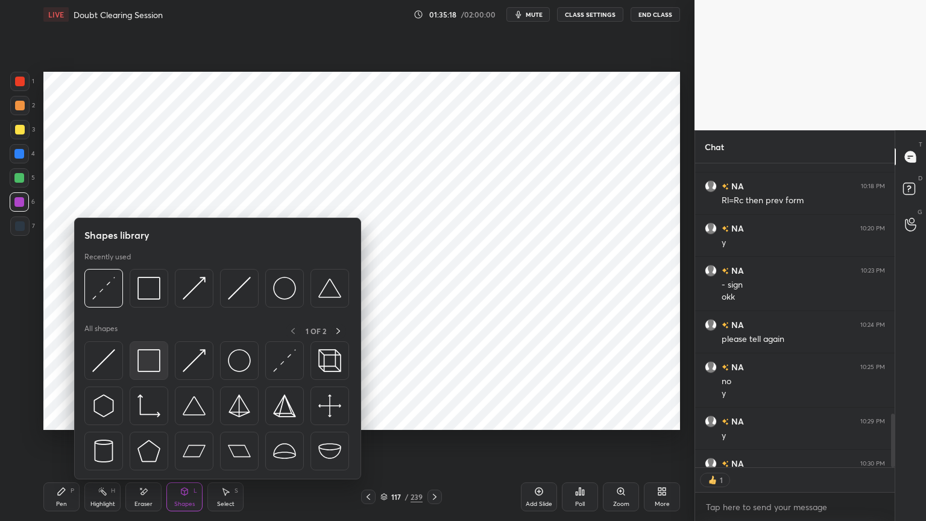
click at [155, 354] on img at bounding box center [148, 360] width 23 height 23
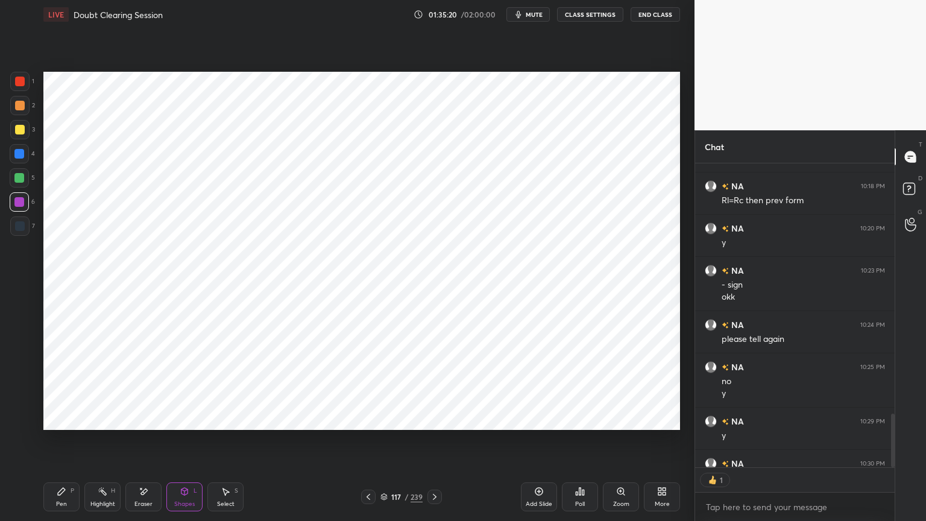
click at [56, 444] on div "Pen P Highlight H Eraser Shapes L Select S 117 / 239 Add Slide Poll Zoom More" at bounding box center [361, 497] width 637 height 48
click at [19, 149] on div at bounding box center [19, 154] width 10 height 10
click at [115, 444] on div "Highlight H" at bounding box center [102, 496] width 36 height 29
click at [65, 444] on div "Pen P" at bounding box center [61, 496] width 36 height 29
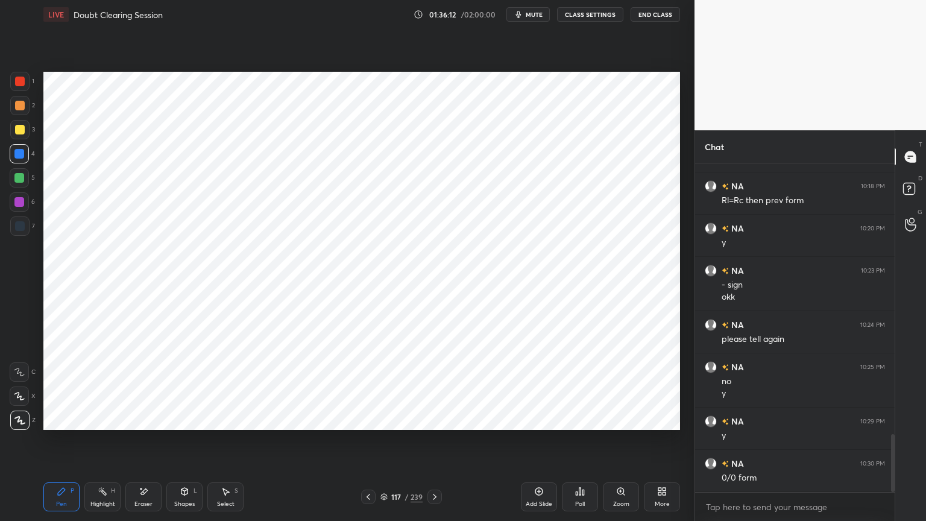
click at [19, 228] on div at bounding box center [20, 226] width 10 height 10
click at [20, 157] on div at bounding box center [19, 154] width 10 height 10
click at [16, 201] on div at bounding box center [19, 202] width 10 height 10
click at [381, 444] on icon at bounding box center [384, 496] width 7 height 7
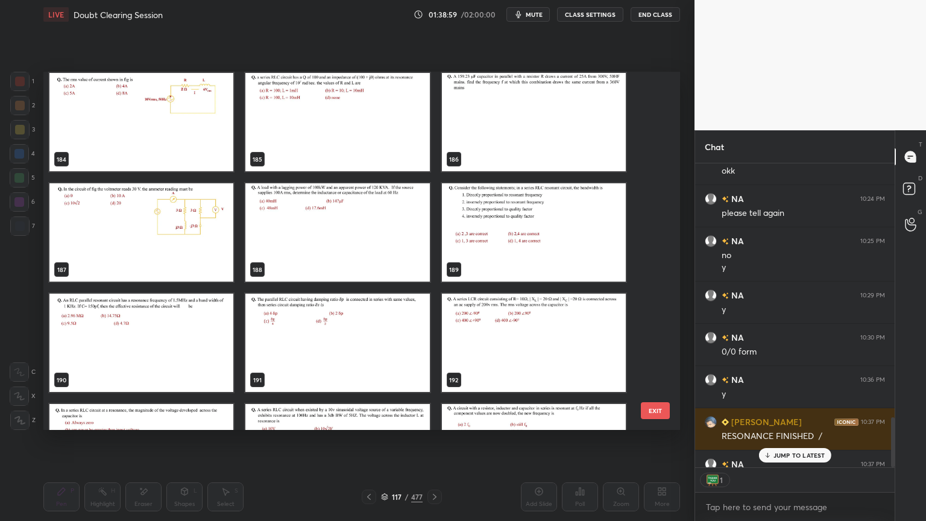
scroll to position [4, 4]
click at [656, 10] on button "End Class" at bounding box center [655, 14] width 49 height 14
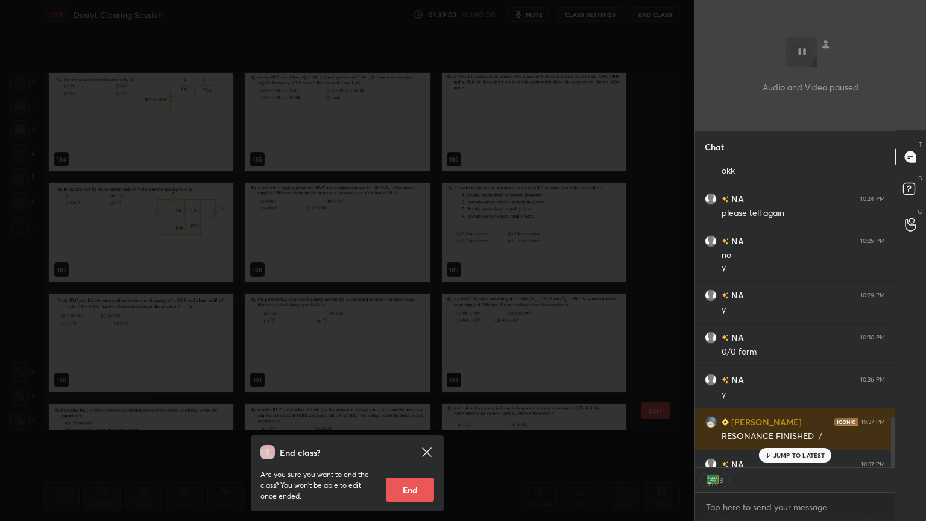
click at [425, 444] on button "End" at bounding box center [410, 489] width 48 height 24
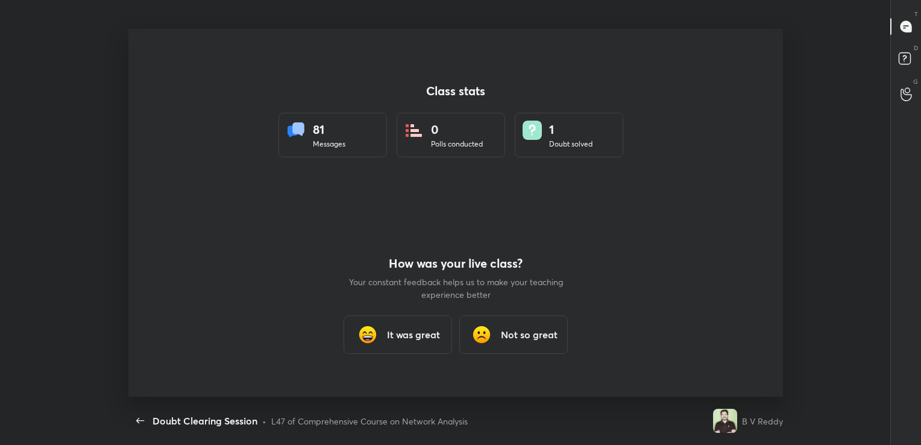
scroll to position [59917, 59374]
click at [414, 337] on h3 "It was great" at bounding box center [413, 334] width 53 height 14
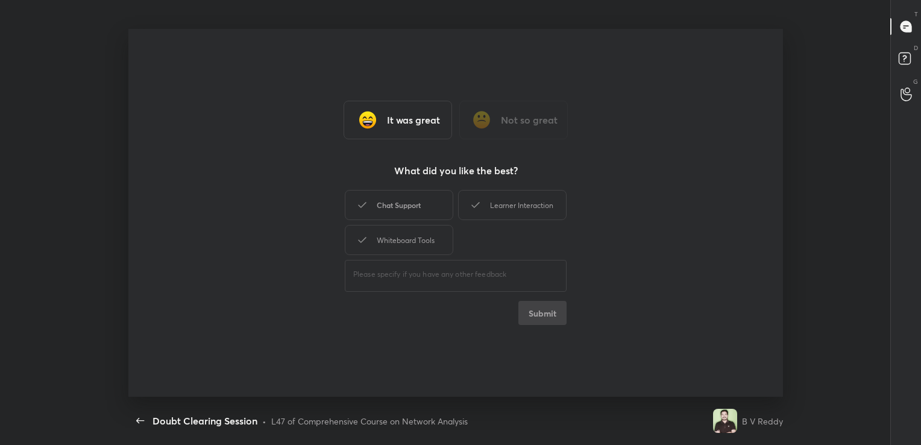
click at [409, 201] on div "Chat Support" at bounding box center [399, 205] width 109 height 30
click at [541, 311] on button "Submit" at bounding box center [542, 313] width 48 height 24
